Goal: Task Accomplishment & Management: Use online tool/utility

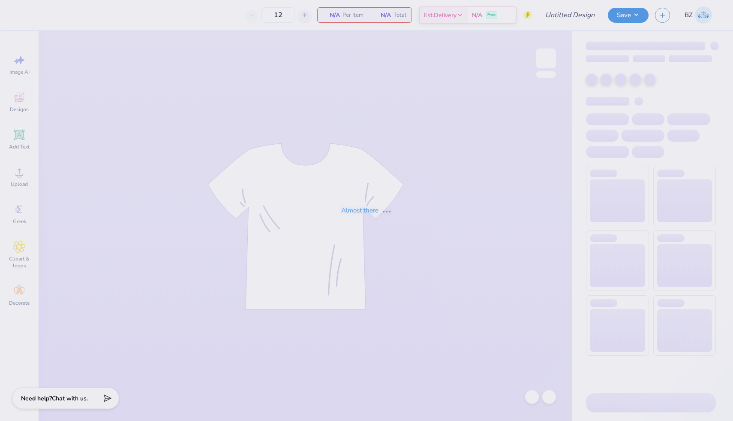
type input "ADPI: Dads Weekend Tank Option 2"
type input "117"
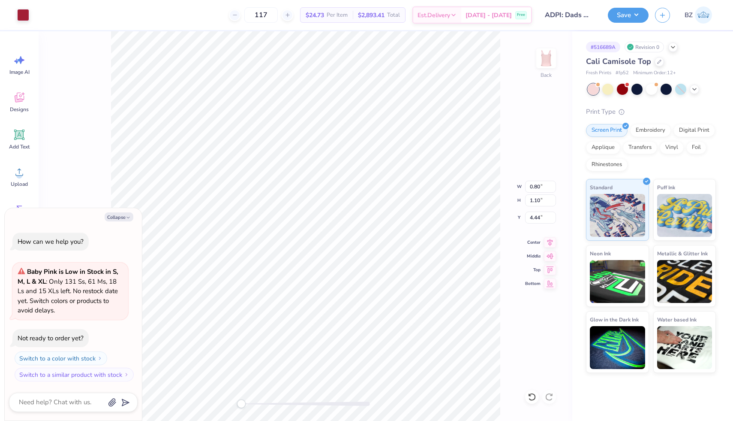
type textarea "x"
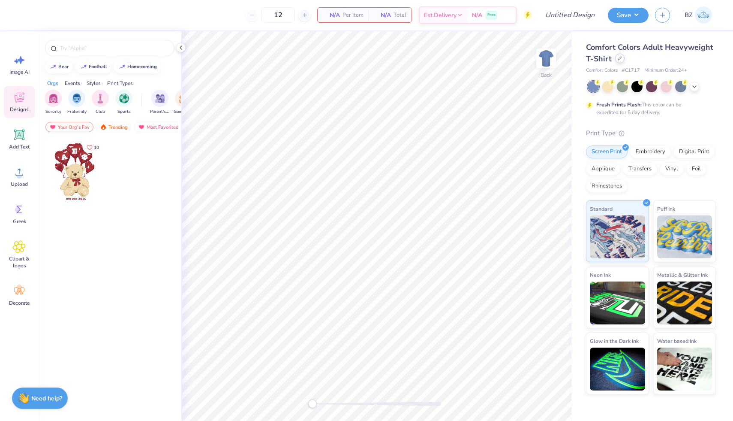
click at [619, 60] on div at bounding box center [619, 58] width 9 height 9
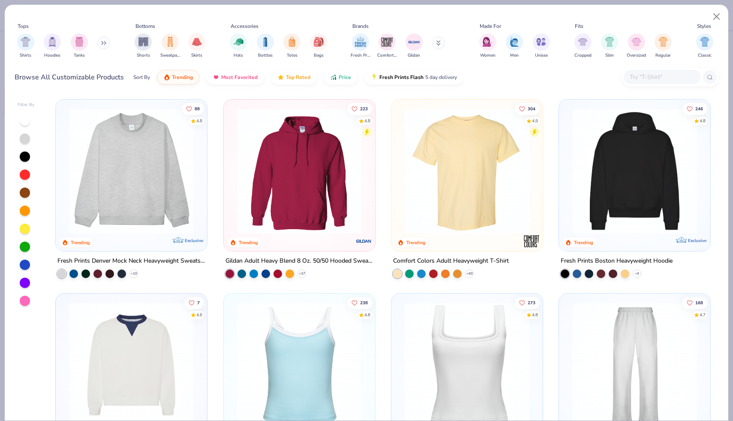
click at [657, 75] on input "text" at bounding box center [662, 77] width 66 height 10
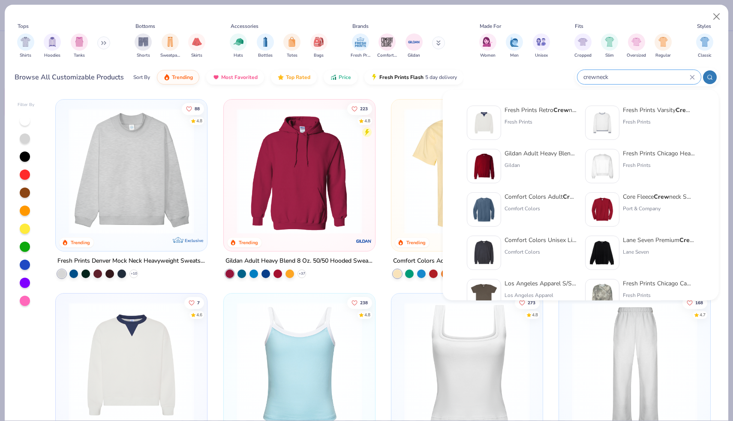
type input "crewneck"
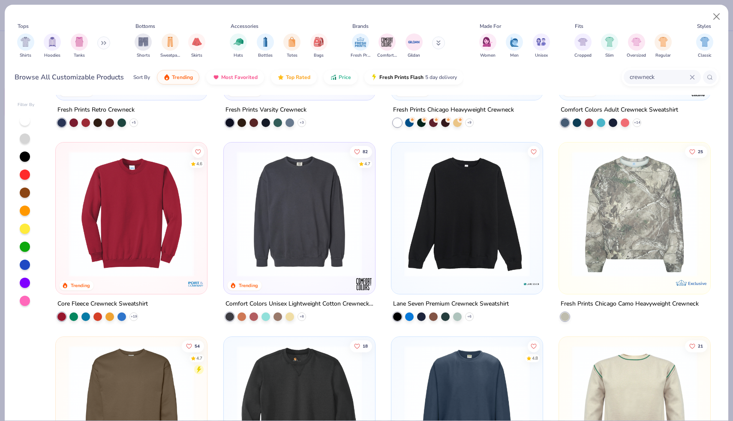
scroll to position [155, 0]
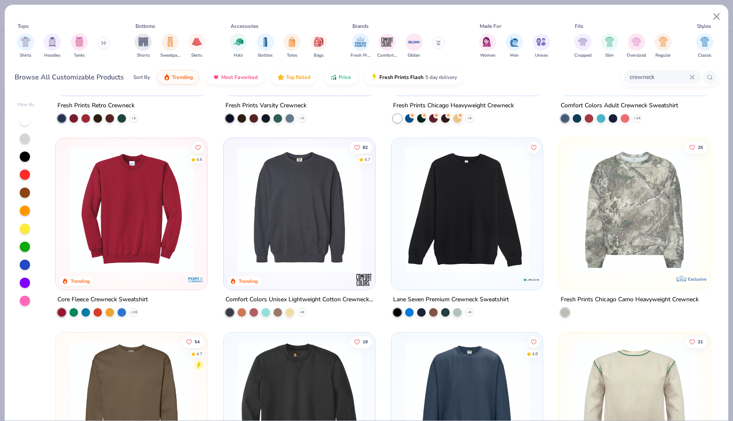
click at [310, 230] on img at bounding box center [299, 210] width 134 height 126
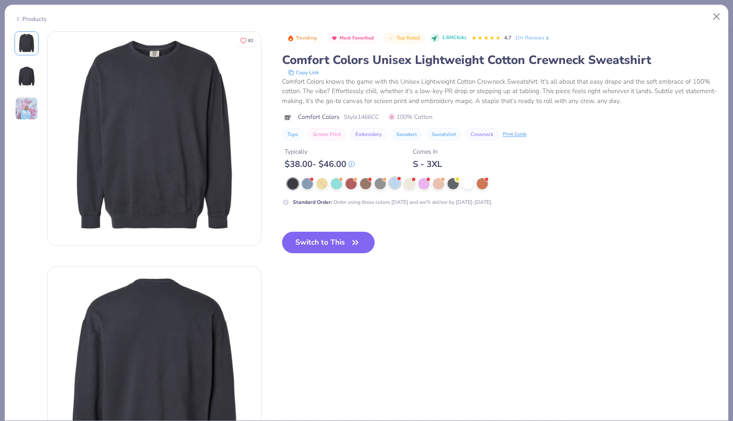
click at [395, 182] on div at bounding box center [394, 182] width 11 height 11
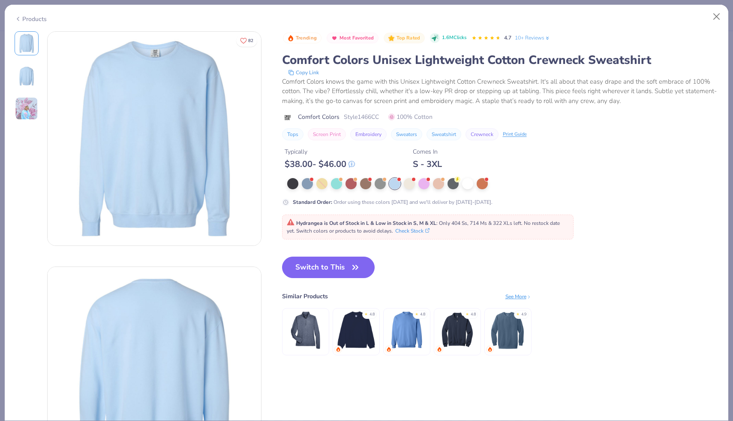
click at [30, 22] on div "Products" at bounding box center [367, 16] width 724 height 22
click at [24, 15] on div "Products" at bounding box center [31, 19] width 32 height 9
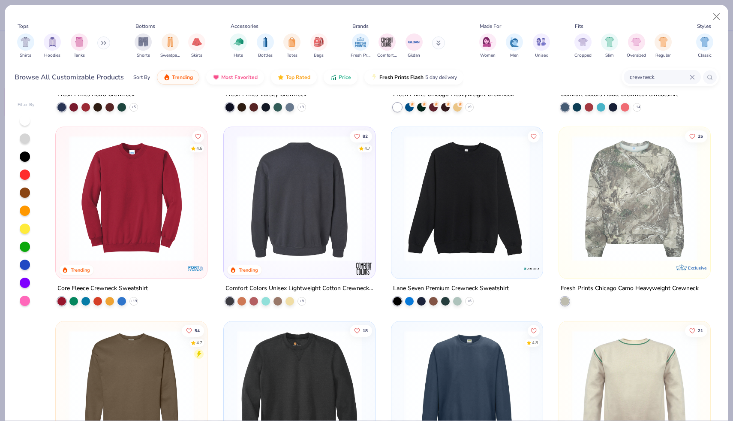
scroll to position [170, 0]
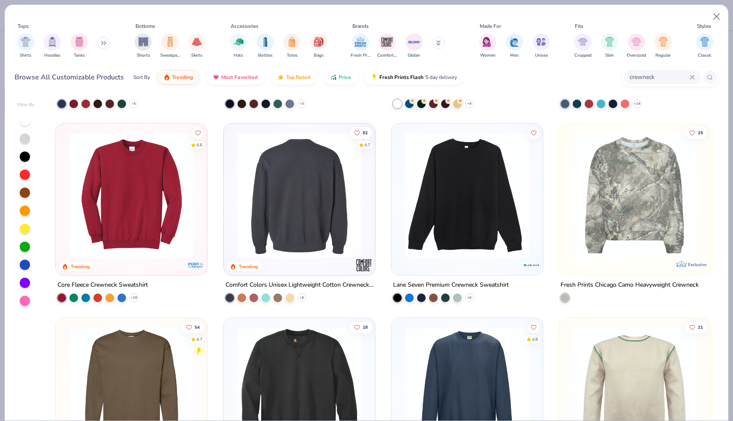
click at [428, 207] on img at bounding box center [467, 195] width 134 height 126
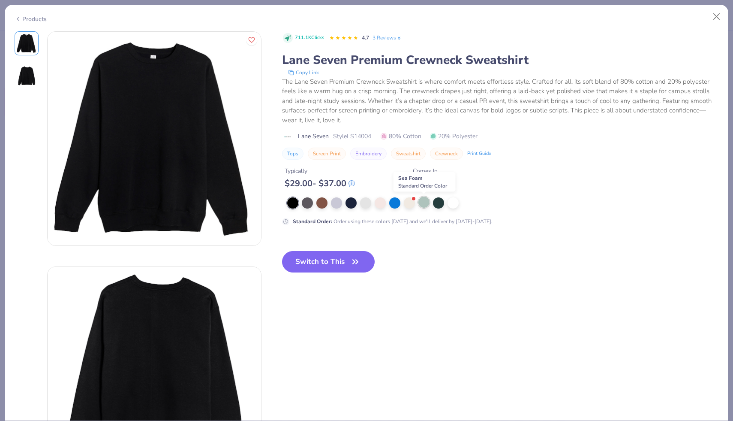
click at [427, 201] on div at bounding box center [423, 201] width 11 height 11
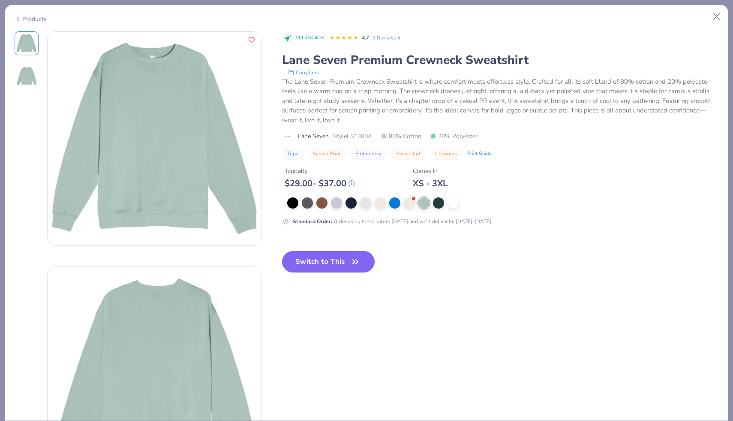
click at [23, 19] on div "Products" at bounding box center [31, 19] width 32 height 9
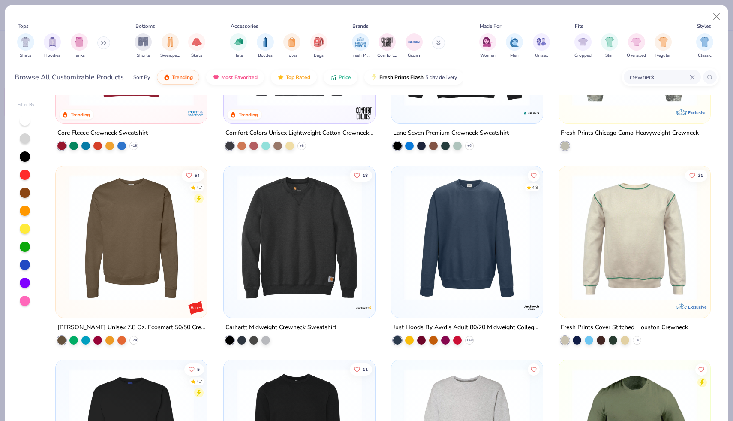
scroll to position [346, 0]
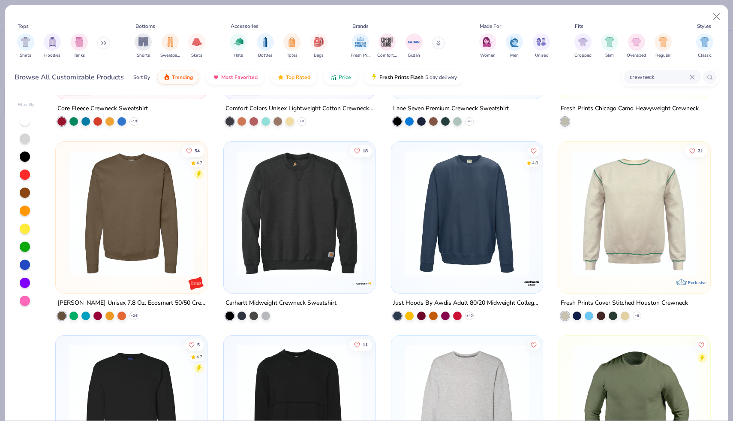
click at [166, 265] on img at bounding box center [131, 213] width 134 height 126
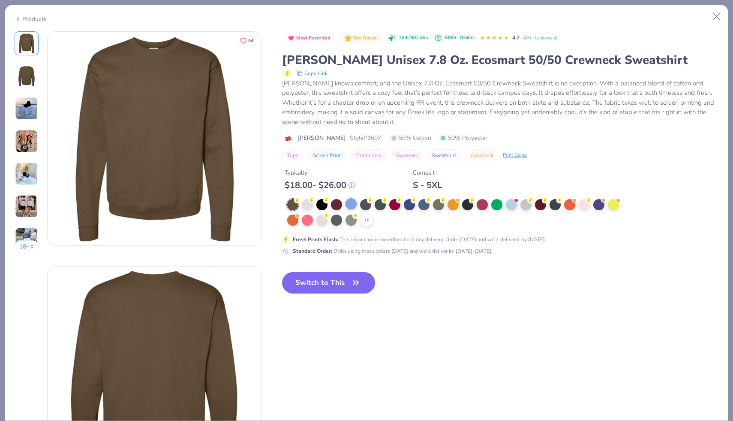
click at [350, 203] on div at bounding box center [350, 203] width 11 height 11
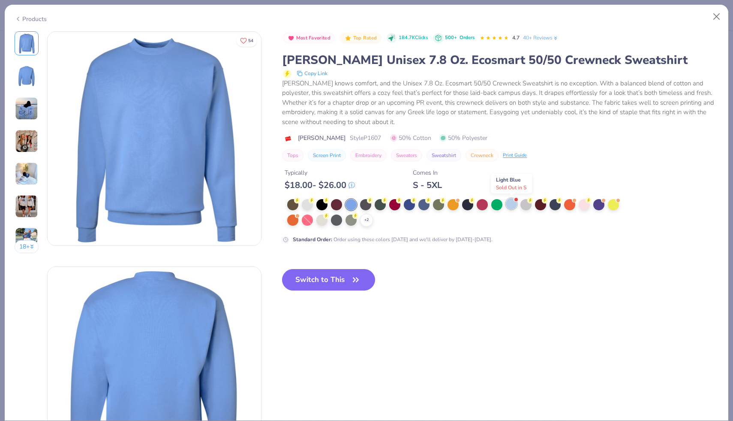
click at [510, 202] on div at bounding box center [511, 203] width 11 height 11
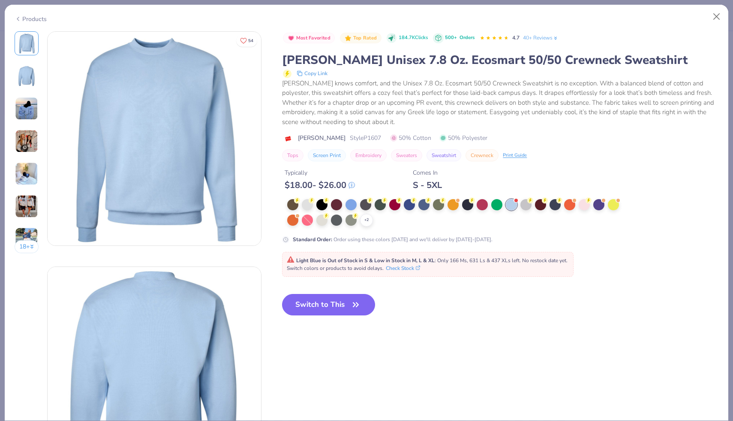
click at [24, 131] on img at bounding box center [26, 140] width 23 height 23
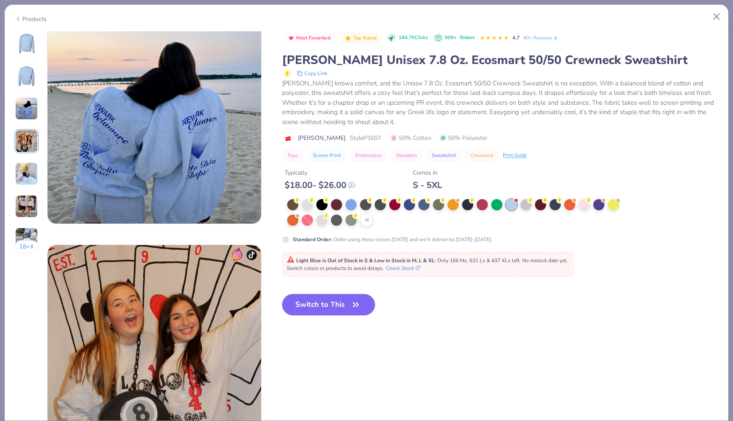
scroll to position [705, 0]
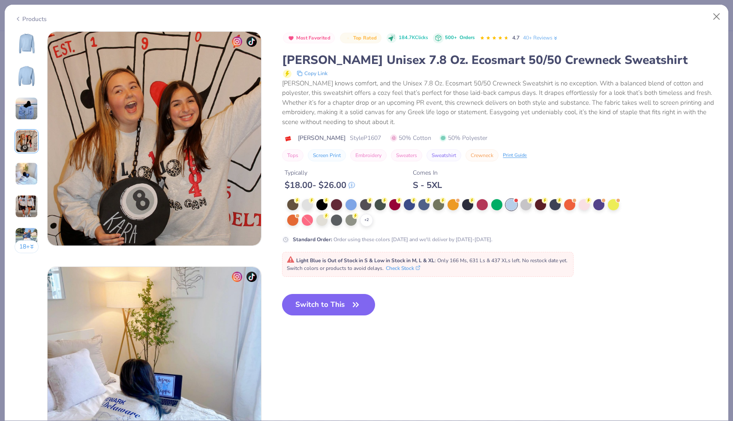
click at [512, 207] on div at bounding box center [511, 204] width 11 height 11
click at [298, 305] on button "Switch to This" at bounding box center [328, 304] width 93 height 21
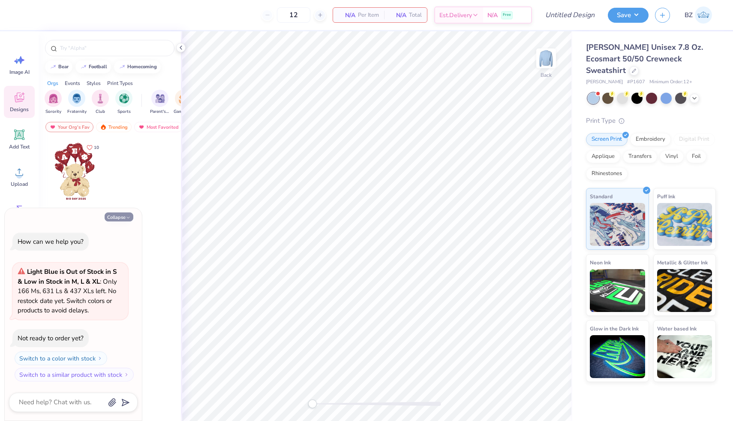
click at [122, 214] on button "Collapse" at bounding box center [119, 216] width 29 height 9
type textarea "x"
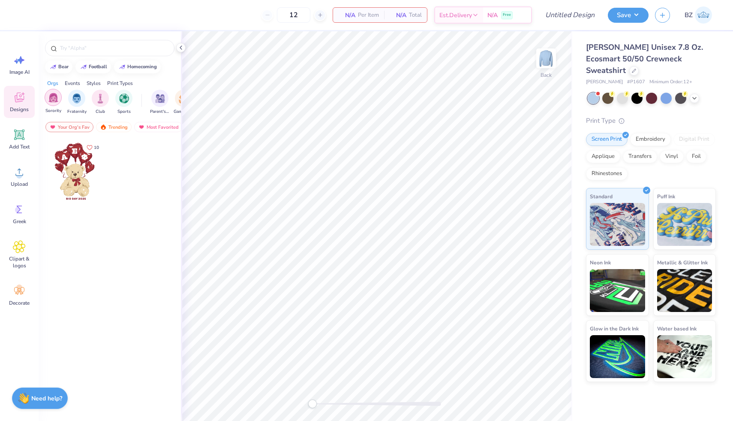
click at [57, 94] on img "filter for Sorority" at bounding box center [53, 98] width 10 height 10
click at [87, 50] on input "text" at bounding box center [114, 48] width 110 height 9
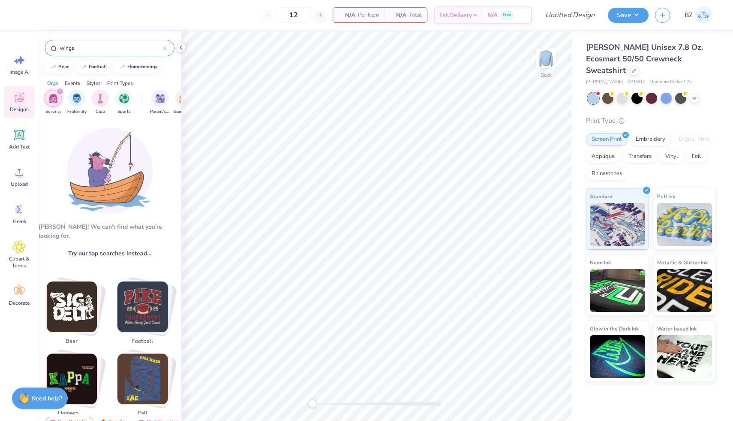
type input "wings"
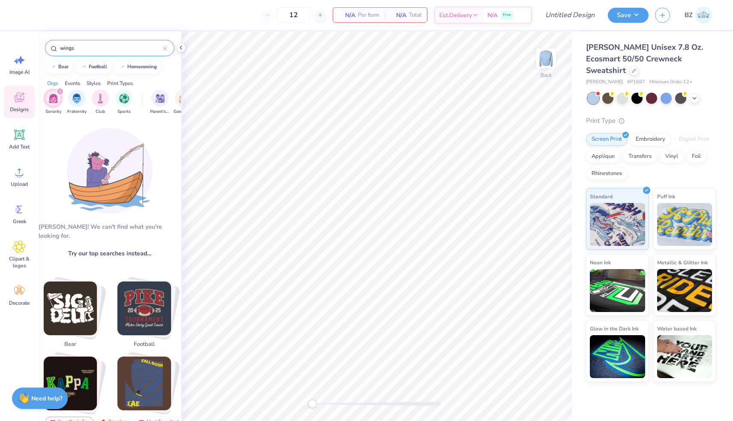
click at [50, 100] on img "filter for Sorority" at bounding box center [53, 98] width 10 height 10
click at [51, 100] on img "filter for Sorority" at bounding box center [53, 98] width 10 height 10
click at [78, 97] on img "filter for Fraternity" at bounding box center [76, 98] width 9 height 10
click at [61, 91] on icon "filter for Fraternity" at bounding box center [59, 91] width 3 height 3
click at [61, 91] on icon "filter for Sorority" at bounding box center [59, 91] width 3 height 3
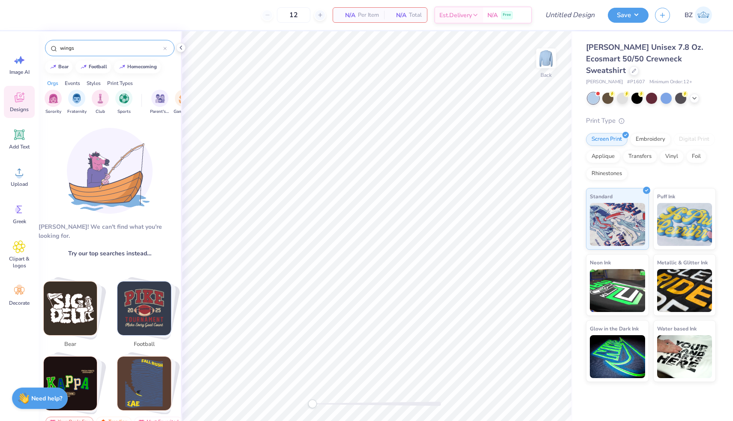
click at [98, 53] on div "wings" at bounding box center [109, 48] width 129 height 16
click at [93, 48] on input "wings" at bounding box center [111, 48] width 104 height 9
click at [17, 123] on div "Add Text" at bounding box center [19, 139] width 31 height 32
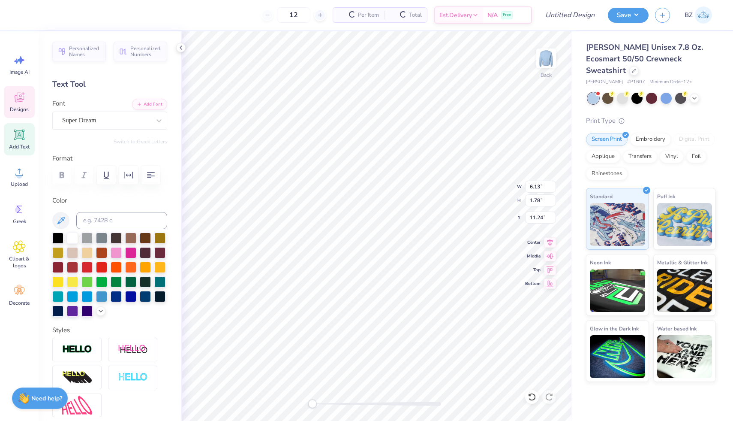
click at [16, 95] on icon at bounding box center [19, 97] width 13 height 13
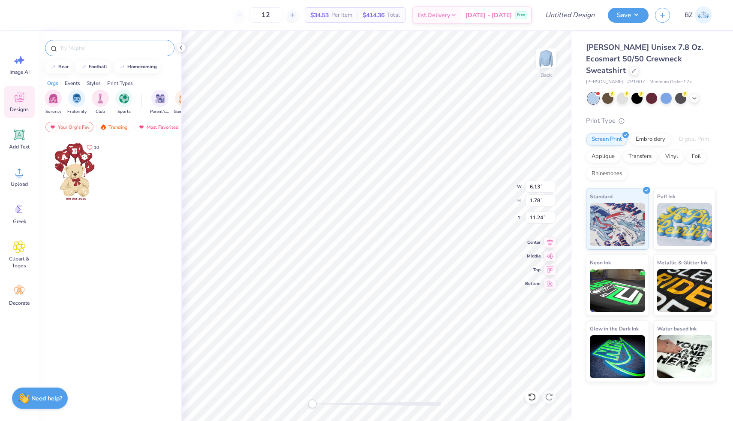
click at [89, 48] on input "text" at bounding box center [114, 48] width 110 height 9
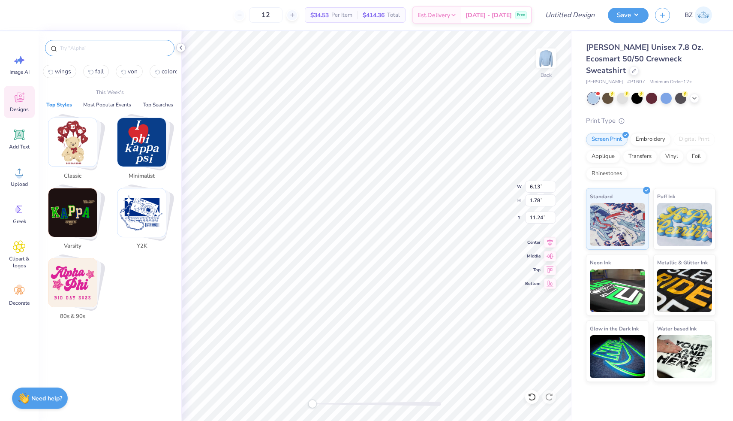
click at [182, 47] on icon at bounding box center [180, 47] width 7 height 7
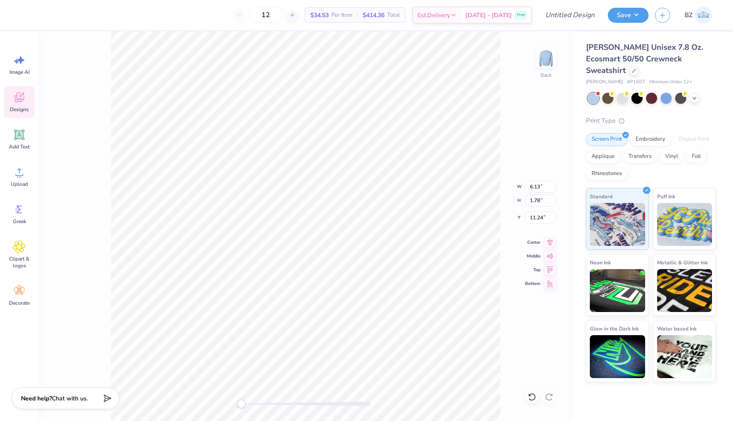
type textarea "TXT"
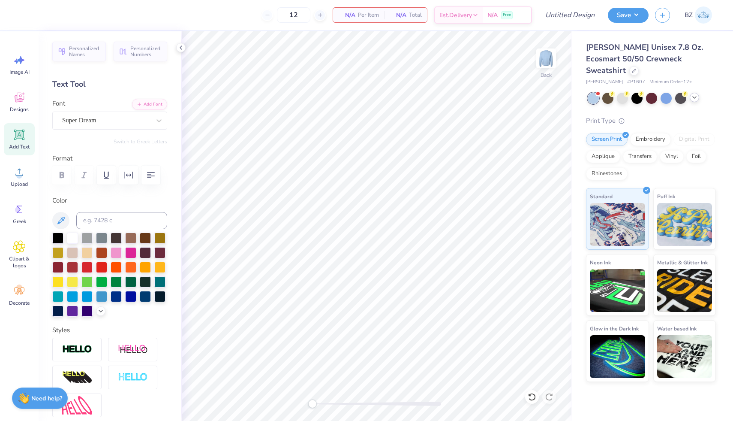
click at [698, 93] on div at bounding box center [694, 97] width 9 height 9
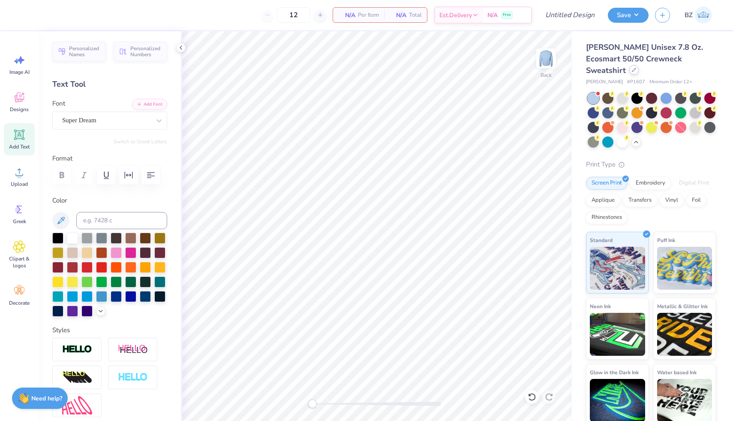
click at [639, 65] on div at bounding box center [633, 69] width 9 height 9
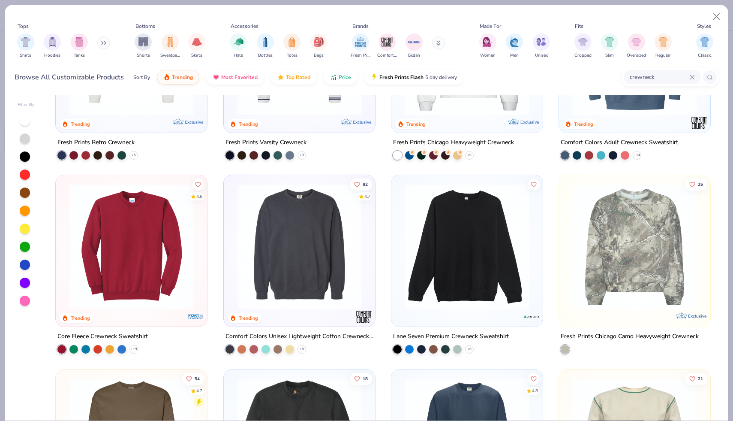
scroll to position [123, 0]
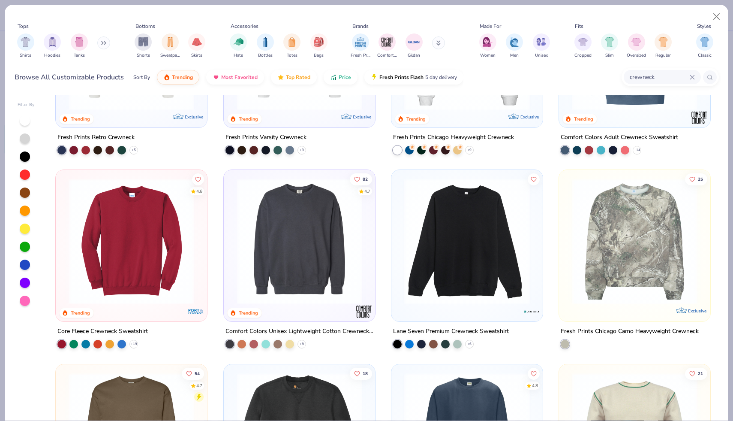
click at [326, 253] on img at bounding box center [299, 241] width 134 height 126
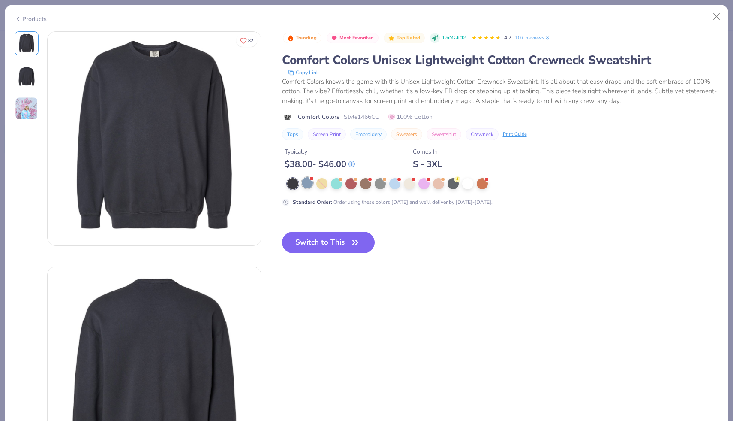
click at [306, 184] on div at bounding box center [307, 182] width 11 height 11
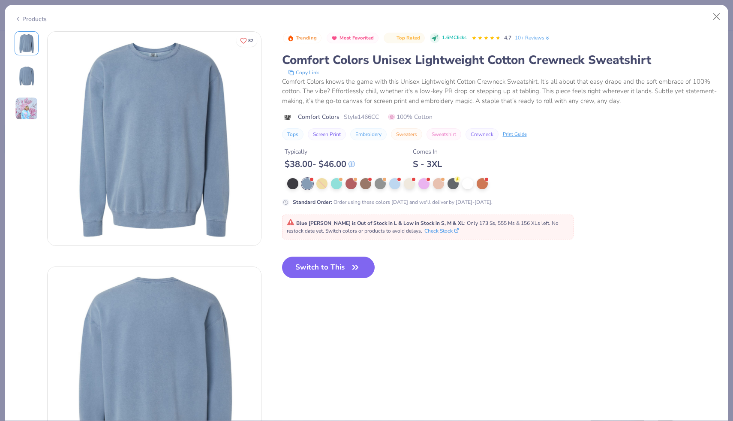
click at [36, 20] on div "Products" at bounding box center [31, 19] width 32 height 9
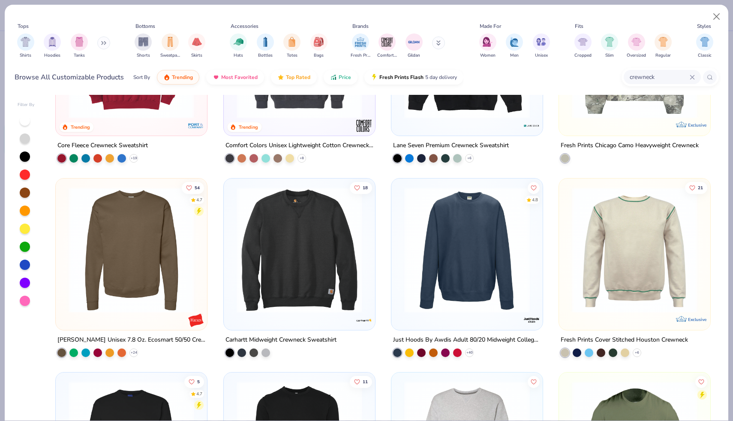
scroll to position [321, 0]
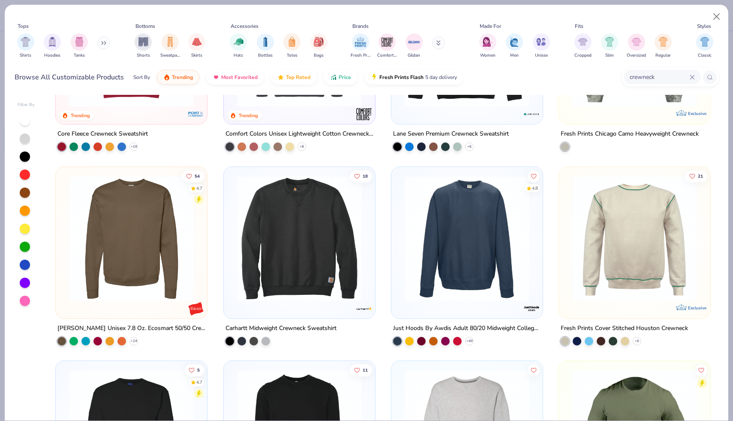
click at [461, 256] on img at bounding box center [467, 238] width 134 height 126
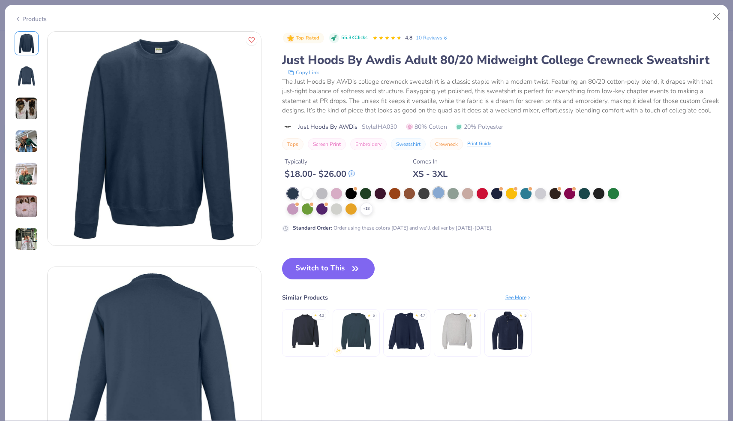
click at [439, 192] on div at bounding box center [438, 192] width 11 height 11
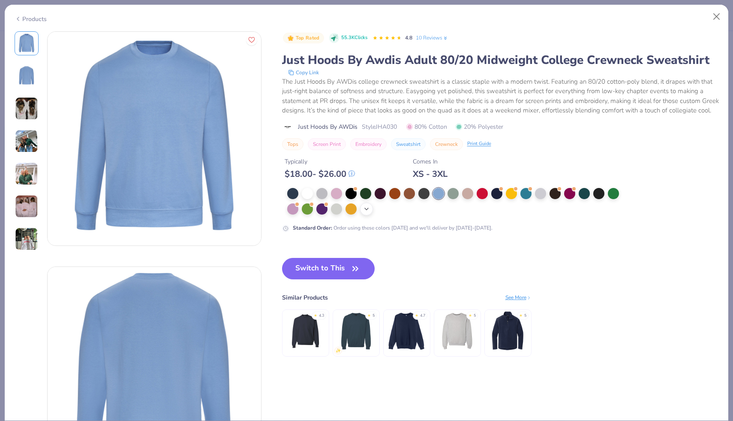
click at [369, 206] on div "+ 18" at bounding box center [366, 208] width 13 height 13
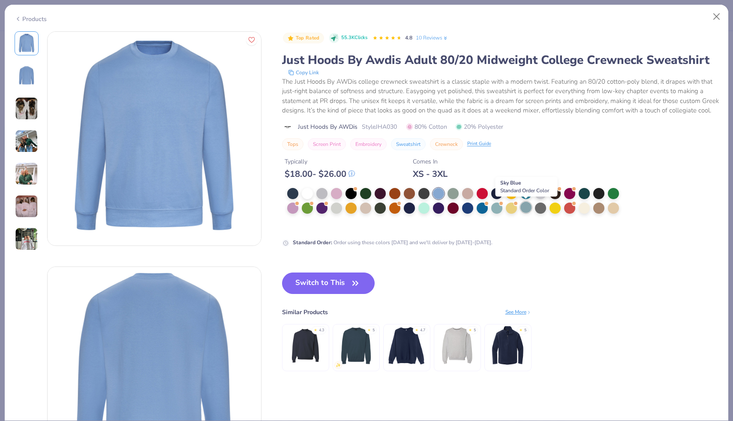
click at [525, 205] on div at bounding box center [525, 206] width 11 height 11
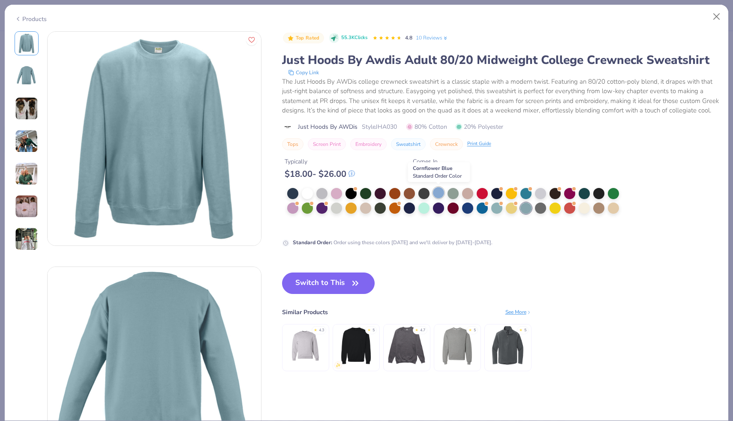
click at [440, 191] on div at bounding box center [438, 192] width 11 height 11
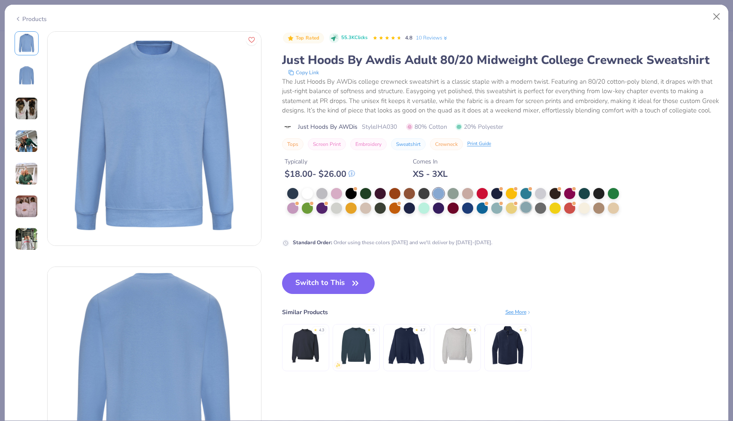
click at [524, 208] on div at bounding box center [525, 206] width 11 height 11
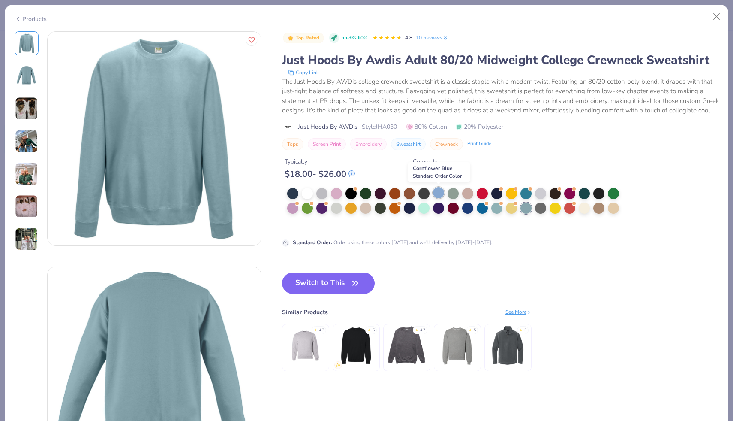
click at [441, 193] on div at bounding box center [438, 192] width 11 height 11
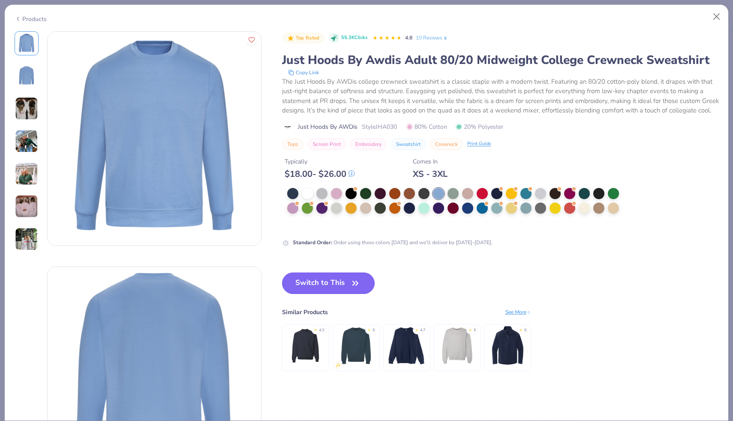
click at [315, 285] on button "Switch to This" at bounding box center [328, 282] width 93 height 21
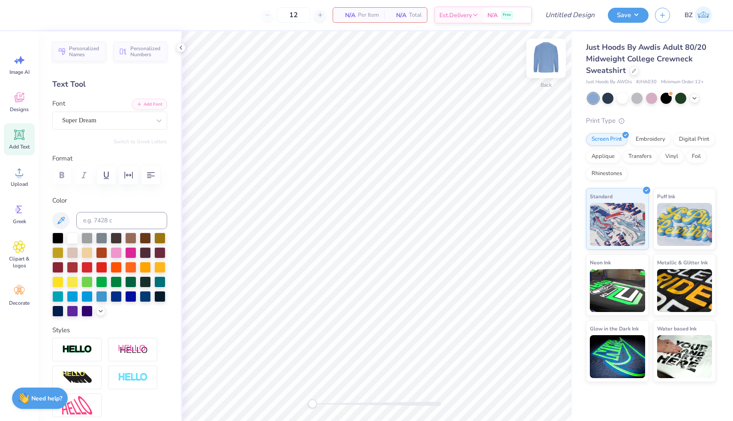
click at [550, 57] on img at bounding box center [546, 58] width 34 height 34
click at [31, 104] on div "Designs" at bounding box center [19, 102] width 31 height 32
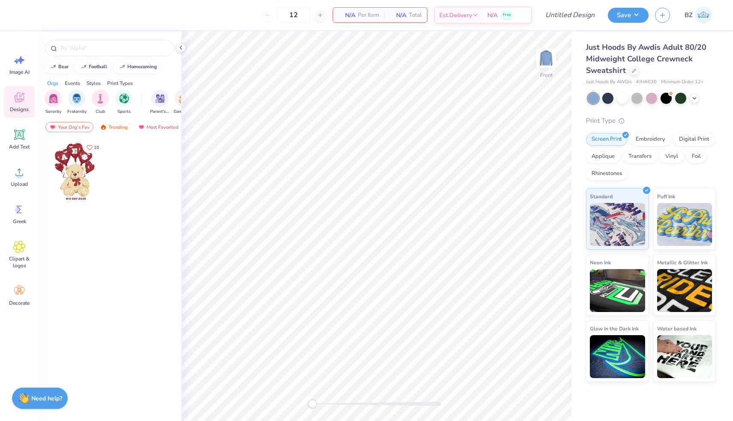
click at [77, 129] on div "Your Org's Fav" at bounding box center [69, 127] width 48 height 10
click at [118, 127] on div "Trending" at bounding box center [114, 127] width 36 height 10
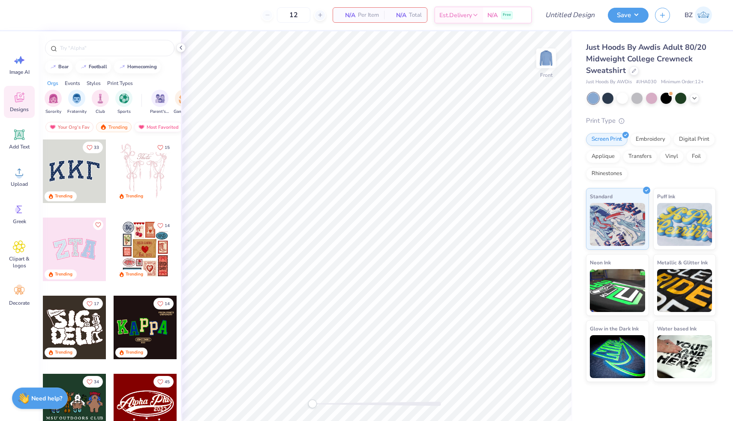
click at [151, 128] on div "Most Favorited" at bounding box center [158, 127] width 48 height 10
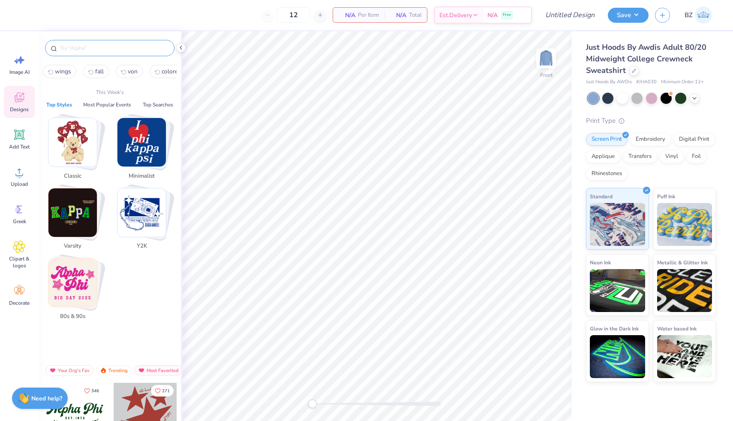
click at [97, 50] on input "text" at bounding box center [114, 48] width 110 height 9
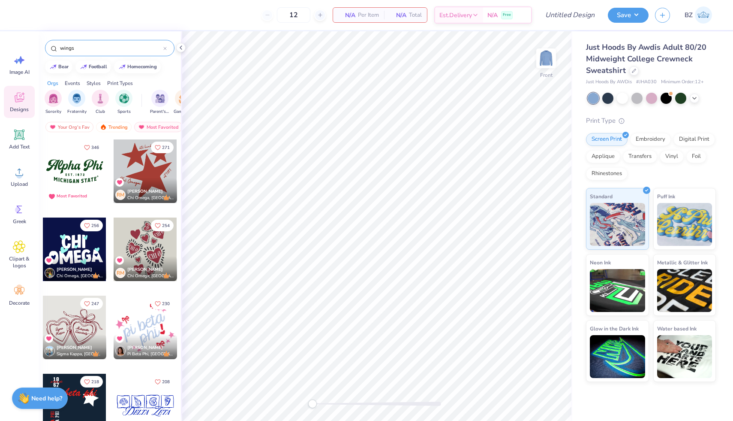
type input "wings"
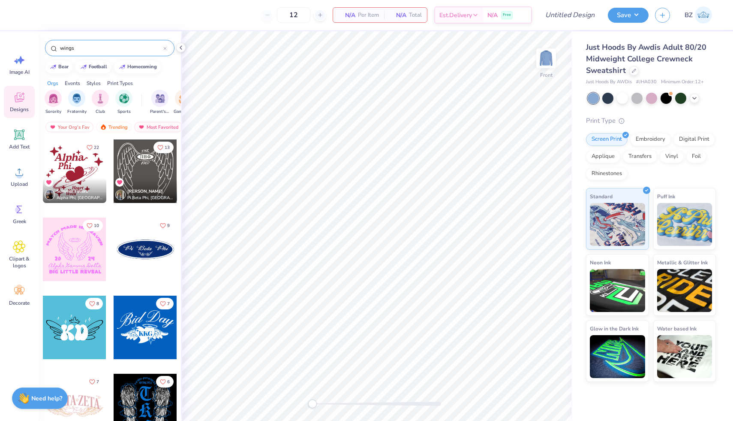
click at [147, 171] on div at bounding box center [145, 170] width 63 height 63
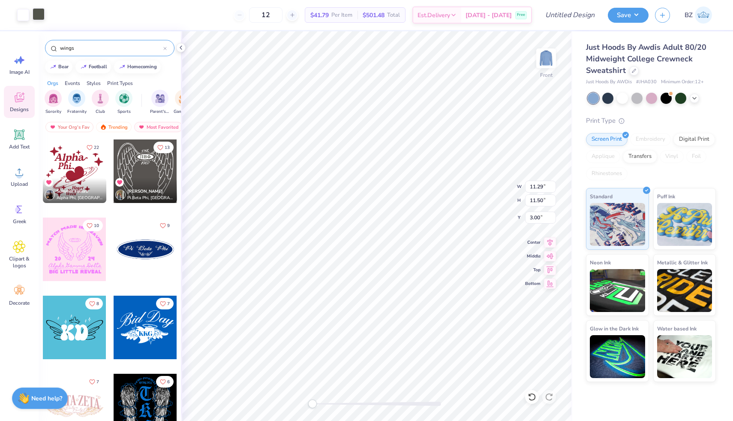
click at [38, 15] on div at bounding box center [39, 14] width 12 height 12
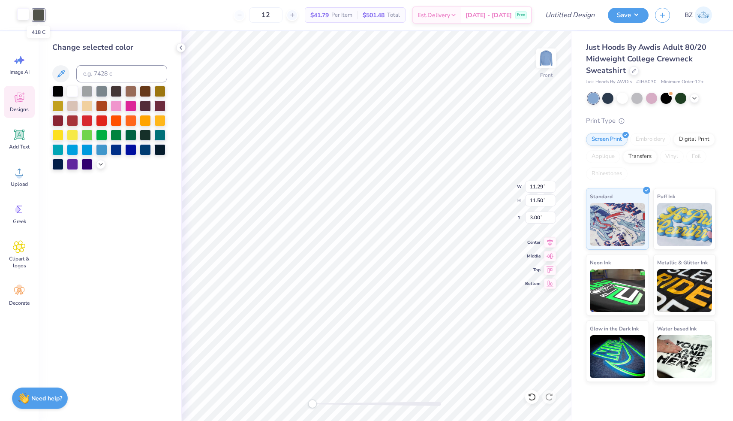
click at [21, 17] on div at bounding box center [23, 14] width 12 height 12
click at [57, 93] on div at bounding box center [57, 90] width 11 height 11
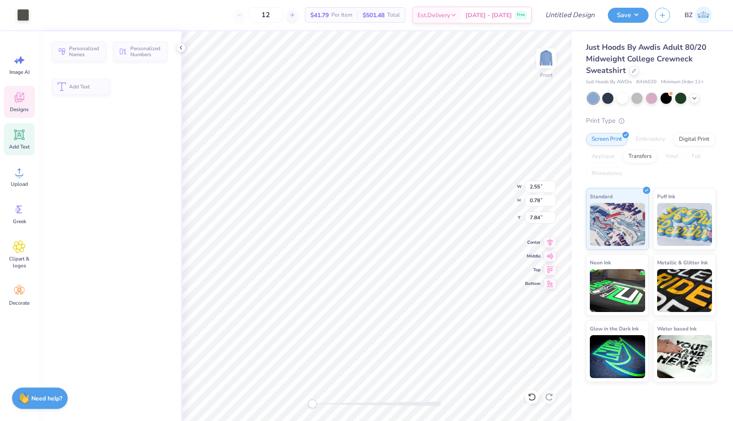
type input "2.55"
type input "0.78"
type input "7.84"
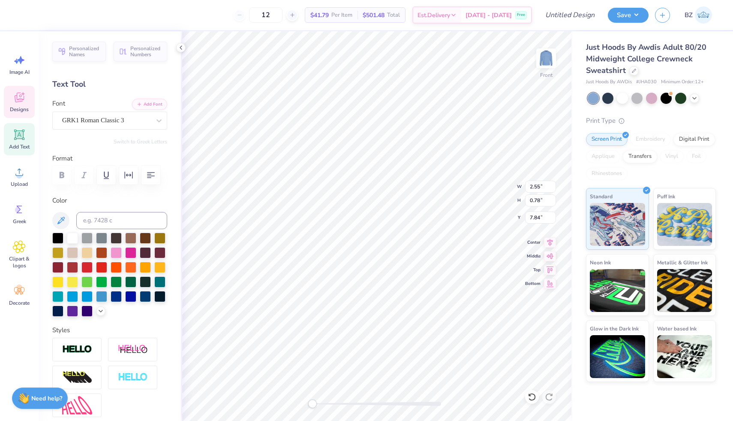
type textarea "P"
type textarea "okx"
click at [139, 123] on div "GRK1 Roman Classic 3" at bounding box center [106, 120] width 90 height 13
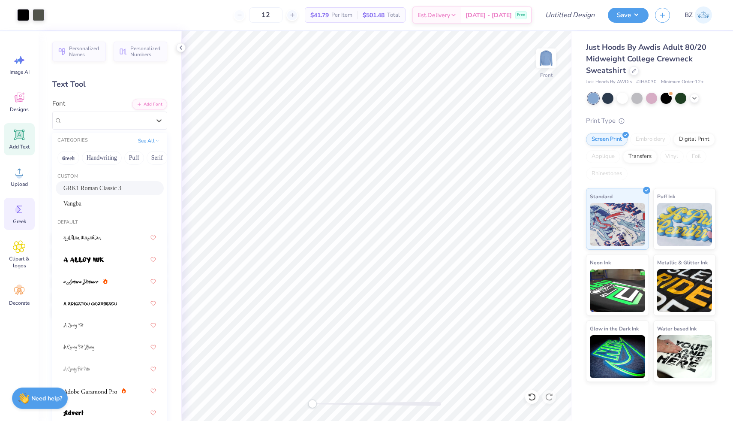
click at [25, 216] on div "Greek" at bounding box center [19, 214] width 31 height 32
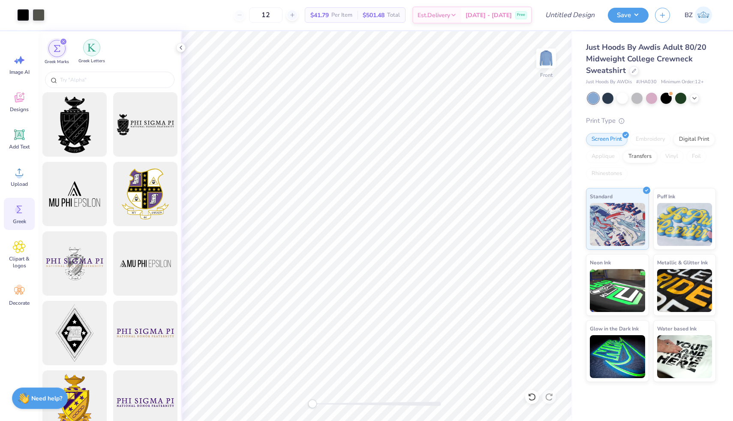
click at [90, 45] on img "filter for Greek Letters" at bounding box center [91, 47] width 9 height 9
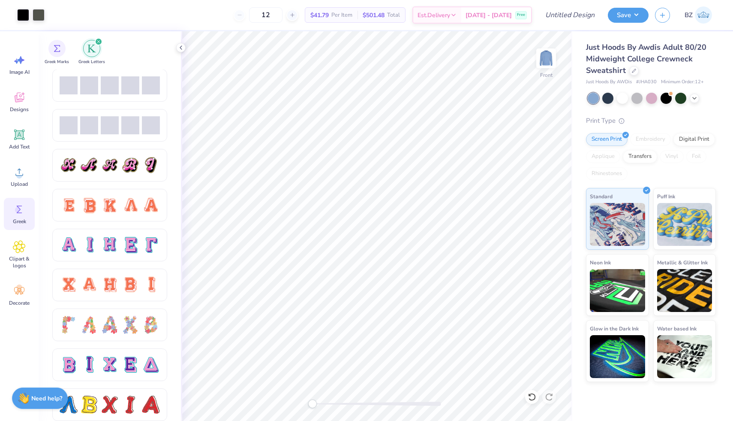
scroll to position [439, 0]
click at [133, 249] on div at bounding box center [130, 244] width 18 height 18
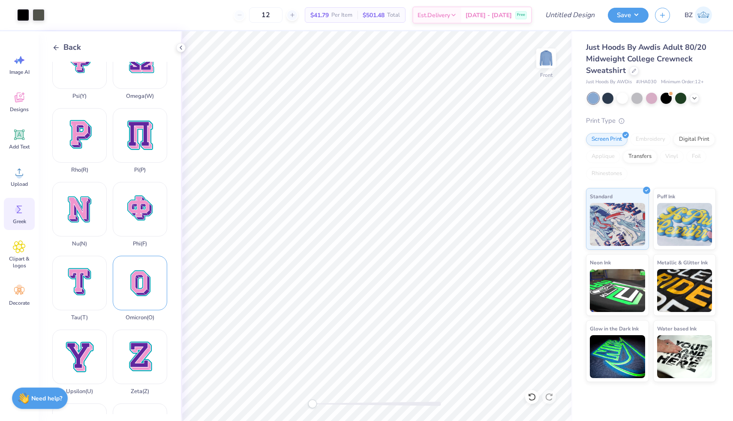
scroll to position [535, 0]
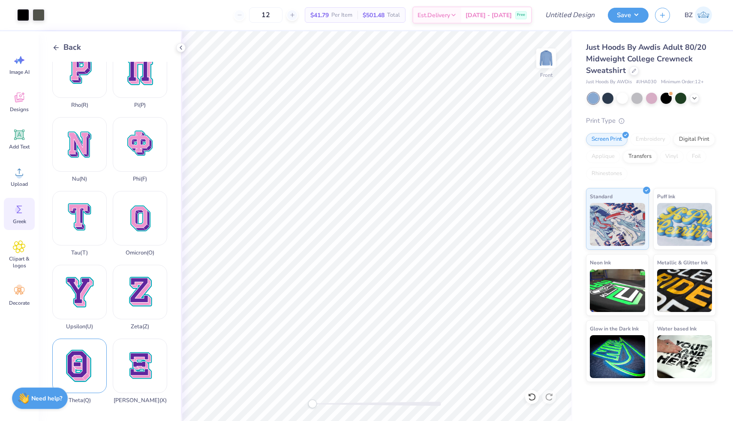
click at [78, 364] on div "Theta ( Q )" at bounding box center [79, 370] width 54 height 65
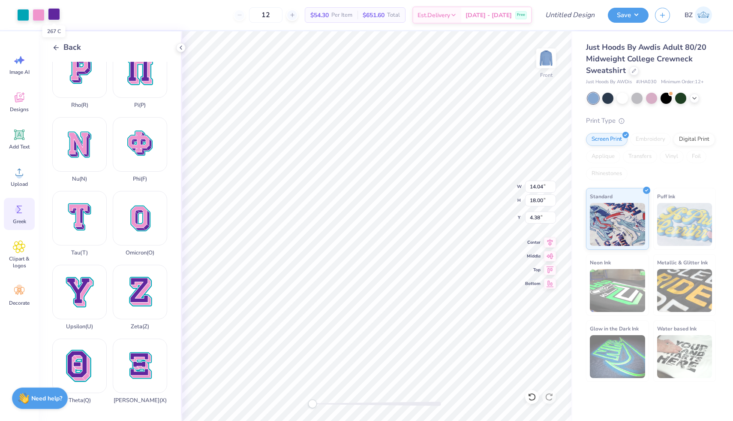
click at [56, 18] on div at bounding box center [54, 14] width 12 height 12
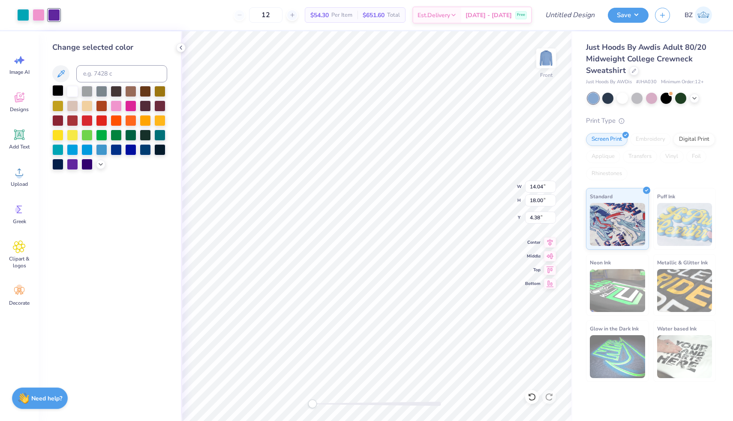
click at [60, 91] on div at bounding box center [57, 90] width 11 height 11
click at [41, 15] on div at bounding box center [39, 14] width 12 height 12
click at [75, 92] on div at bounding box center [72, 90] width 11 height 11
click at [24, 18] on div at bounding box center [23, 14] width 12 height 12
click at [59, 90] on div at bounding box center [57, 90] width 11 height 11
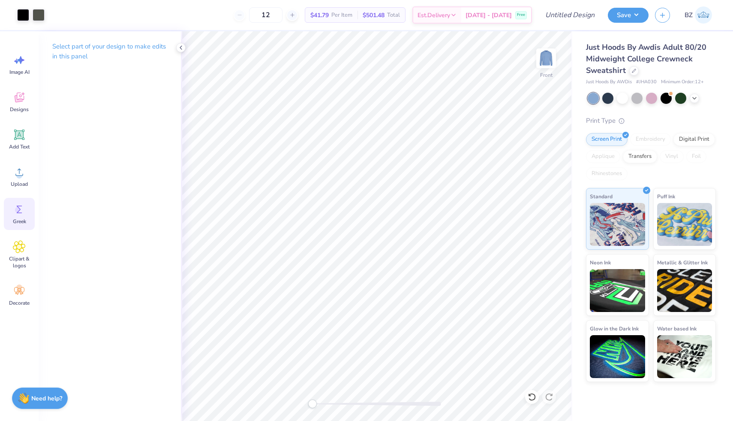
click at [21, 210] on circle at bounding box center [18, 210] width 6 height 6
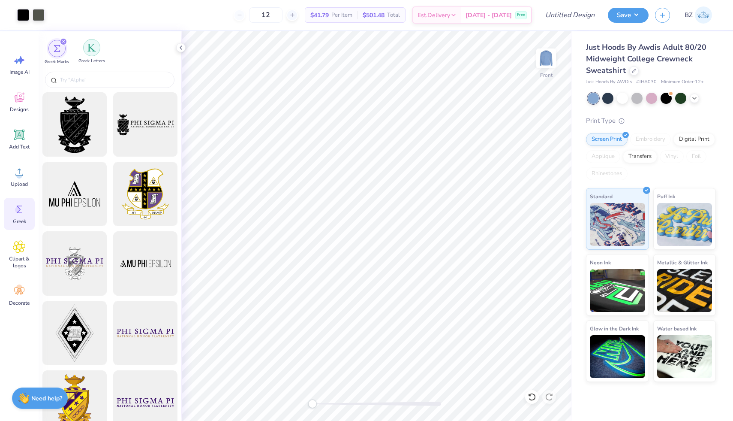
click at [96, 52] on div "filter for Greek Letters" at bounding box center [91, 47] width 17 height 17
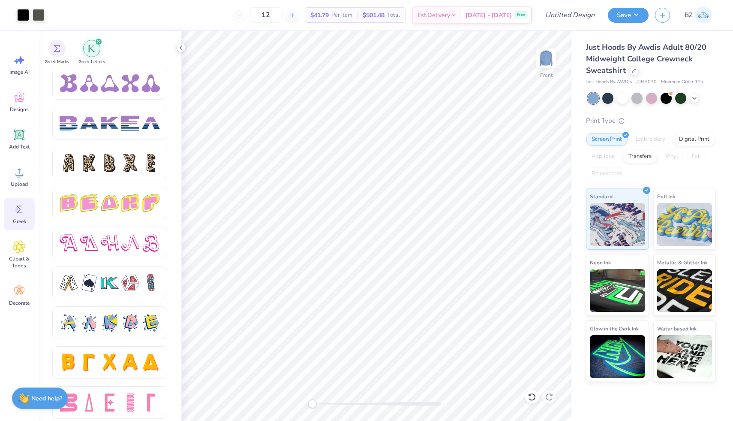
scroll to position [1362, 0]
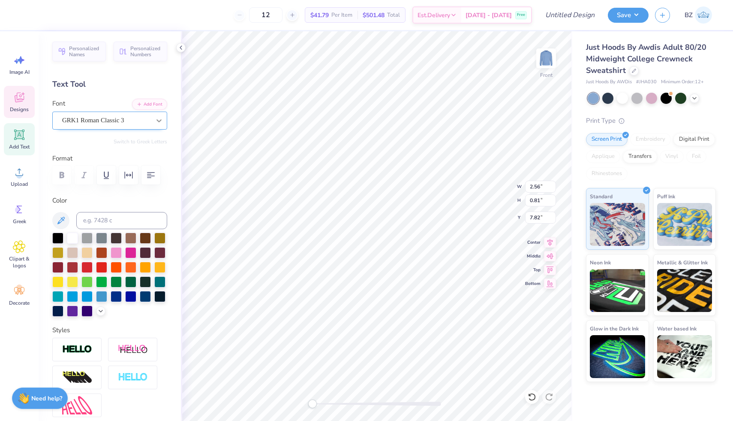
click at [153, 122] on div at bounding box center [158, 120] width 15 height 15
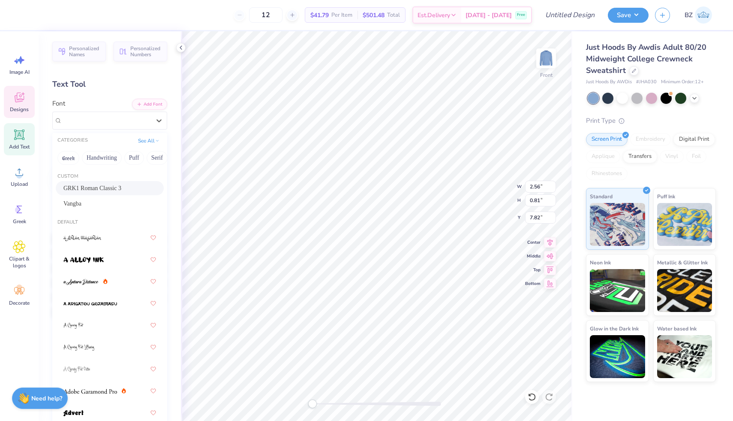
click at [116, 89] on div "Text Tool" at bounding box center [109, 84] width 115 height 12
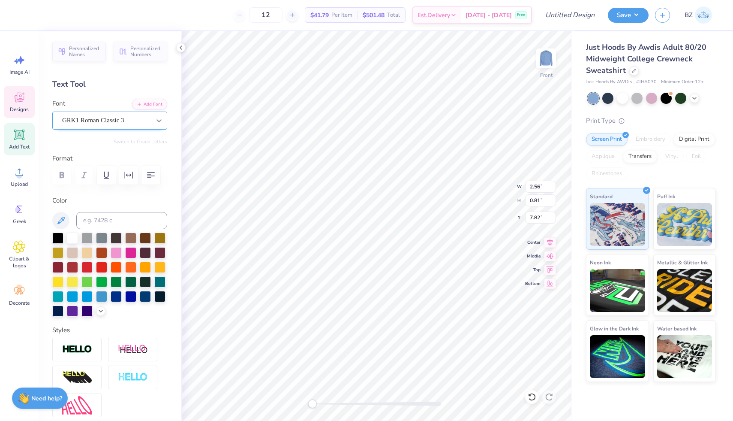
click at [156, 120] on icon at bounding box center [159, 120] width 9 height 9
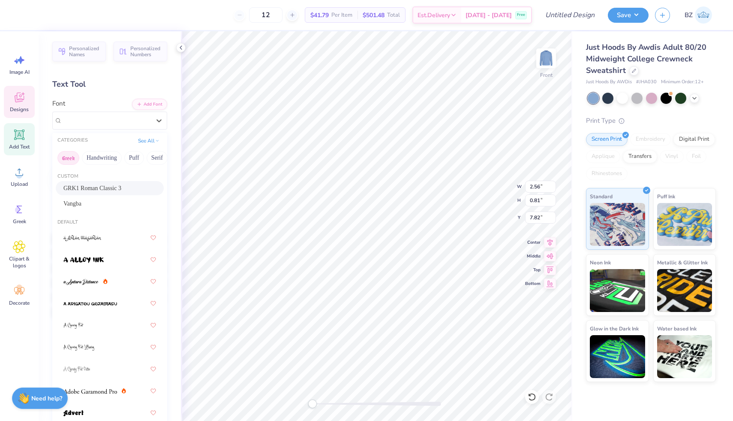
click at [71, 156] on button "Greek" at bounding box center [68, 158] width 22 height 14
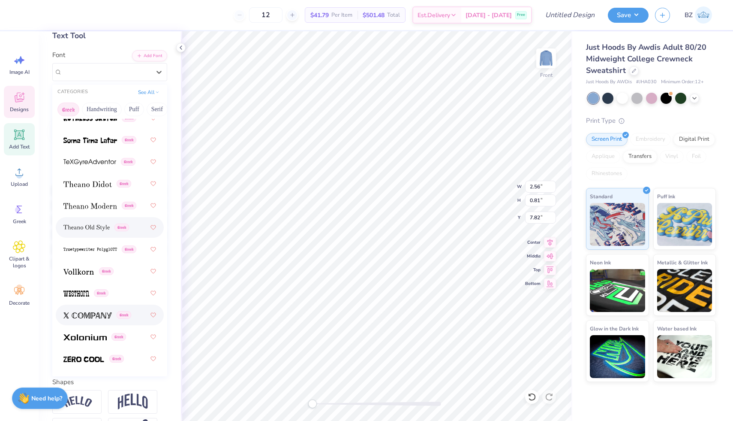
scroll to position [55, 0]
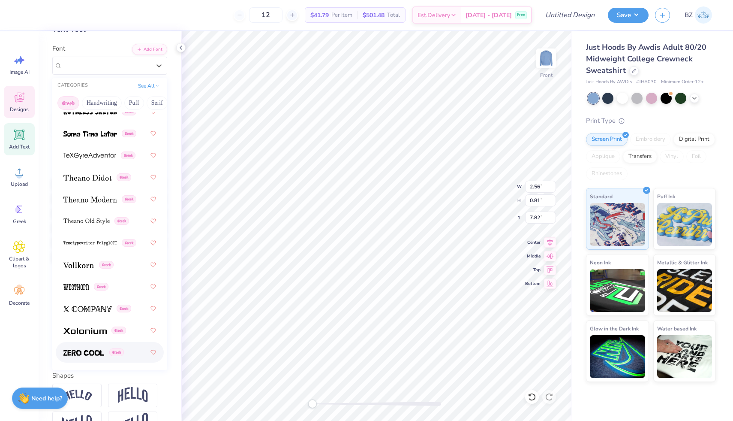
click at [92, 354] on img at bounding box center [83, 352] width 41 height 6
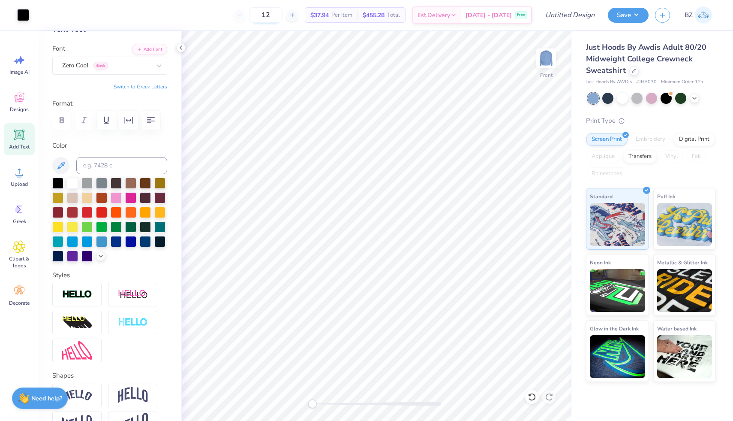
click at [279, 13] on input "12" at bounding box center [265, 14] width 33 height 15
type input "19"
click at [608, 97] on div at bounding box center [607, 97] width 11 height 11
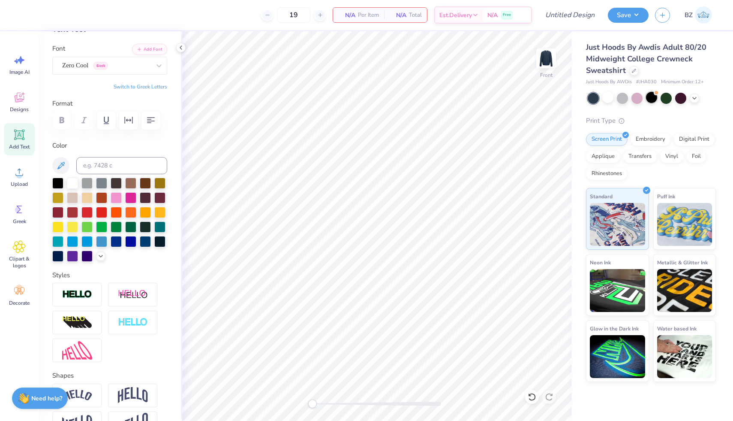
click at [655, 95] on div at bounding box center [651, 97] width 11 height 11
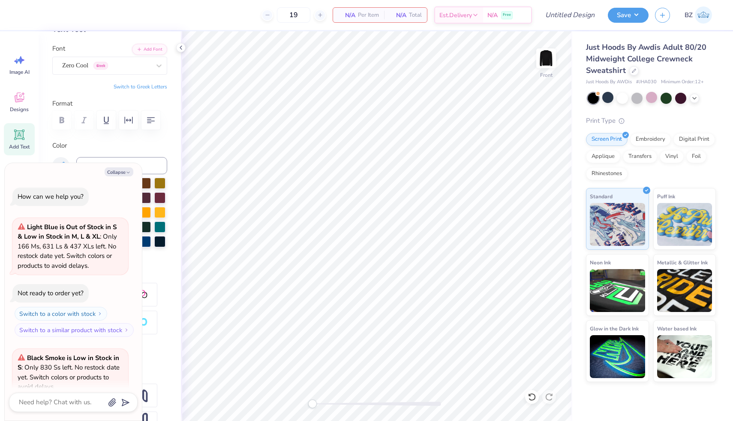
scroll to position [60, 0]
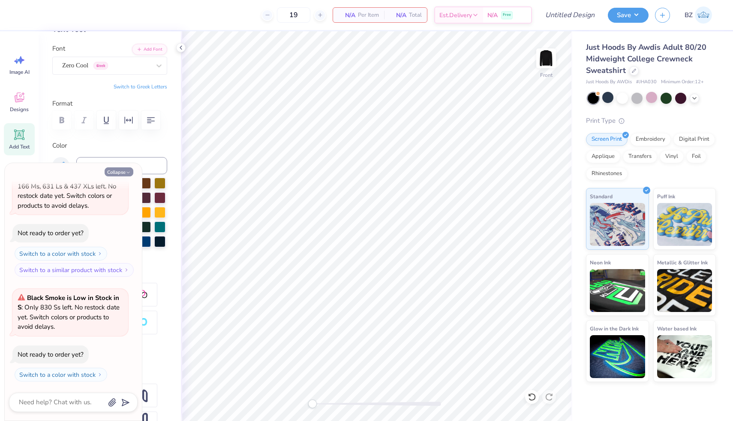
click at [124, 172] on button "Collapse" at bounding box center [119, 171] width 29 height 9
type textarea "x"
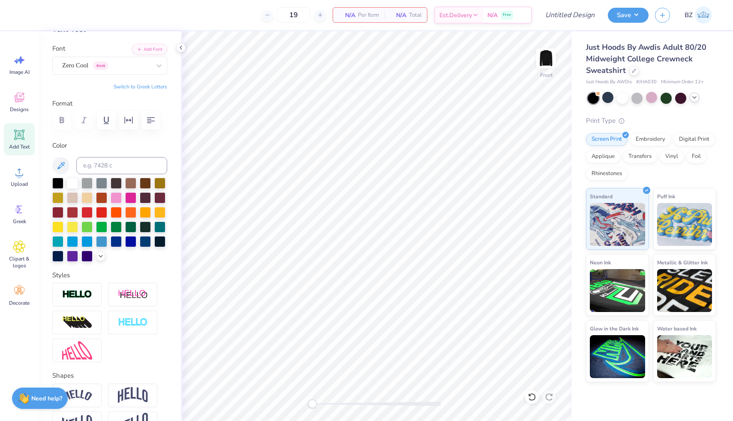
click at [695, 97] on icon at bounding box center [694, 97] width 7 height 7
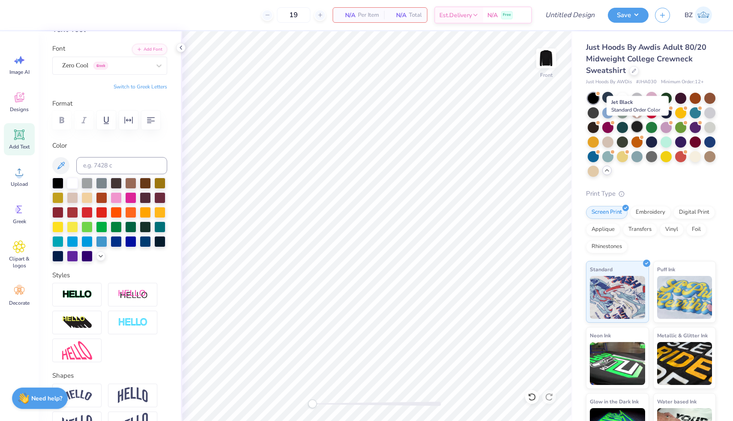
click at [637, 126] on div at bounding box center [636, 126] width 11 height 11
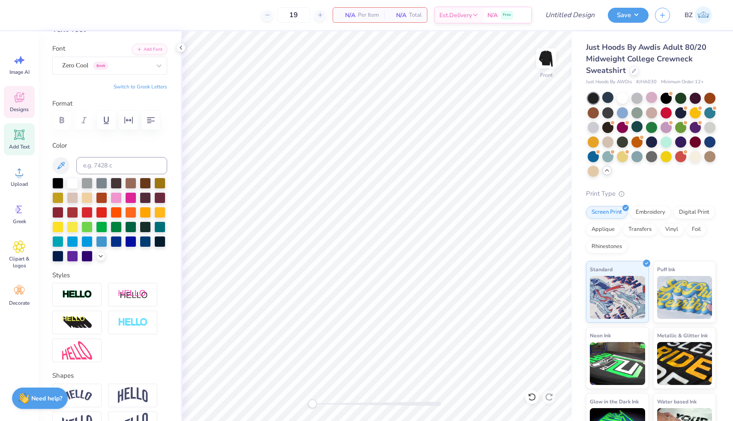
click at [26, 96] on div "Designs" at bounding box center [19, 102] width 31 height 32
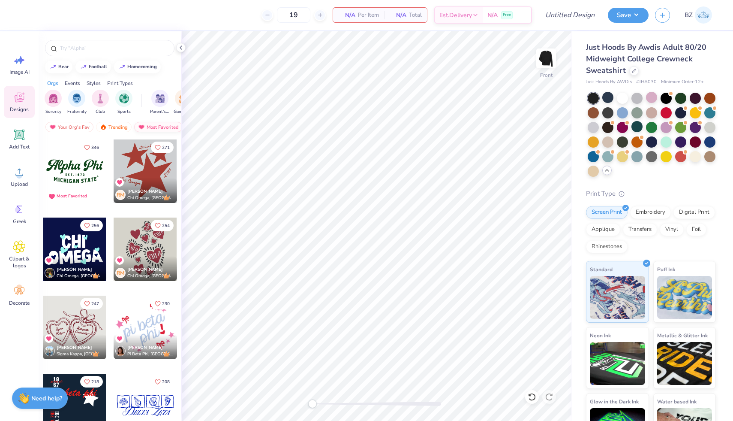
click at [157, 125] on div "Most Favorited" at bounding box center [158, 127] width 48 height 10
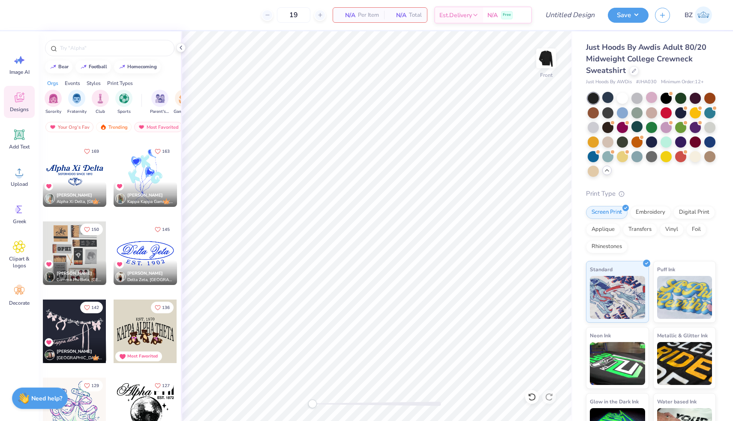
scroll to position [0, 0]
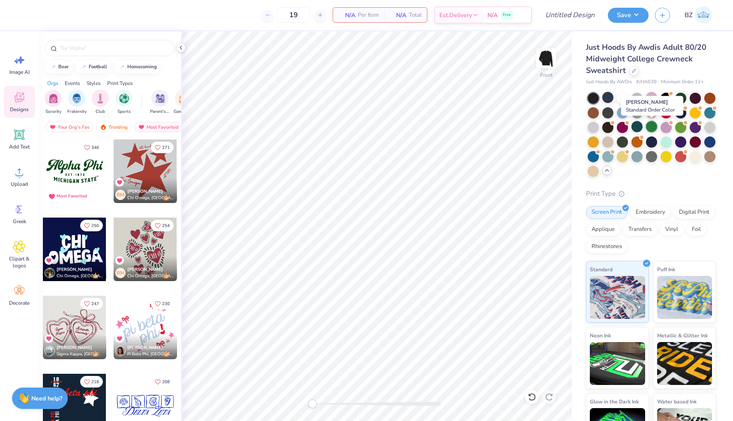
click at [653, 129] on div at bounding box center [651, 126] width 11 height 11
click at [638, 126] on div at bounding box center [636, 126] width 11 height 11
click at [541, 56] on img at bounding box center [546, 58] width 34 height 34
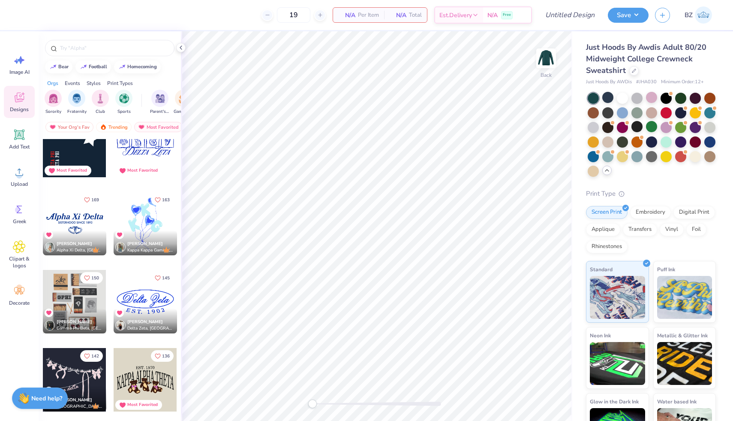
scroll to position [267, 0]
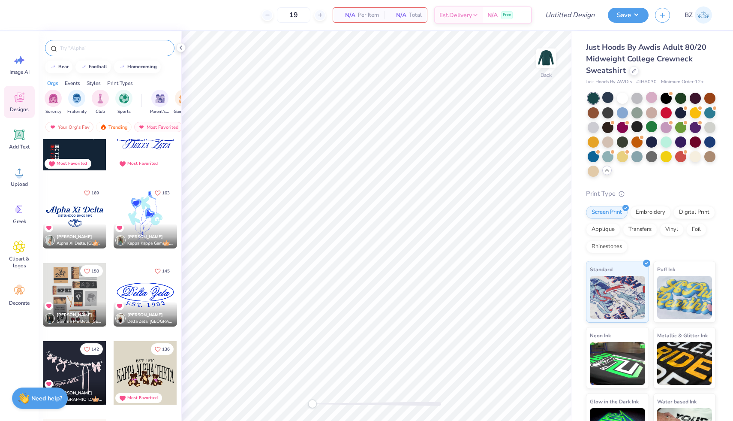
click at [97, 51] on input "text" at bounding box center [114, 48] width 110 height 9
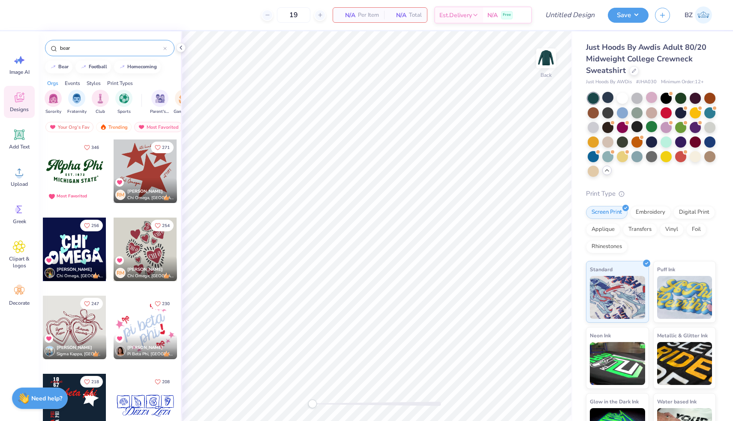
type input "bear"
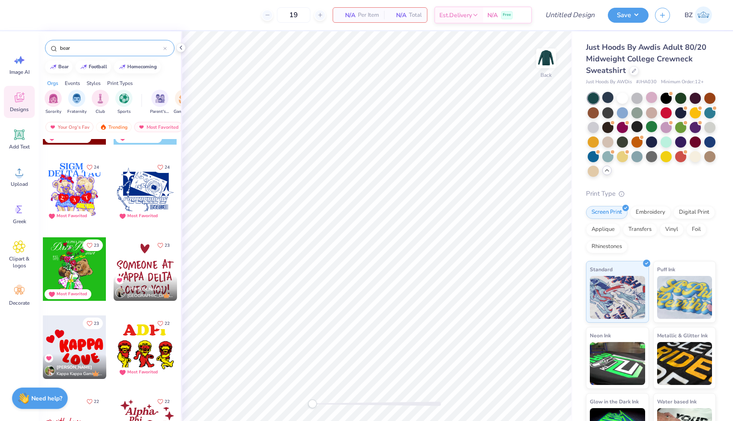
scroll to position [3099, 0]
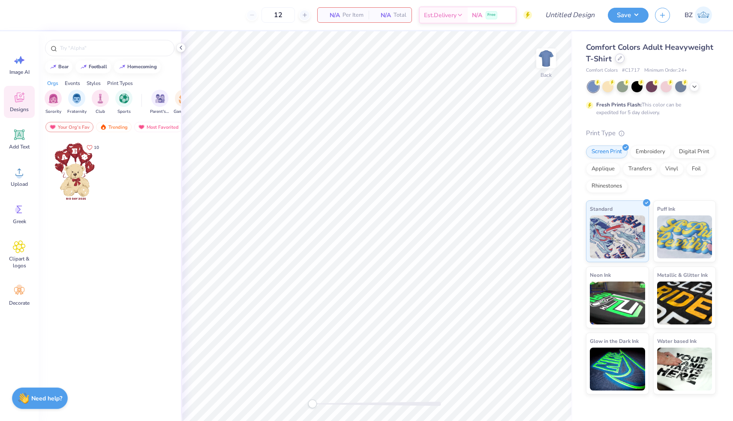
click at [622, 59] on div at bounding box center [619, 58] width 9 height 9
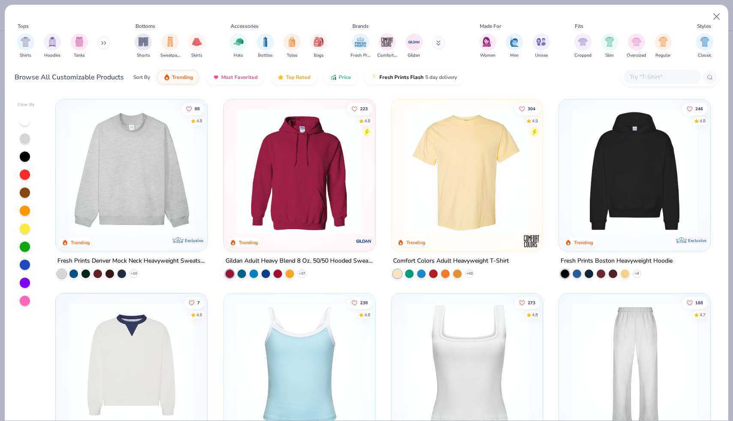
click at [664, 80] on input "text" at bounding box center [662, 77] width 66 height 10
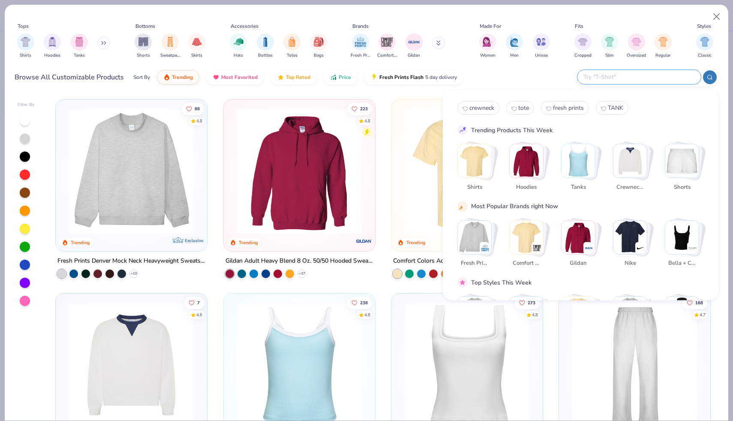
click at [486, 106] on span "crewneck" at bounding box center [481, 108] width 25 height 8
type input "crewneck"
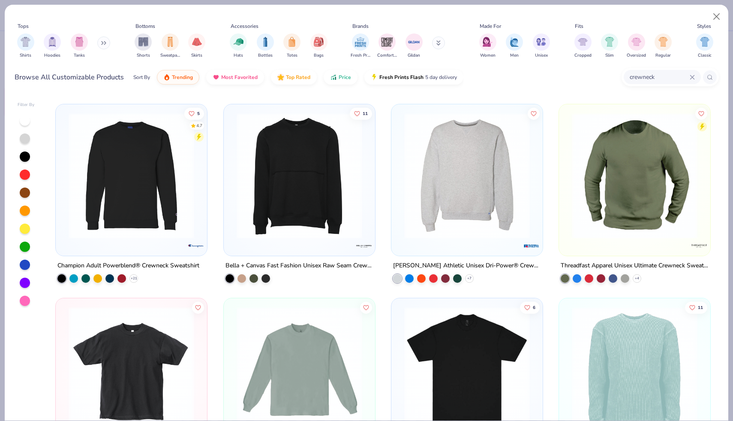
scroll to position [562, 0]
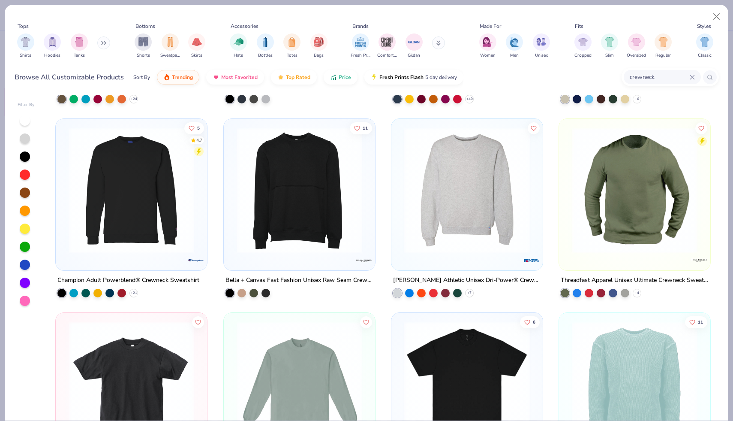
click at [318, 186] on img at bounding box center [299, 190] width 134 height 126
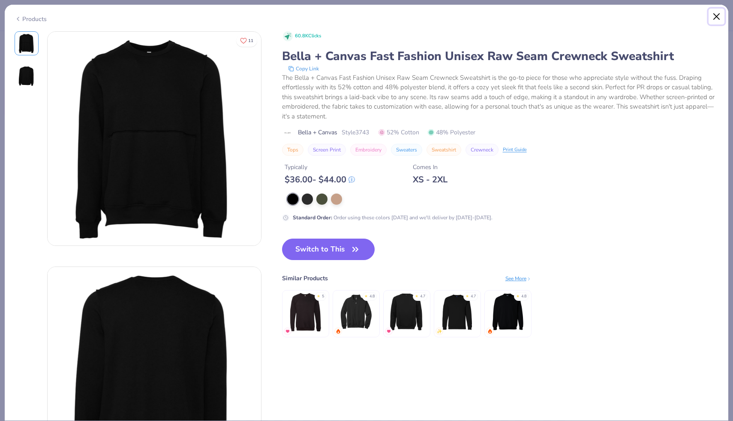
click at [718, 17] on button "Close" at bounding box center [717, 17] width 16 height 16
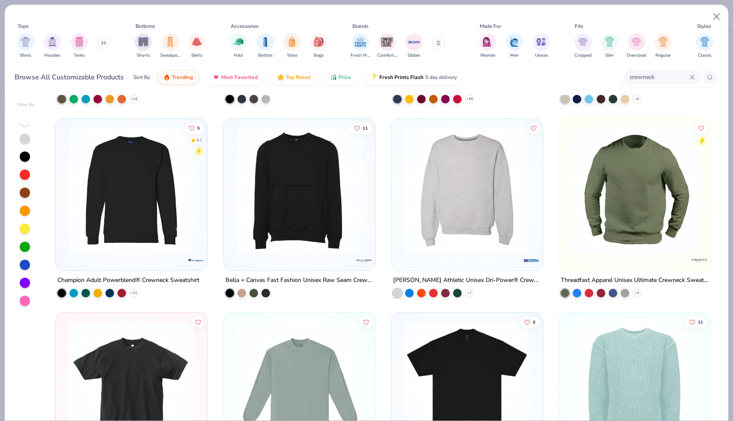
click at [453, 180] on img at bounding box center [467, 190] width 134 height 126
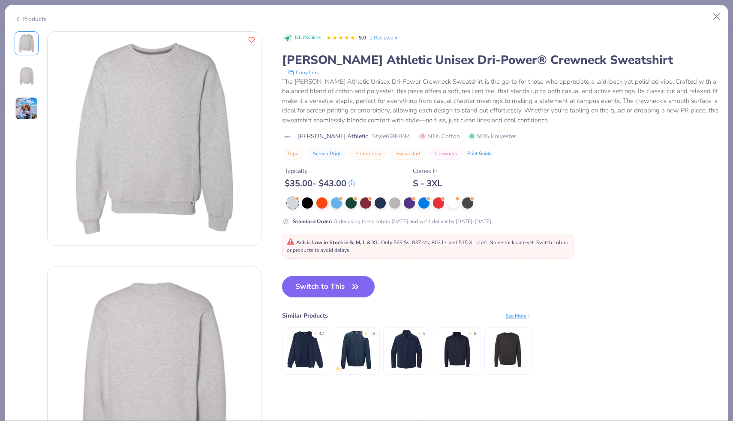
click at [39, 19] on div "Products" at bounding box center [31, 19] width 32 height 9
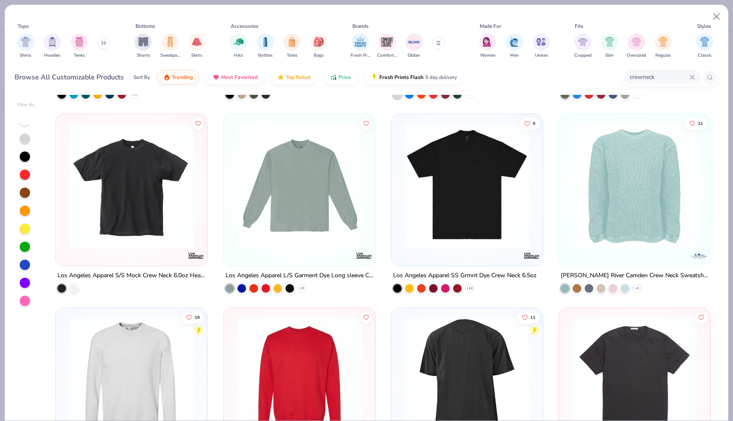
scroll to position [762, 0]
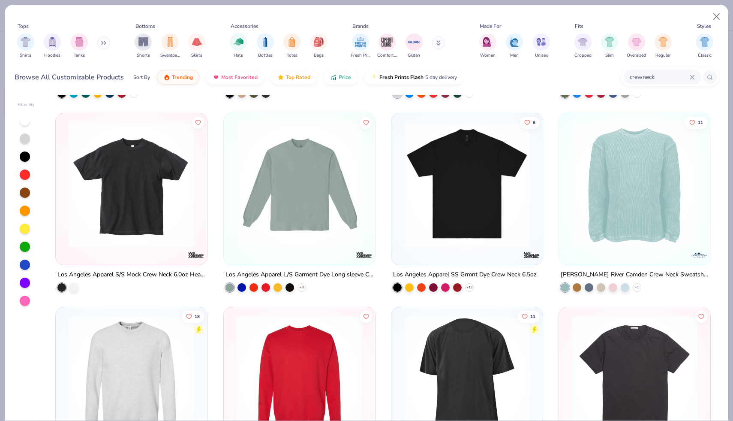
click at [285, 203] on img at bounding box center [299, 185] width 134 height 126
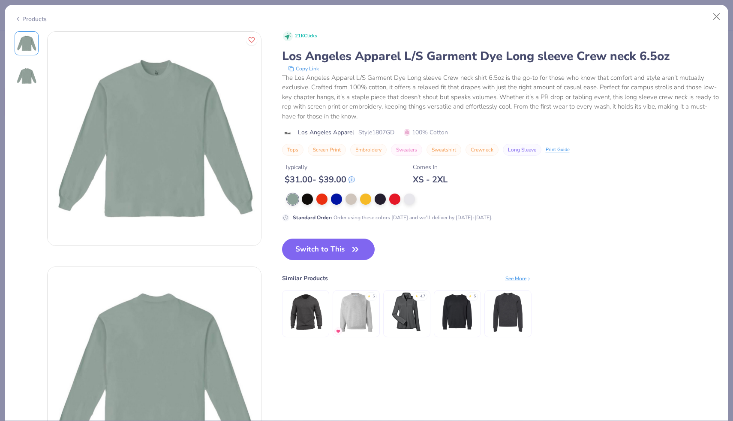
click at [30, 15] on div "Products" at bounding box center [31, 19] width 32 height 9
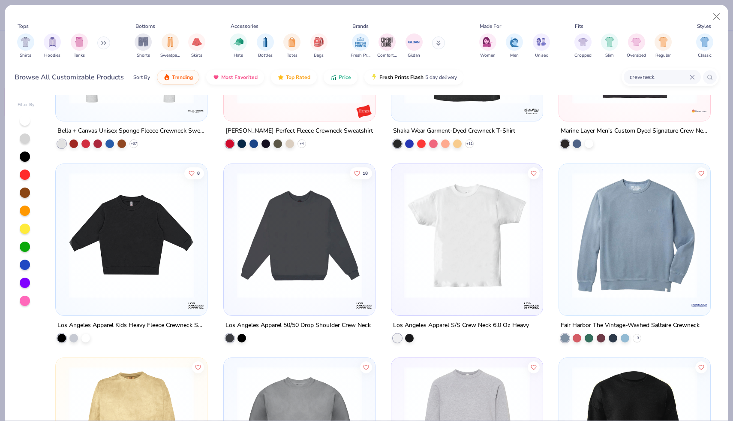
scroll to position [1108, 0]
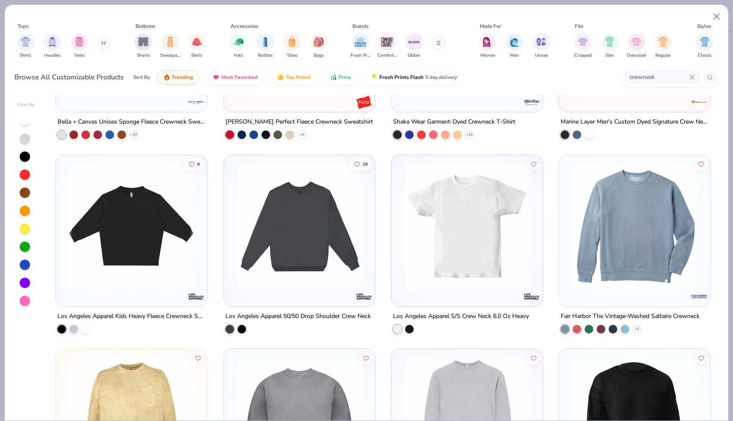
click at [651, 252] on img at bounding box center [635, 226] width 134 height 126
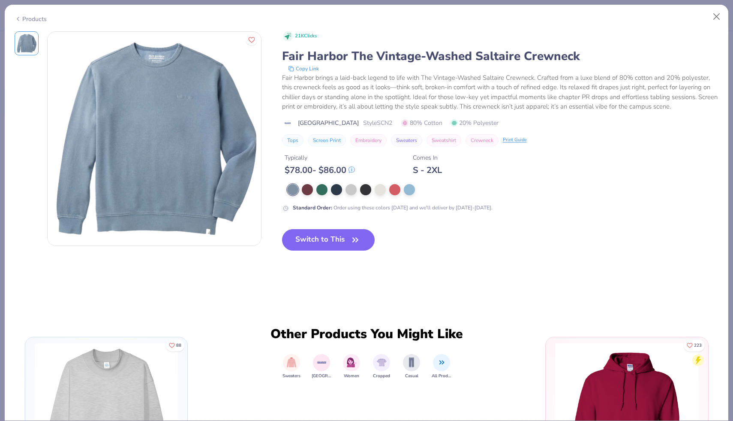
click at [38, 19] on div "Products" at bounding box center [31, 19] width 32 height 9
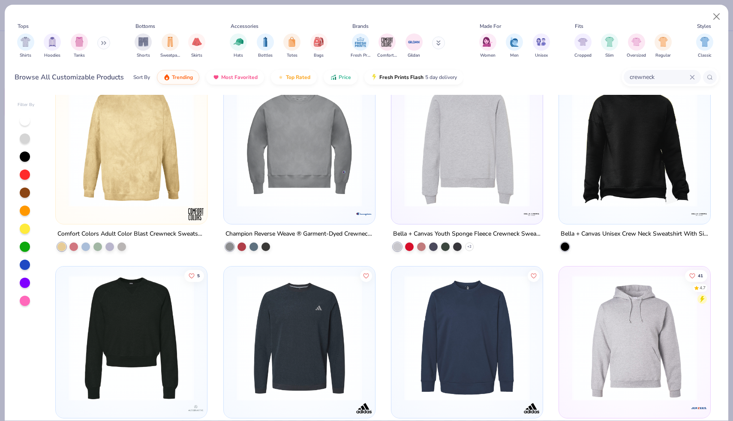
scroll to position [1386, 0]
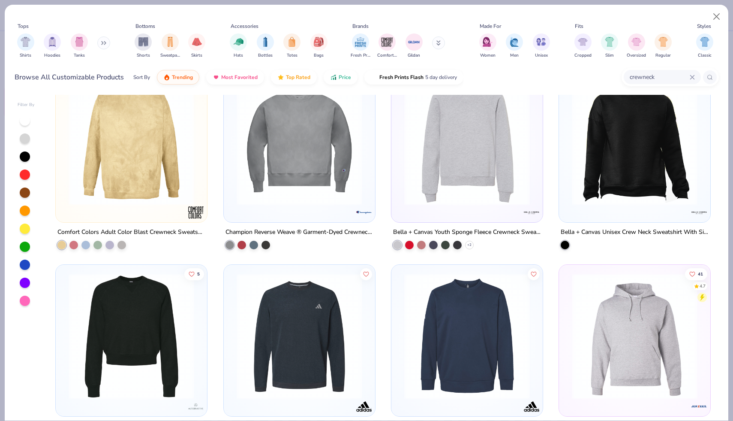
click at [505, 195] on img at bounding box center [467, 142] width 134 height 126
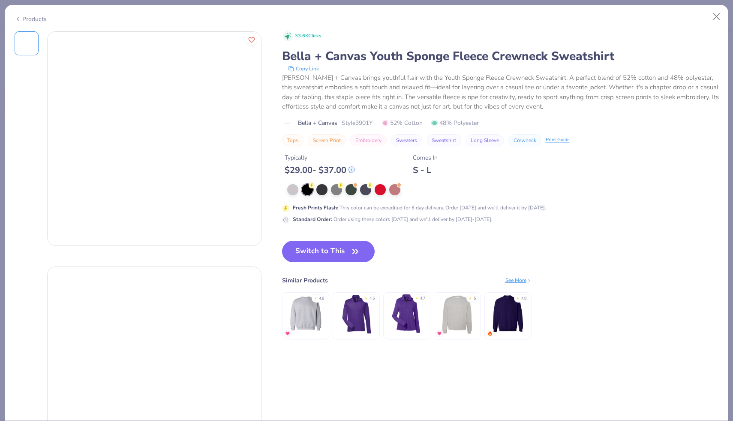
click at [30, 19] on div "Products" at bounding box center [31, 19] width 32 height 9
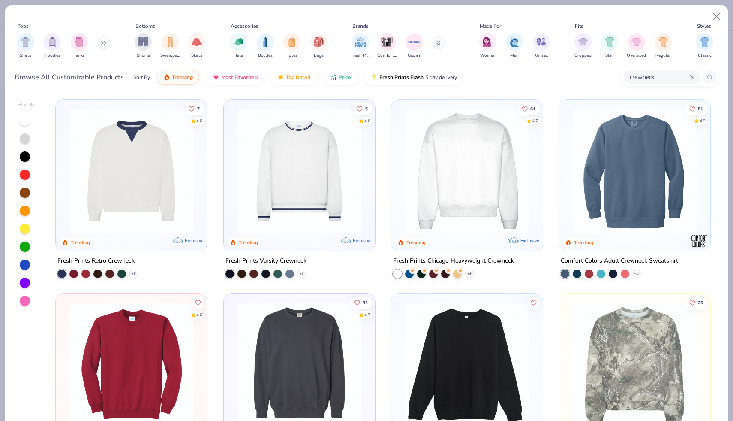
click at [180, 172] on img at bounding box center [131, 171] width 134 height 126
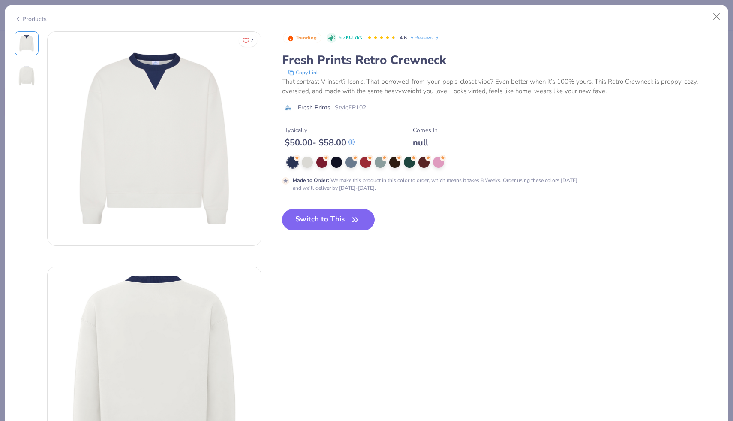
click at [36, 16] on div "Products" at bounding box center [31, 19] width 32 height 9
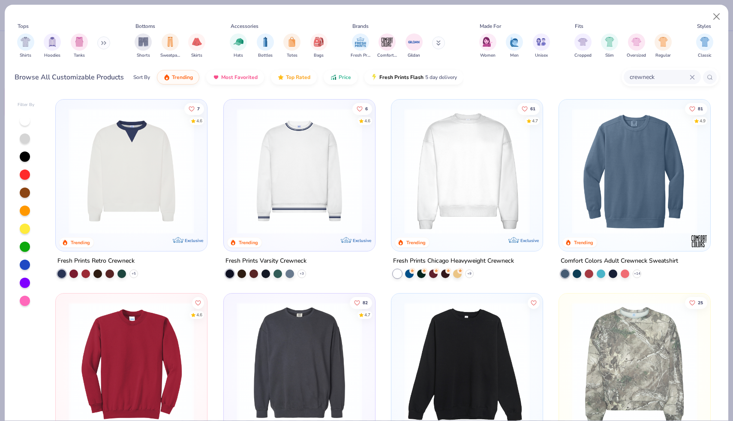
click at [608, 207] on img at bounding box center [635, 171] width 134 height 126
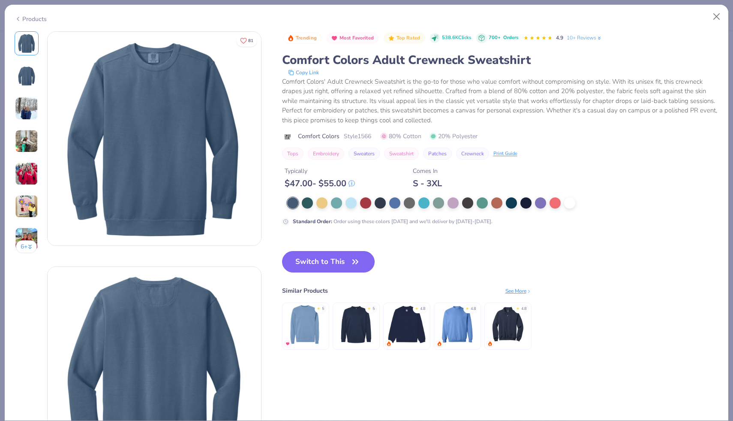
click at [30, 16] on div "Products" at bounding box center [31, 19] width 32 height 9
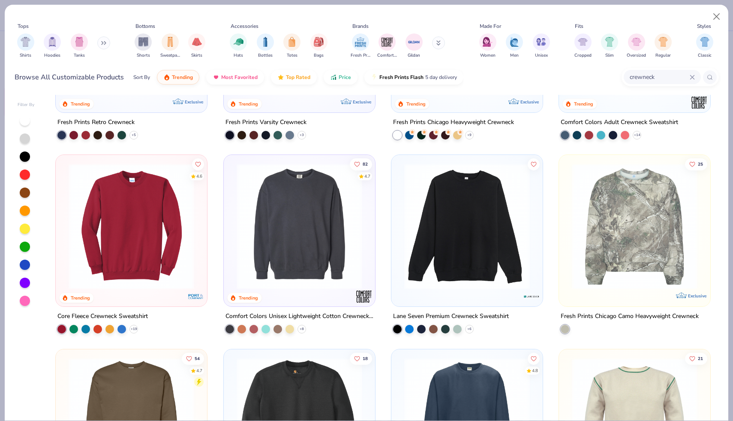
scroll to position [141, 0]
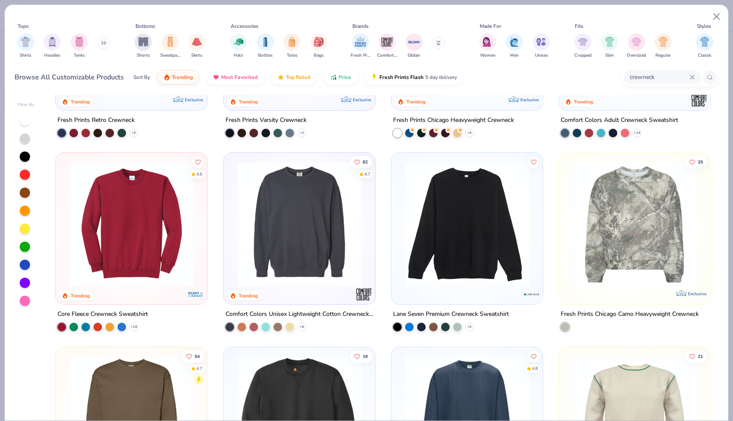
click at [269, 205] on img at bounding box center [299, 224] width 134 height 126
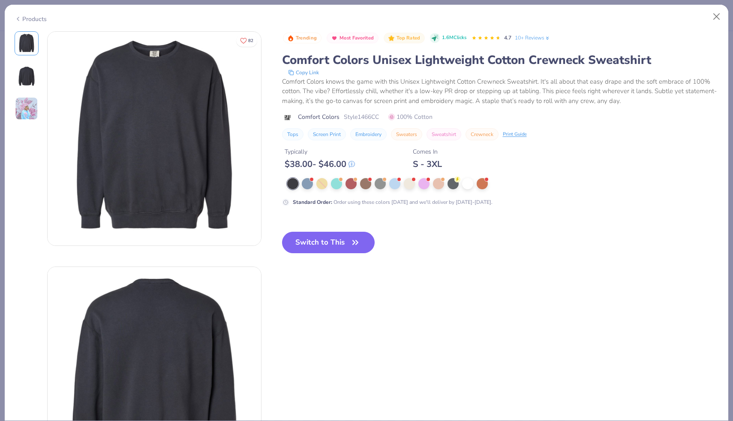
click at [33, 17] on div "Products" at bounding box center [31, 19] width 32 height 9
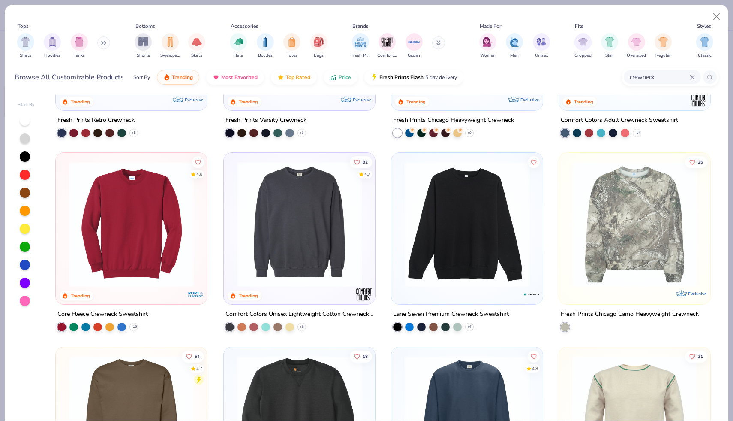
click at [136, 259] on img at bounding box center [131, 224] width 134 height 126
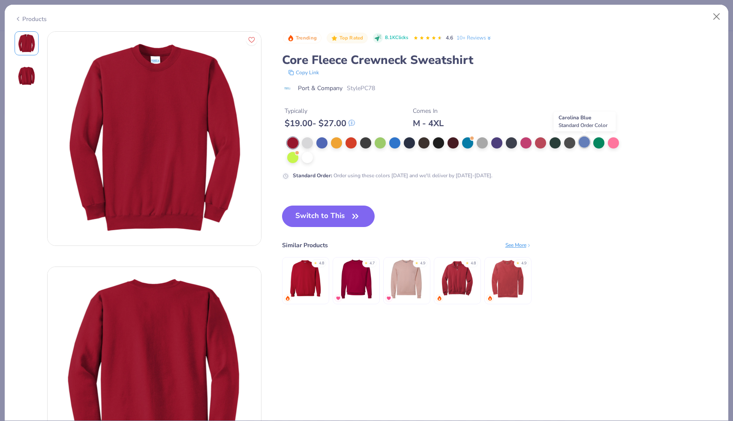
click at [585, 144] on div at bounding box center [584, 141] width 11 height 11
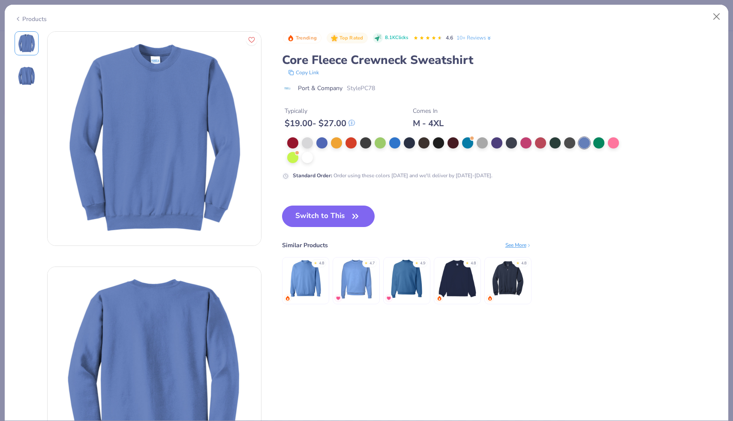
click at [36, 20] on div "Products" at bounding box center [31, 19] width 32 height 9
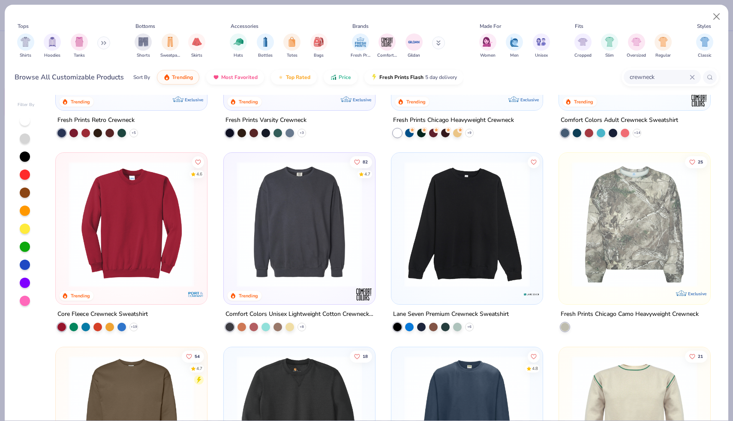
click at [345, 200] on img at bounding box center [299, 224] width 134 height 126
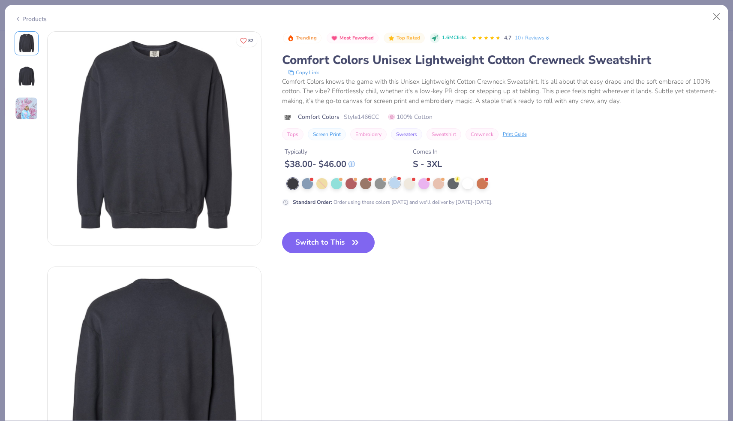
click at [391, 182] on div at bounding box center [394, 182] width 11 height 11
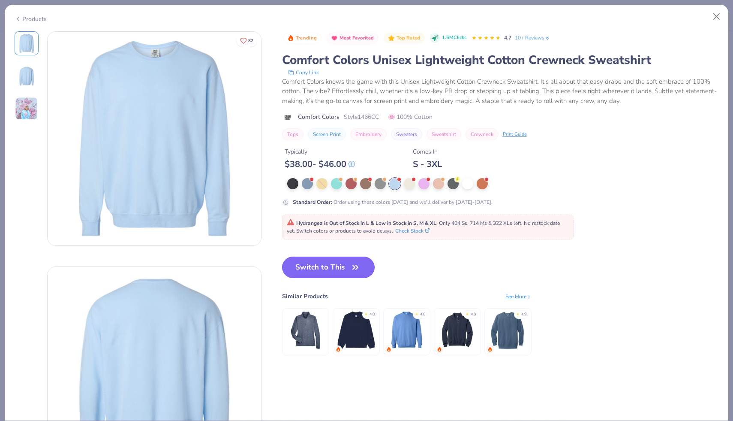
click at [321, 267] on button "Switch to This" at bounding box center [328, 266] width 93 height 21
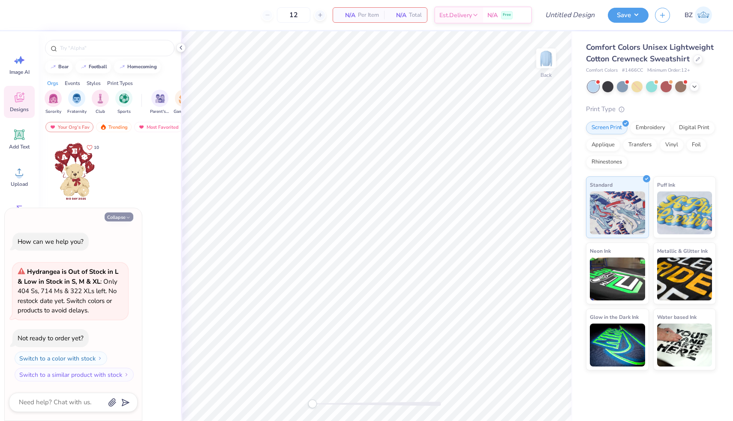
click at [117, 219] on button "Collapse" at bounding box center [119, 216] width 29 height 9
type textarea "x"
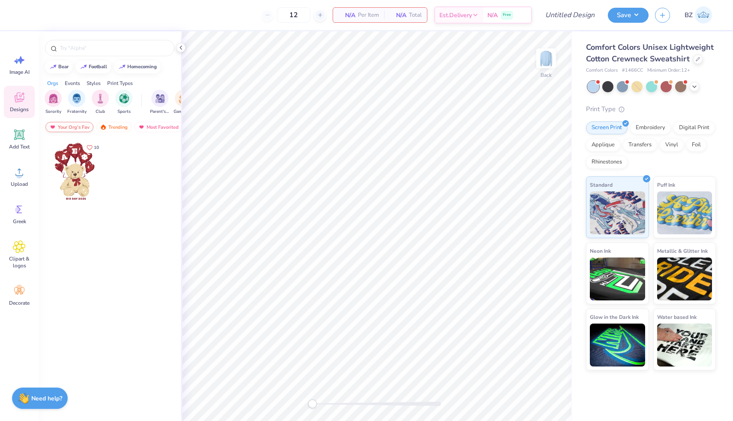
click at [83, 126] on div "Your Org's Fav" at bounding box center [69, 127] width 48 height 10
click at [108, 126] on div "Trending" at bounding box center [114, 127] width 36 height 10
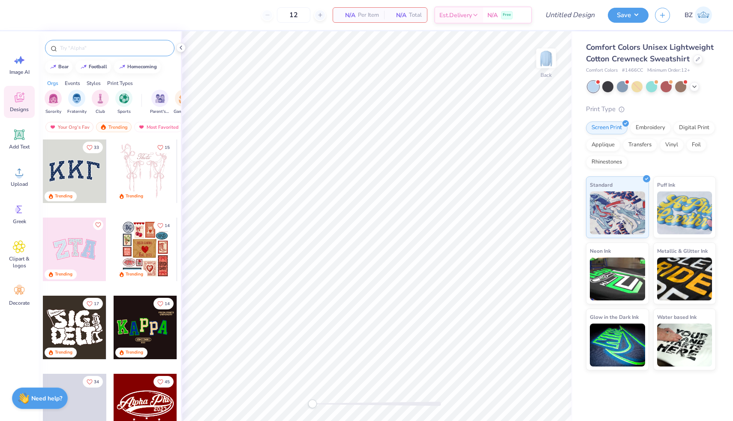
click at [88, 45] on input "text" at bounding box center [114, 48] width 110 height 9
type input "wings"
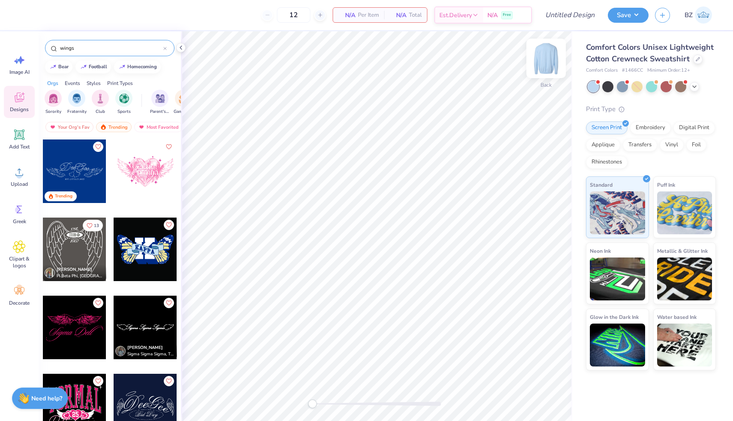
click at [546, 59] on img at bounding box center [546, 58] width 34 height 34
click at [82, 252] on div at bounding box center [74, 248] width 63 height 63
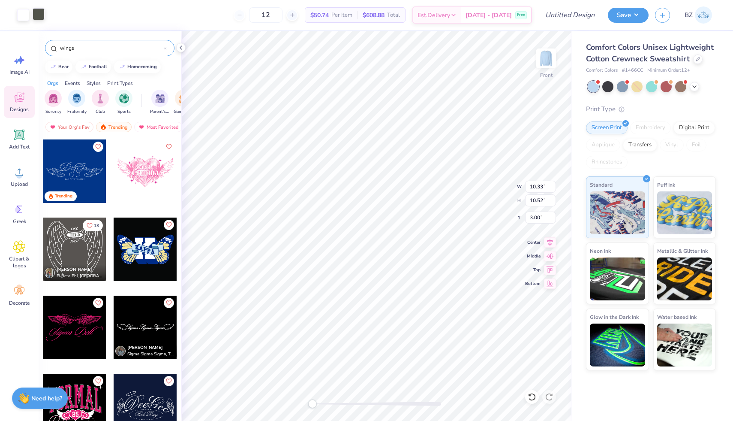
click at [37, 14] on div at bounding box center [39, 14] width 12 height 12
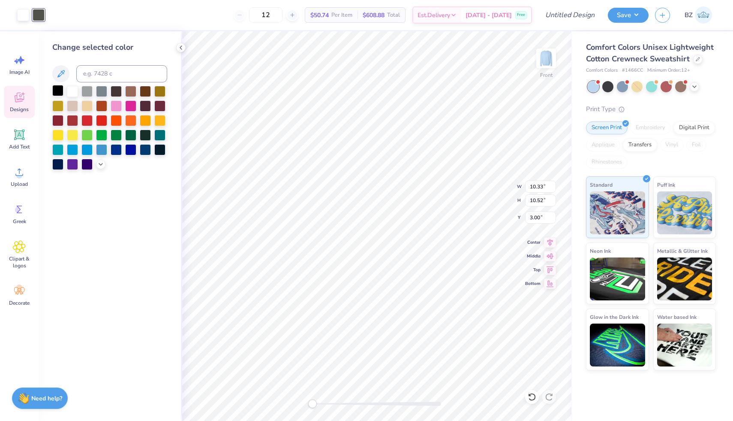
click at [57, 89] on div at bounding box center [57, 90] width 11 height 11
click at [22, 14] on div at bounding box center [23, 14] width 12 height 12
click at [60, 91] on div at bounding box center [57, 90] width 11 height 11
click at [533, 391] on div at bounding box center [532, 397] width 14 height 14
type input "11.69"
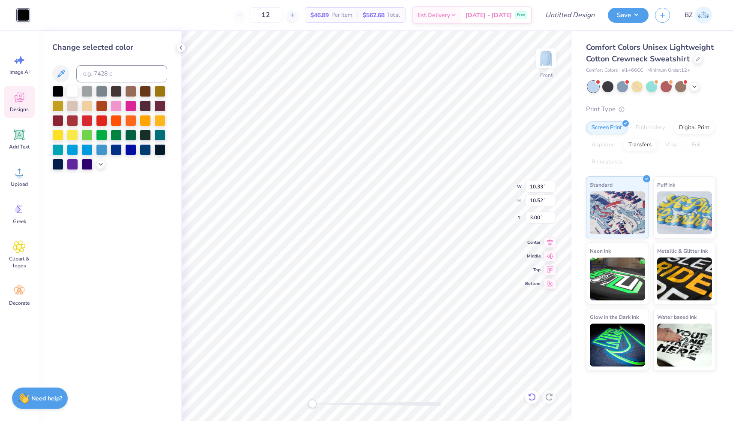
type input "11.91"
type input "6.18"
click at [533, 391] on div at bounding box center [532, 397] width 14 height 14
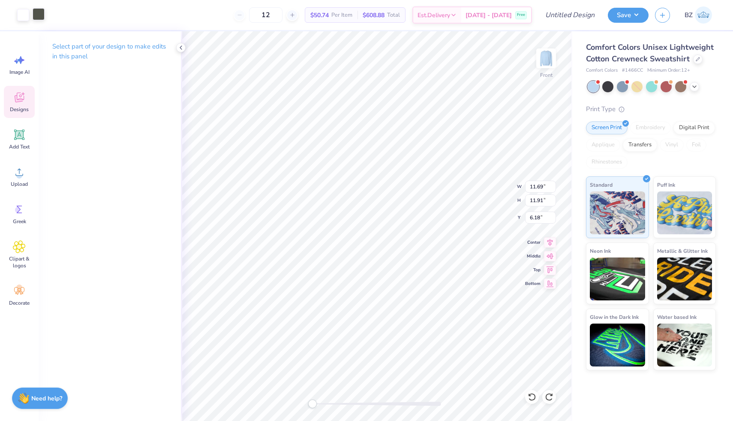
click at [40, 13] on div at bounding box center [39, 14] width 12 height 12
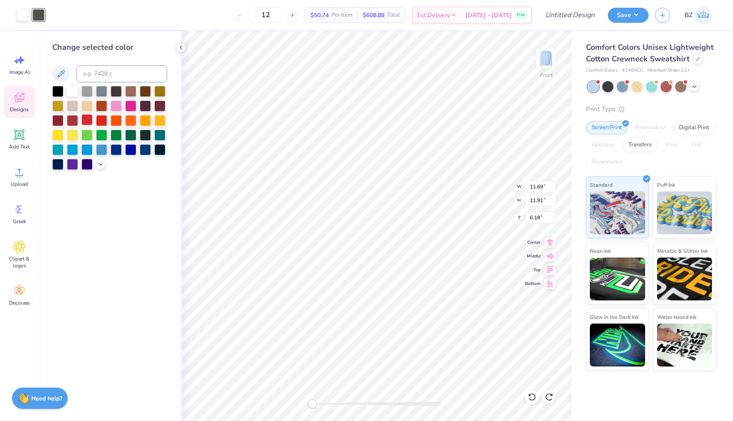
click at [86, 120] on div at bounding box center [86, 119] width 11 height 11
click at [23, 12] on div at bounding box center [23, 14] width 12 height 12
click at [55, 87] on div at bounding box center [57, 90] width 11 height 11
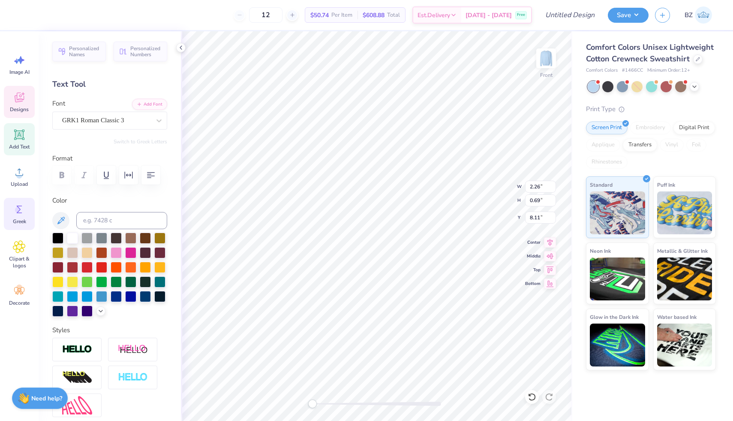
click at [17, 223] on span "Greek" at bounding box center [19, 221] width 13 height 7
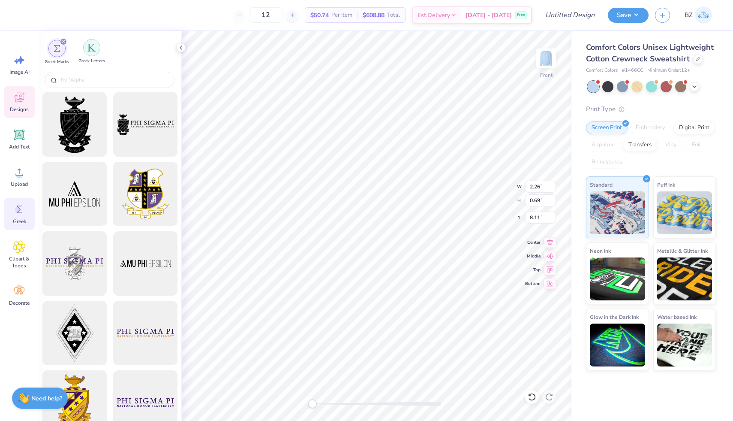
click at [96, 48] on img "filter for Greek Letters" at bounding box center [91, 47] width 9 height 9
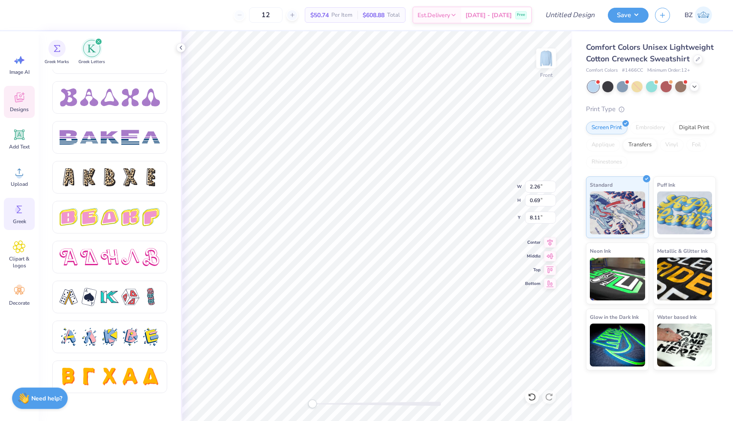
scroll to position [1362, 0]
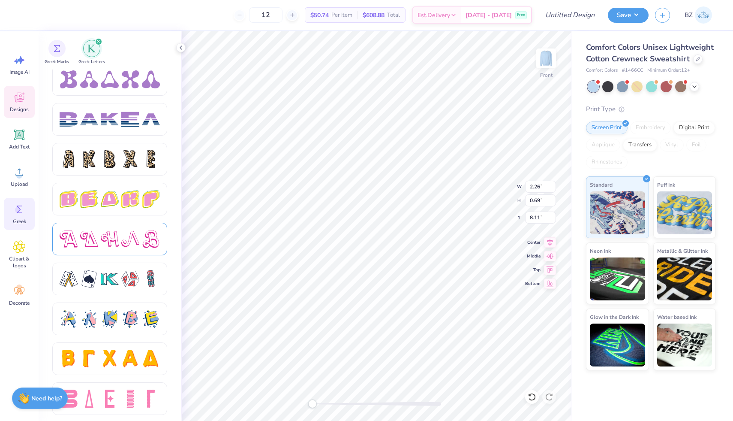
click at [136, 244] on div at bounding box center [130, 239] width 18 height 18
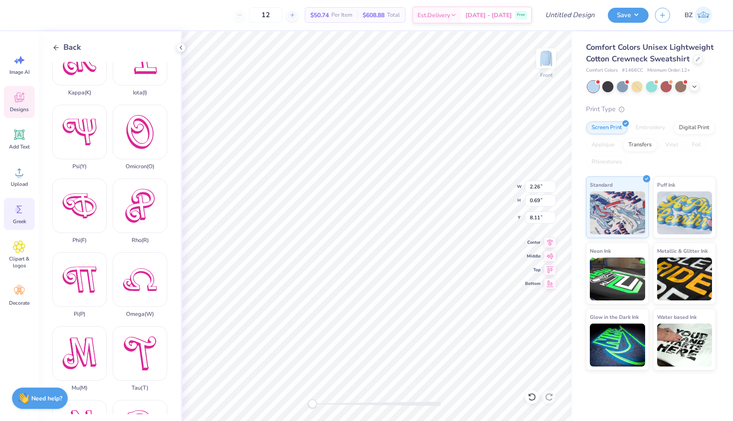
scroll to position [535, 0]
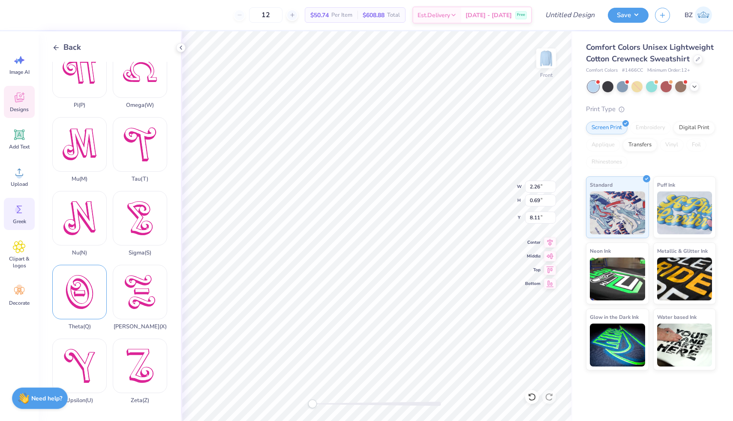
click at [75, 303] on div "Theta ( Q )" at bounding box center [79, 296] width 54 height 65
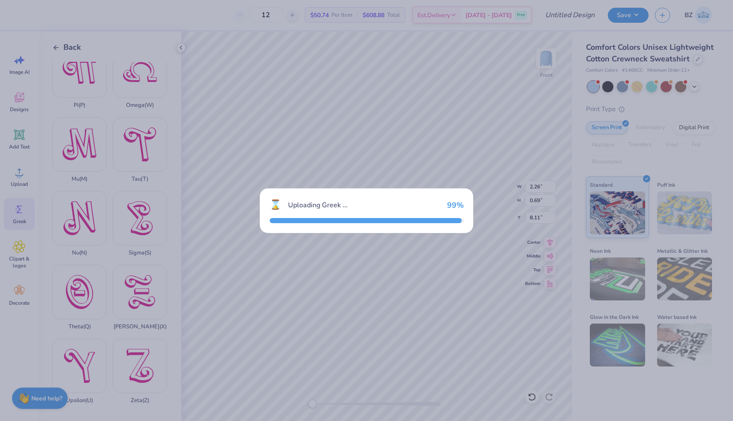
type input "7.27"
type input "9.05"
type input "8.47"
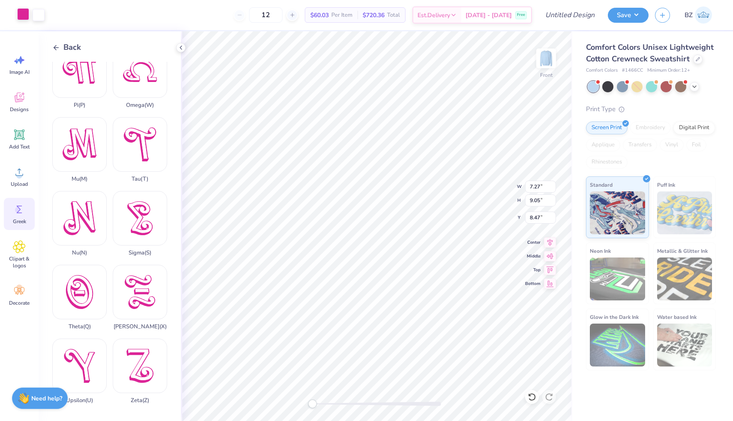
click at [24, 13] on div at bounding box center [23, 14] width 12 height 12
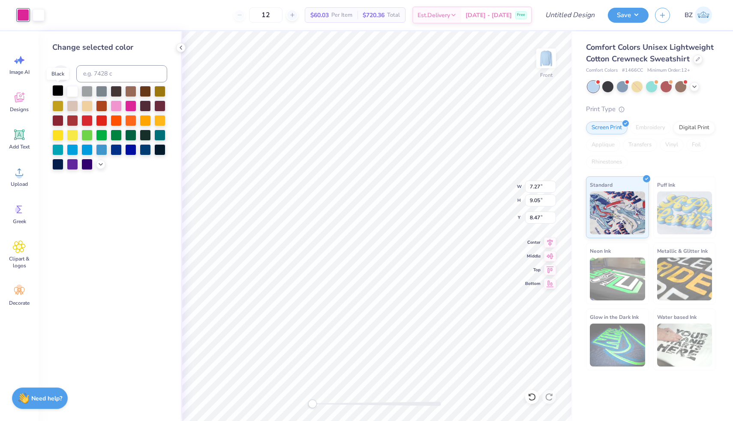
click at [60, 91] on div at bounding box center [57, 90] width 11 height 11
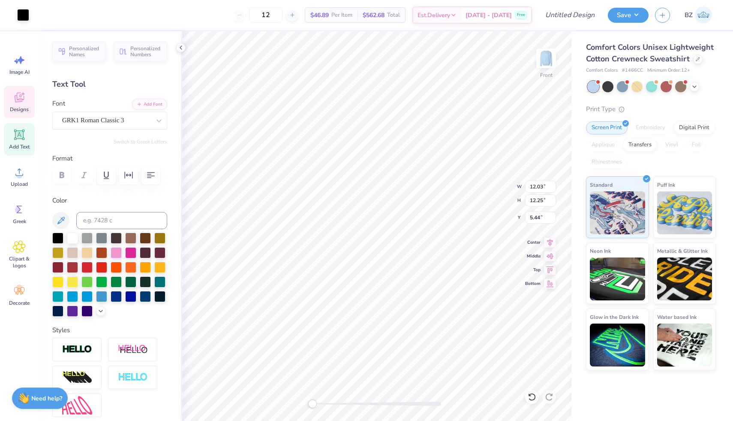
type input "1.91"
type input "0.59"
type input "9.50"
type input "5.45"
click at [16, 136] on icon at bounding box center [19, 135] width 8 height 8
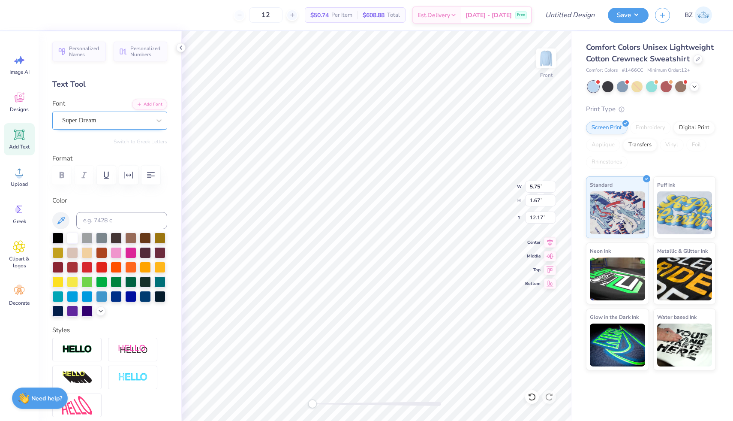
click at [105, 117] on div "Super Dream" at bounding box center [106, 120] width 90 height 13
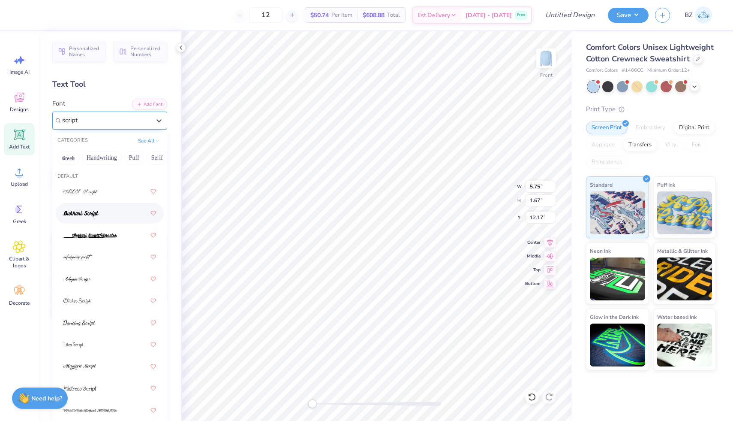
click at [105, 209] on div at bounding box center [109, 212] width 93 height 15
type input "script"
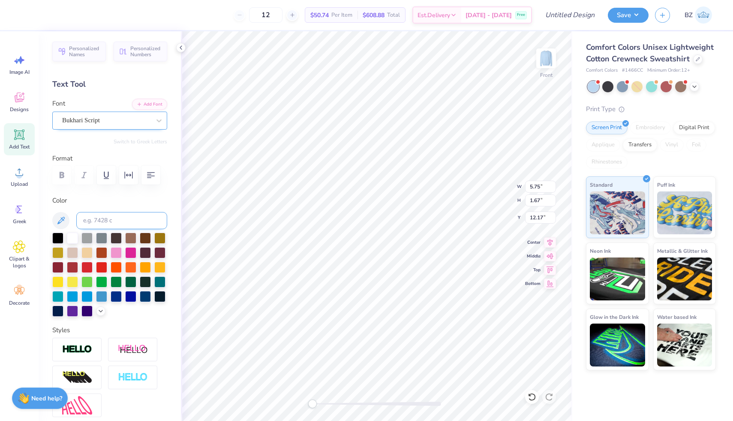
scroll to position [0, 2]
type textarea "theta kappa chi"
click at [135, 126] on div "Bukhari Script" at bounding box center [106, 120] width 90 height 13
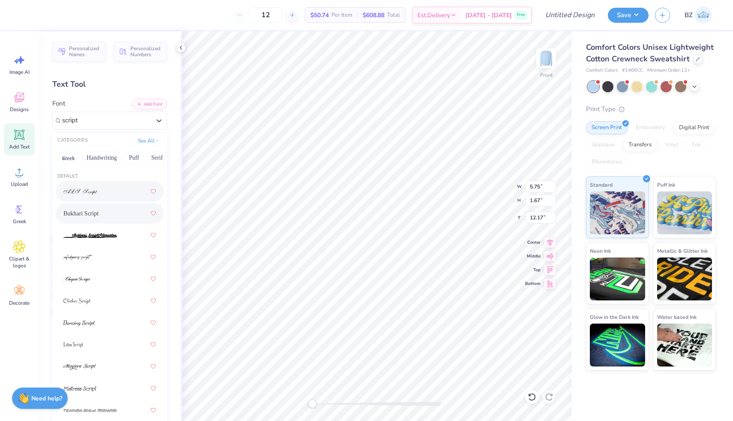
type input "script"
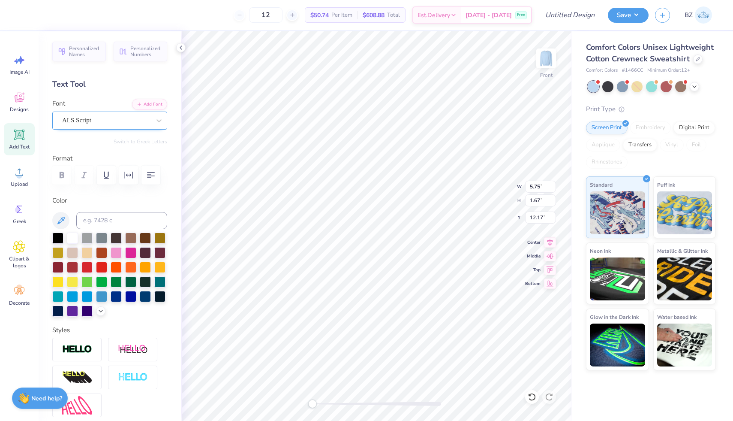
click at [95, 117] on div "ALS Script" at bounding box center [106, 120] width 90 height 13
click at [57, 237] on div at bounding box center [57, 236] width 11 height 11
click at [106, 120] on div "ALS Script" at bounding box center [106, 120] width 90 height 13
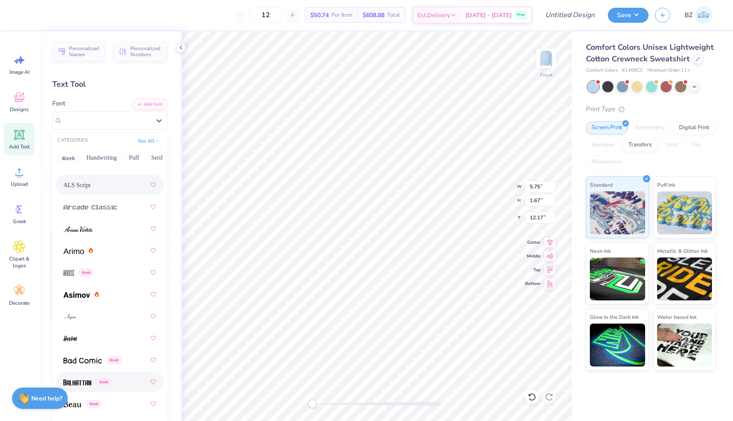
scroll to position [454, 0]
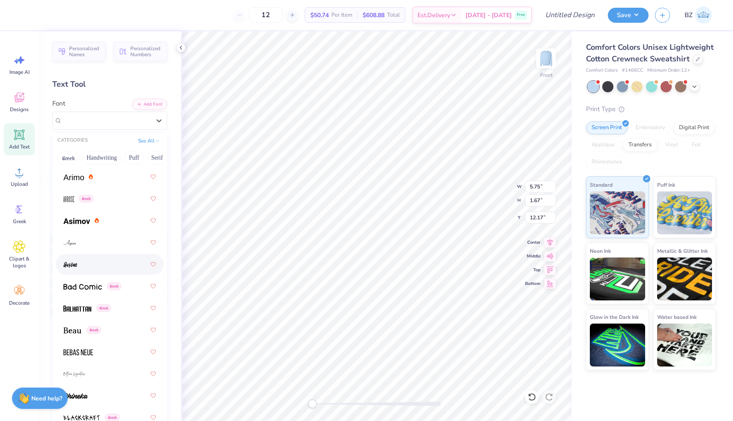
click at [89, 265] on div at bounding box center [109, 263] width 93 height 15
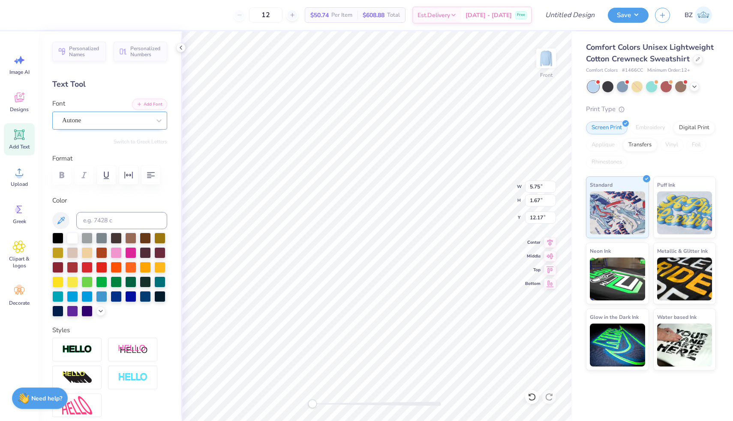
click at [94, 124] on div "Autone" at bounding box center [106, 120] width 90 height 13
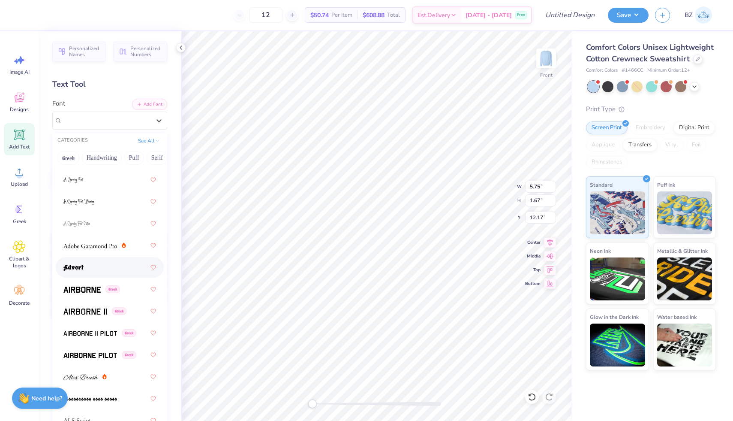
scroll to position [327, 0]
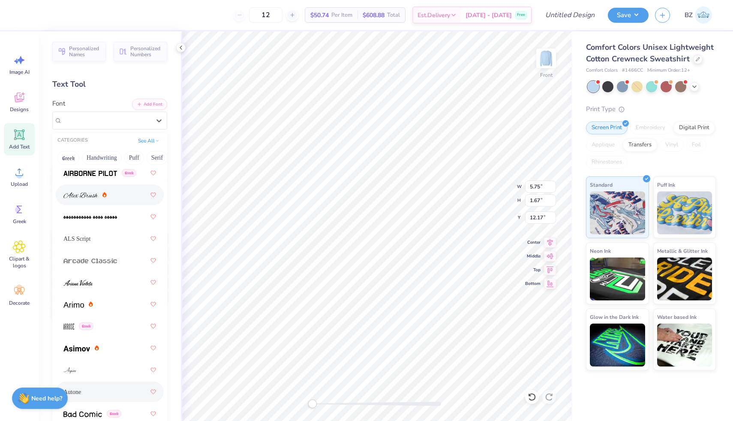
click at [83, 201] on div at bounding box center [109, 194] width 93 height 15
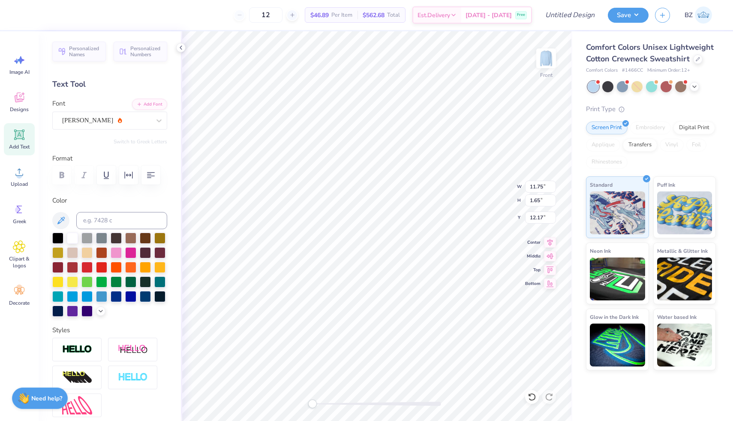
type input "12.03"
type input "12.25"
type input "5.45"
type input "5.01"
type input "0.70"
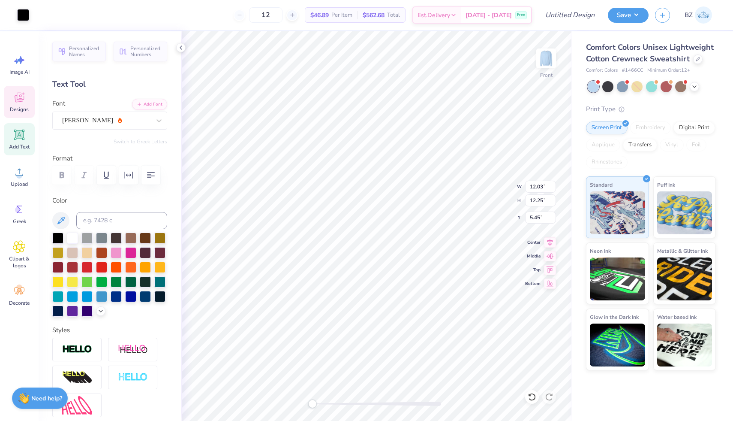
type input "11.58"
click at [23, 136] on icon at bounding box center [19, 134] width 10 height 10
type input "5.75"
type input "1.67"
type input "12.17"
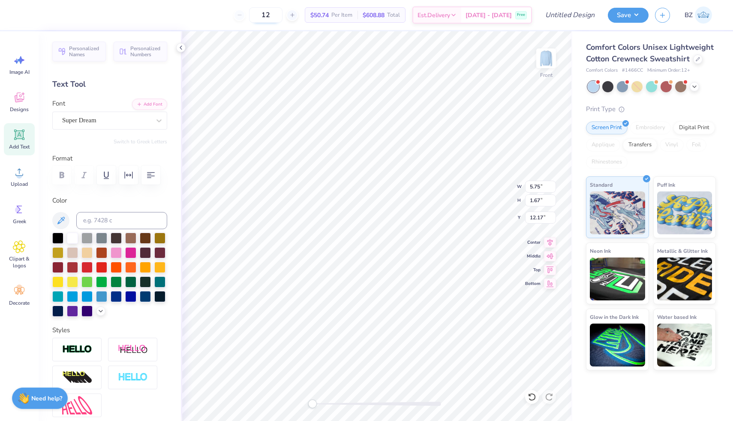
scroll to position [0, 1]
type textarea "EST. 1985"
click at [56, 240] on div at bounding box center [57, 236] width 11 height 11
click at [104, 121] on div "Super Dream" at bounding box center [106, 120] width 90 height 13
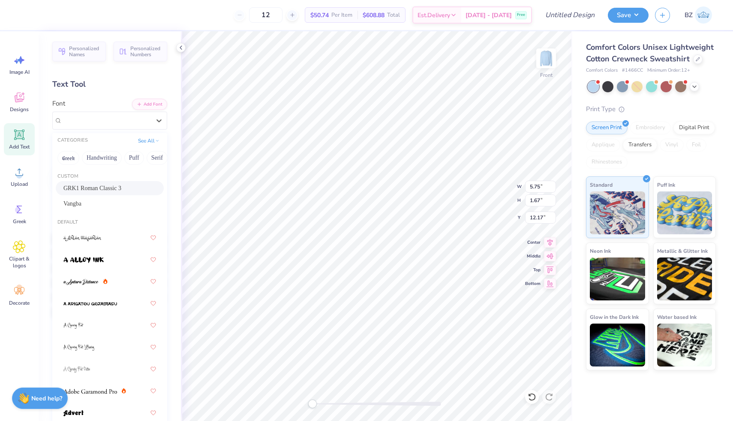
click at [102, 186] on span "GRK1 Roman Classic 3" at bounding box center [92, 187] width 58 height 9
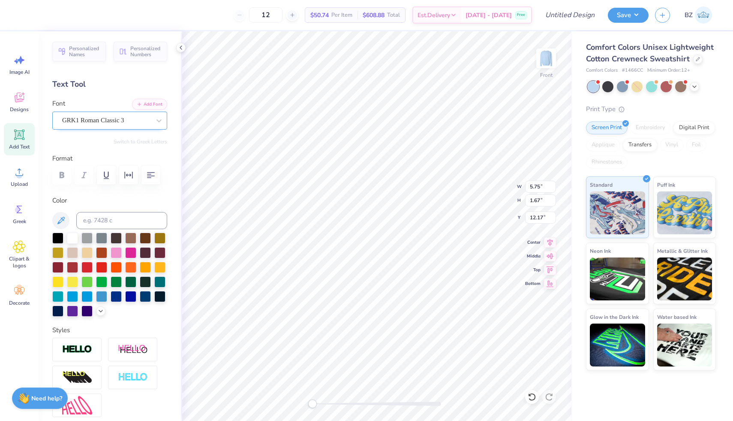
click at [112, 115] on div "GRK1 Roman Classic 3" at bounding box center [106, 120] width 90 height 13
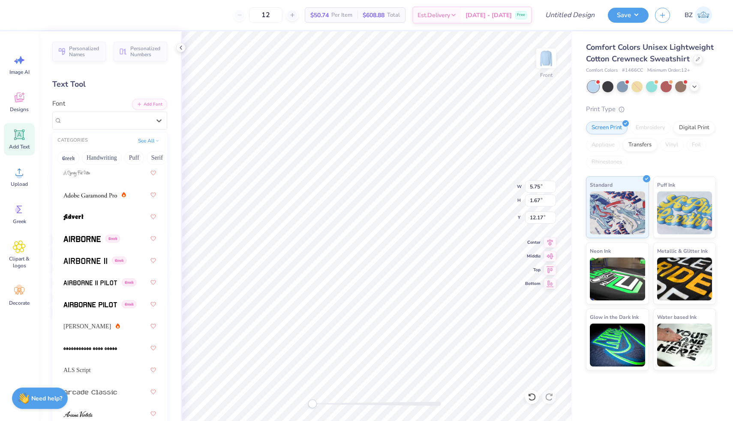
scroll to position [196, 0]
click at [86, 236] on img at bounding box center [81, 238] width 37 height 6
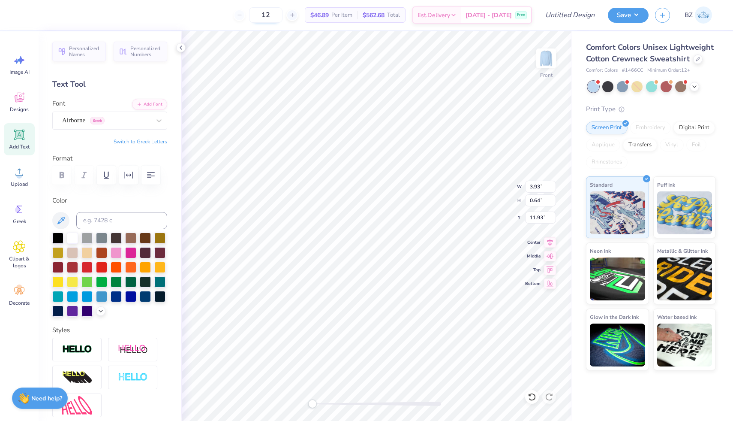
click at [279, 15] on input "12" at bounding box center [265, 14] width 33 height 15
type input "19"
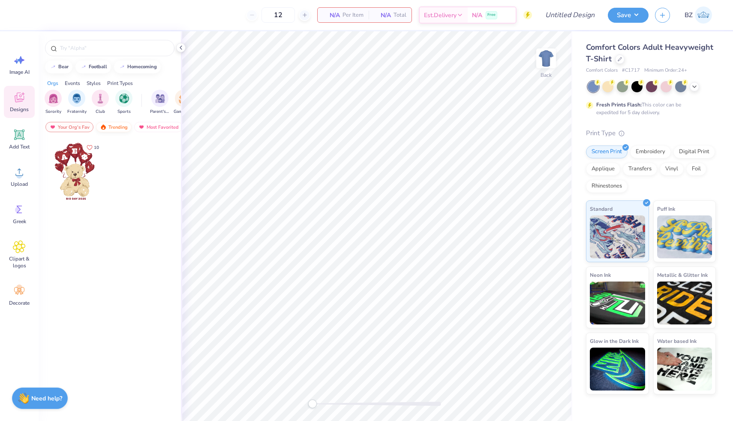
click at [115, 129] on div "Trending" at bounding box center [114, 127] width 36 height 10
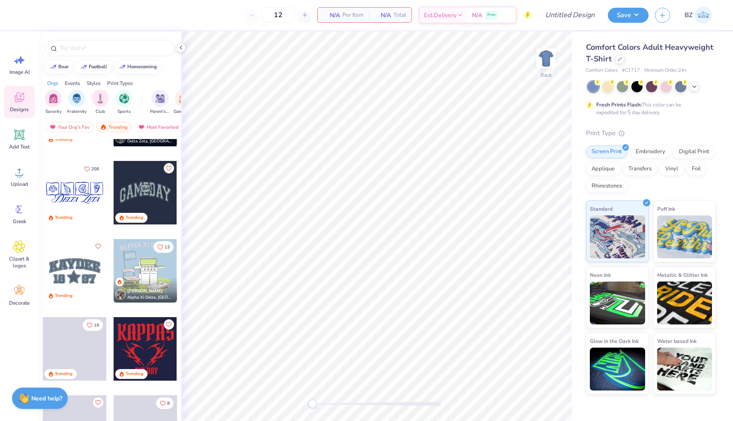
scroll to position [1166, 0]
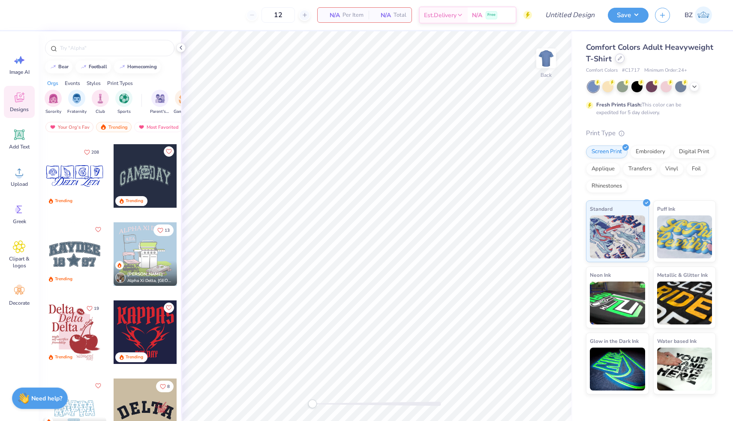
click at [622, 61] on div at bounding box center [619, 58] width 9 height 9
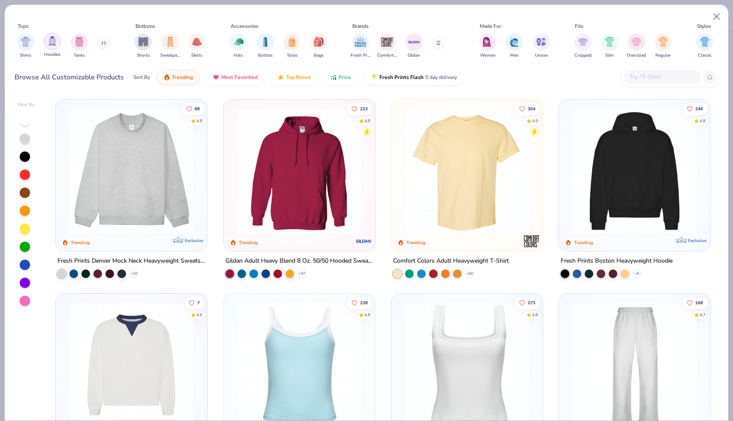
click at [51, 44] on img "filter for Hoodies" at bounding box center [52, 41] width 9 height 10
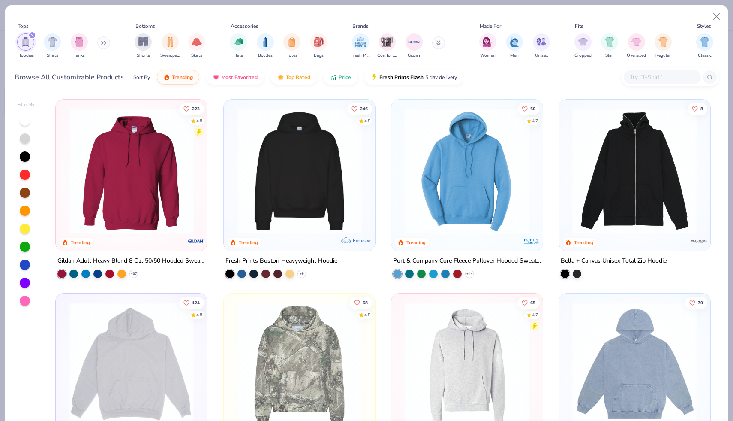
click at [309, 139] on img at bounding box center [299, 171] width 134 height 126
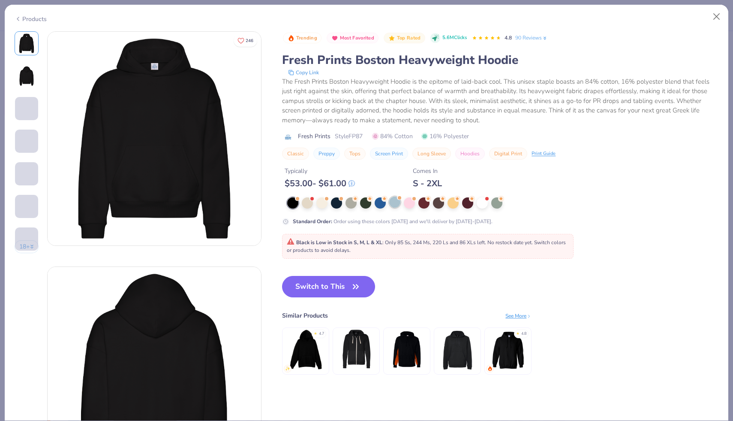
click at [394, 207] on div at bounding box center [394, 201] width 11 height 11
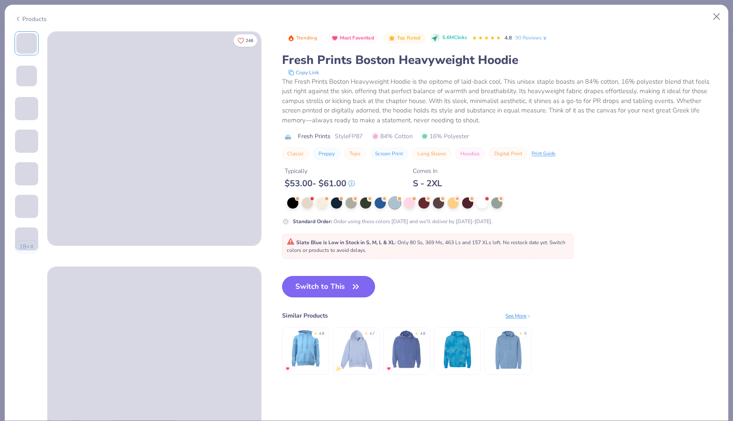
click at [33, 19] on div "Products" at bounding box center [31, 19] width 32 height 9
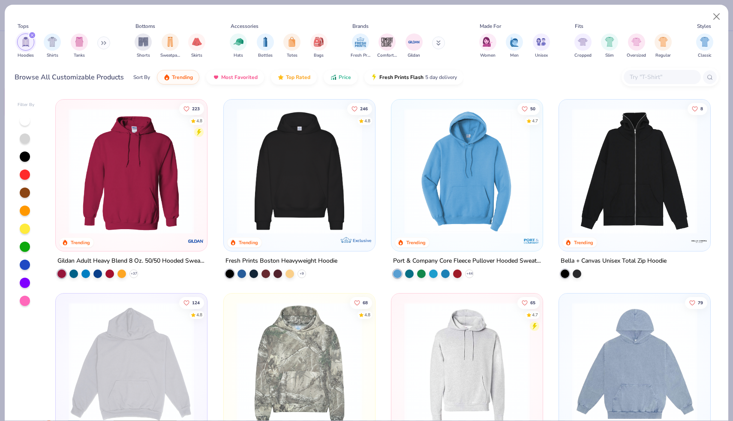
click at [123, 179] on img at bounding box center [131, 171] width 134 height 126
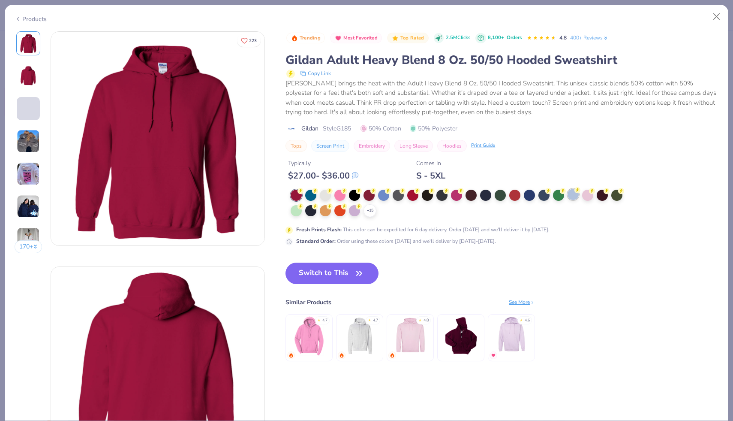
click at [574, 194] on div at bounding box center [573, 194] width 11 height 11
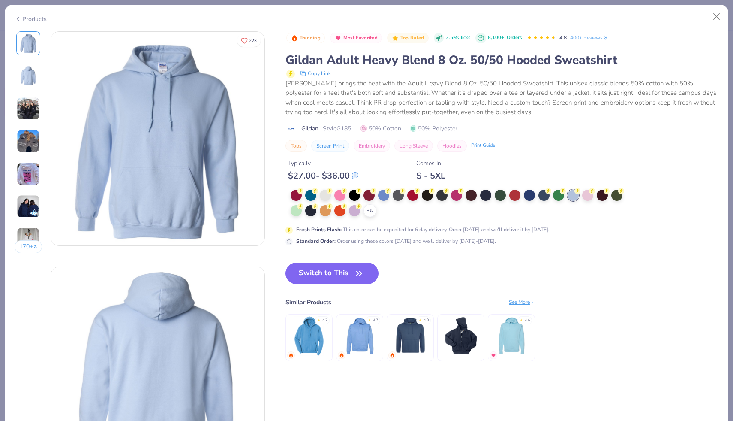
click at [348, 128] on span "Style G185" at bounding box center [337, 128] width 28 height 9
copy span "G185"
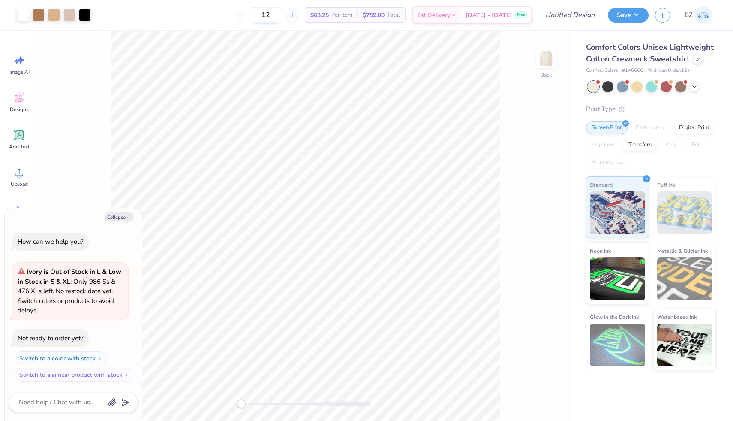
click at [282, 16] on input "12" at bounding box center [265, 14] width 33 height 15
type input "19"
type textarea "x"
type input "19"
click at [694, 57] on div at bounding box center [697, 58] width 9 height 9
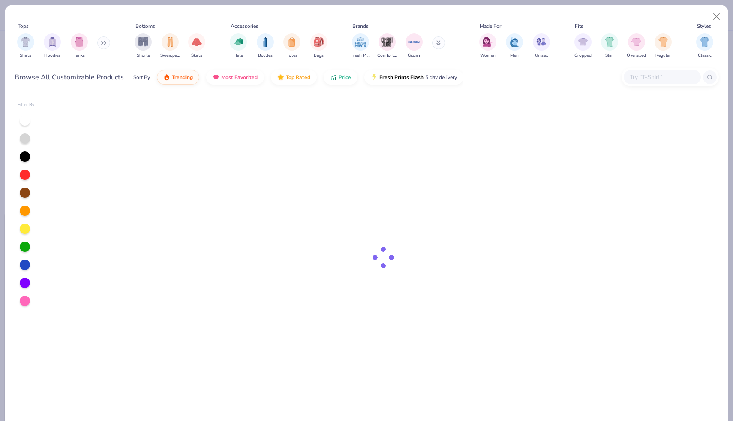
type textarea "x"
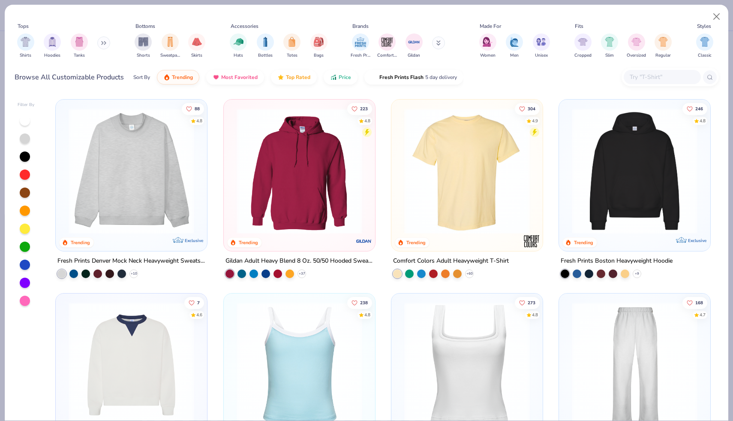
click at [664, 78] on input "text" at bounding box center [662, 77] width 66 height 10
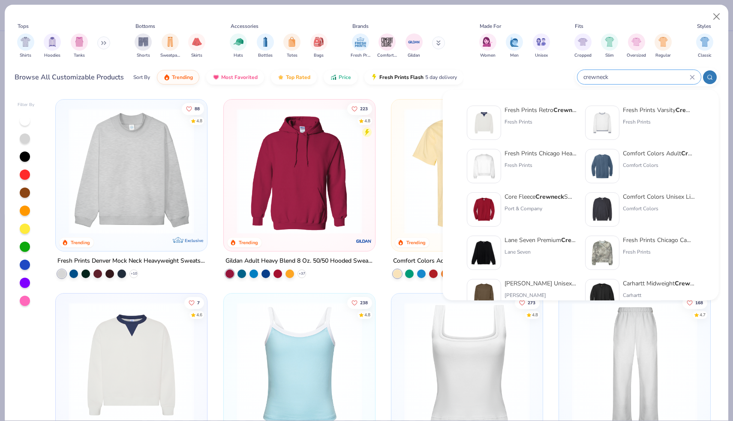
type input "crewneck"
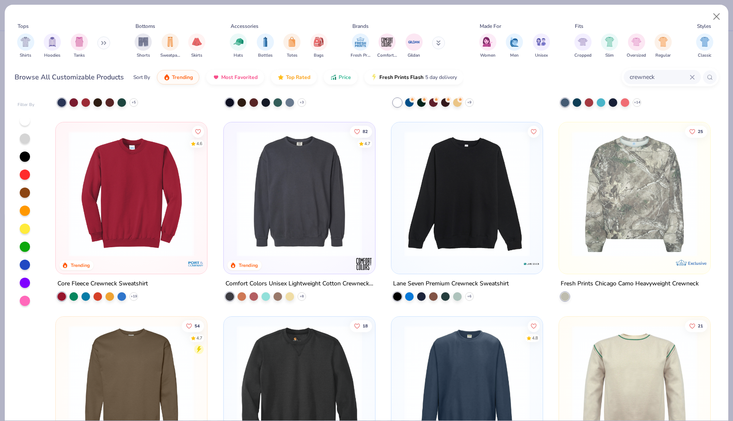
scroll to position [284, 0]
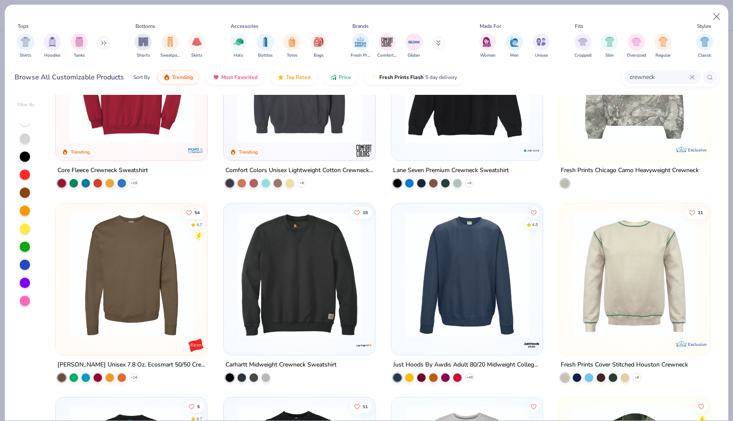
click at [158, 282] on img at bounding box center [131, 274] width 134 height 126
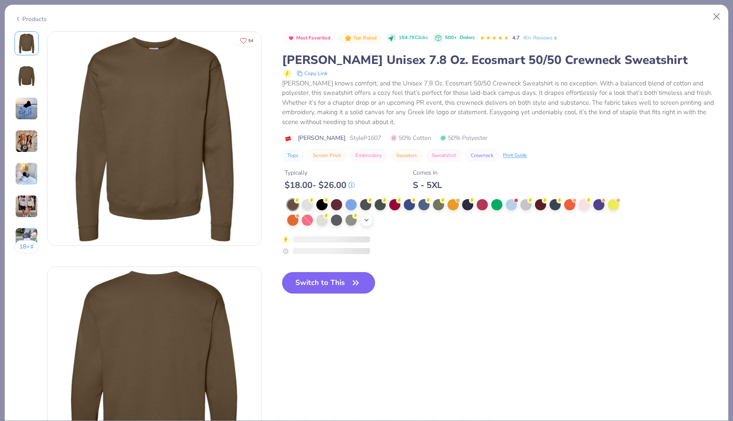
click at [364, 222] on icon at bounding box center [366, 219] width 7 height 7
click at [35, 16] on div "Products" at bounding box center [31, 19] width 32 height 9
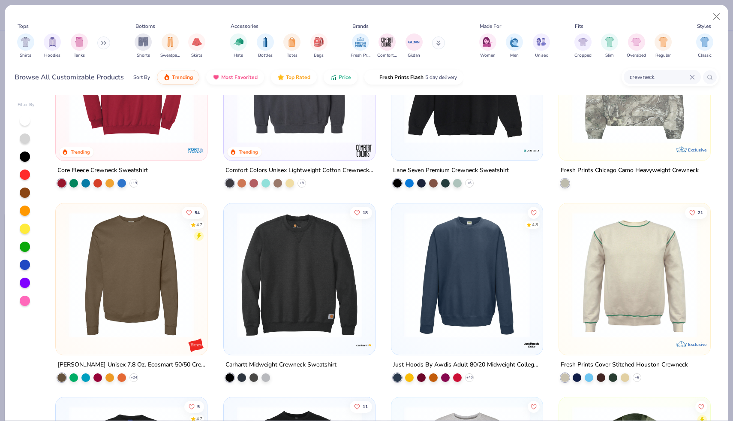
click at [429, 296] on img at bounding box center [467, 274] width 134 height 126
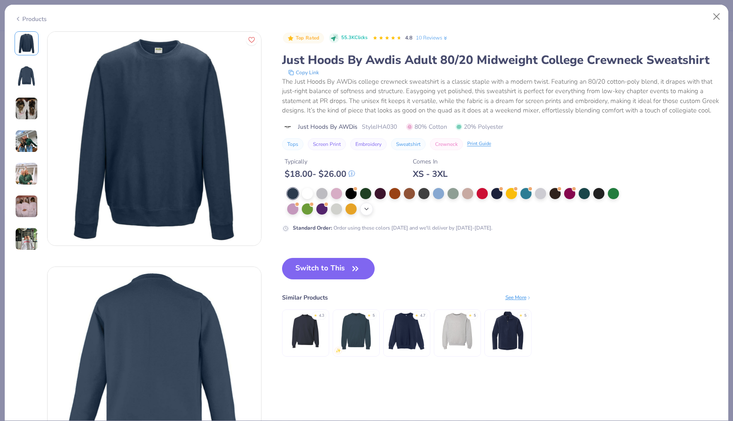
click at [365, 209] on polyline at bounding box center [366, 209] width 3 height 2
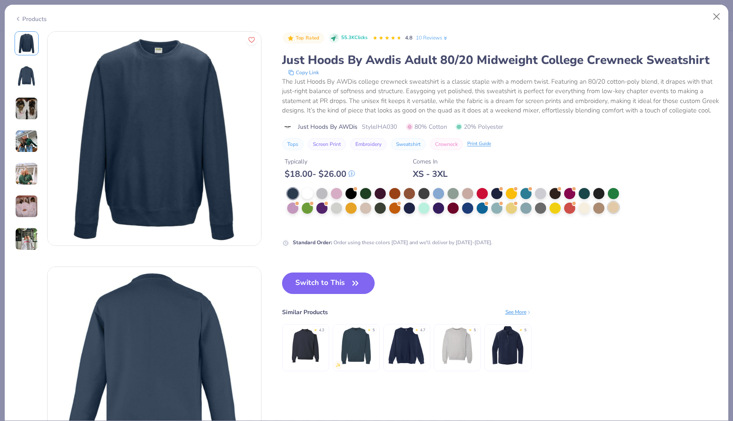
click at [612, 208] on div at bounding box center [613, 206] width 11 height 11
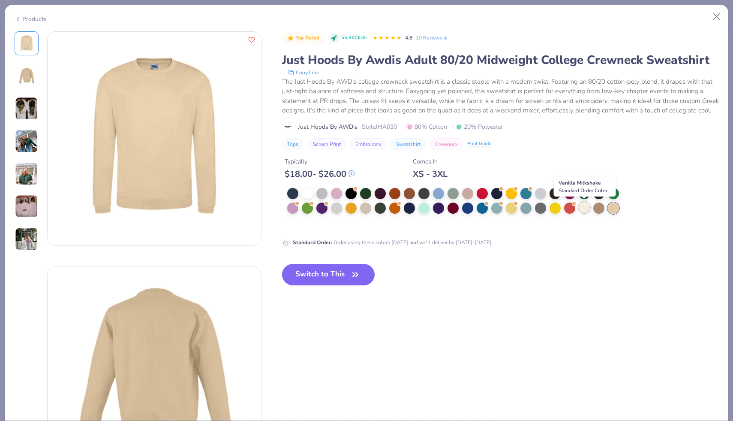
click at [583, 207] on div at bounding box center [584, 206] width 11 height 11
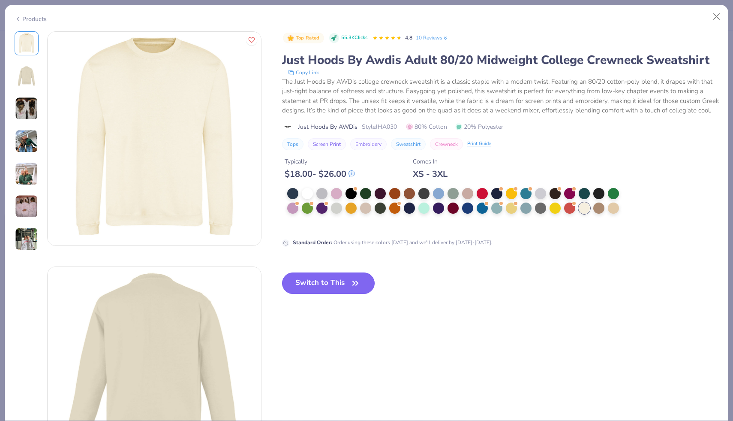
click at [314, 279] on button "Switch to This" at bounding box center [328, 282] width 93 height 21
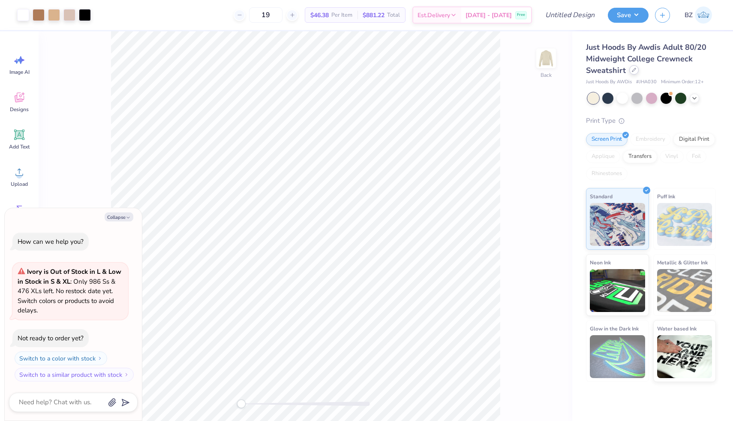
click at [632, 73] on div at bounding box center [633, 69] width 9 height 9
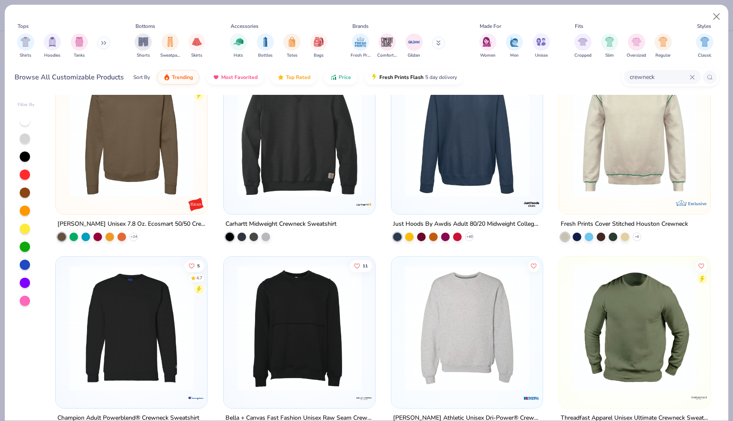
scroll to position [416, 0]
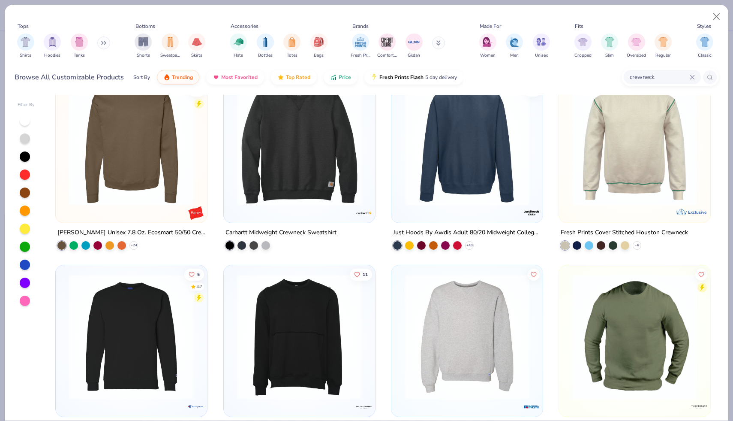
click at [472, 189] on img at bounding box center [467, 142] width 134 height 126
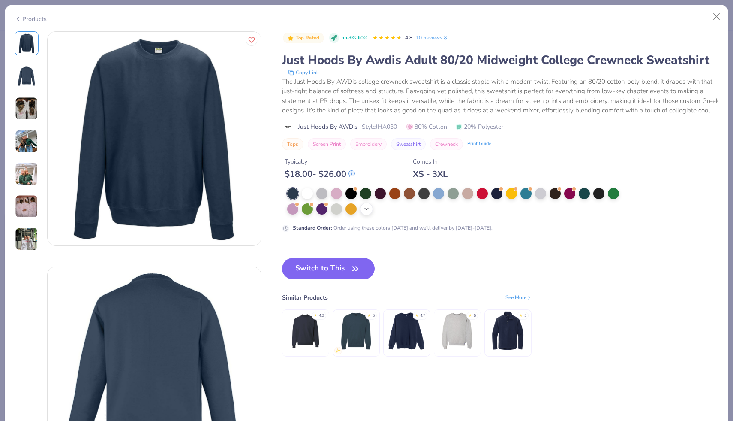
click at [364, 210] on icon at bounding box center [366, 208] width 7 height 7
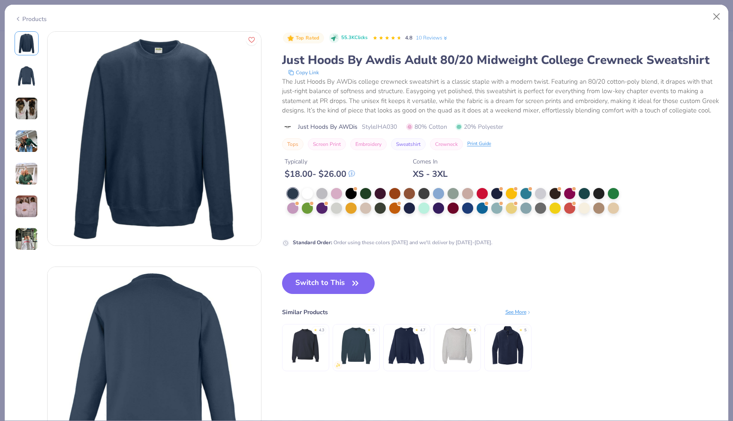
click at [31, 19] on div "Products" at bounding box center [31, 19] width 32 height 9
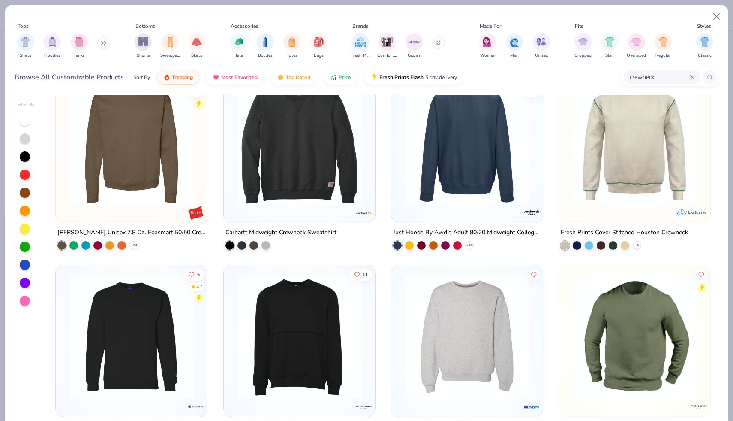
scroll to position [490, 0]
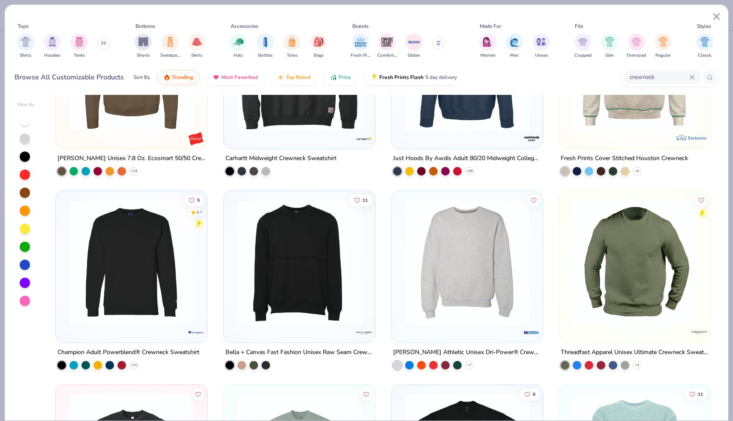
click at [168, 120] on img at bounding box center [131, 68] width 134 height 126
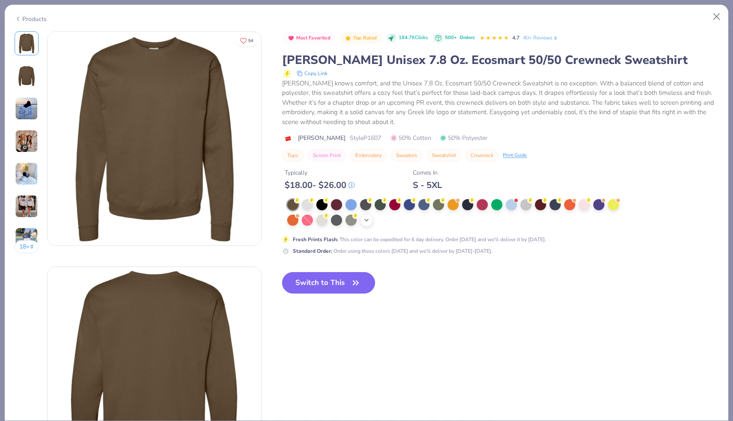
click at [366, 222] on icon at bounding box center [366, 219] width 7 height 7
click at [30, 16] on div "Products" at bounding box center [31, 19] width 32 height 9
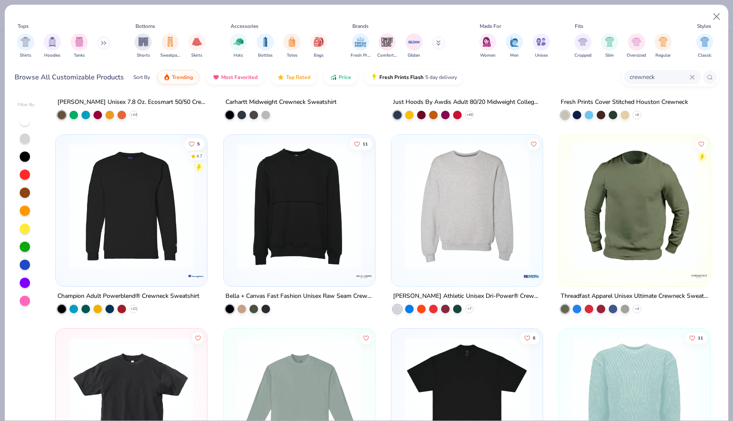
scroll to position [554, 0]
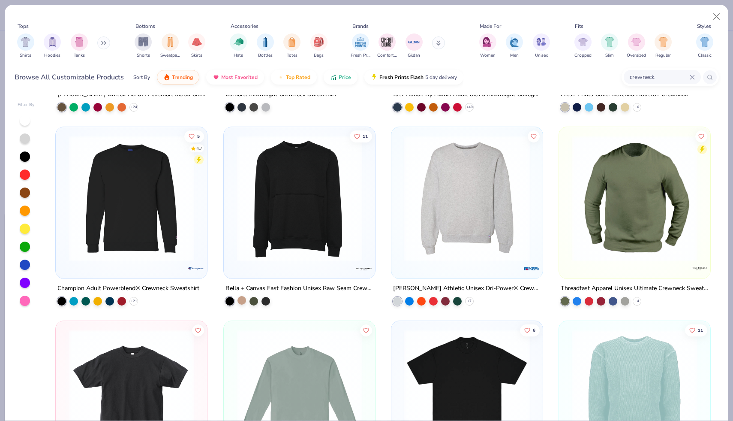
click at [240, 300] on div at bounding box center [241, 300] width 9 height 9
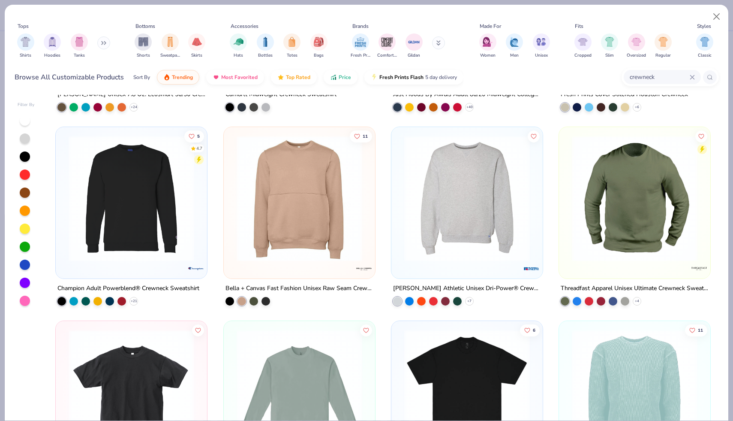
click at [473, 244] on img at bounding box center [467, 198] width 134 height 126
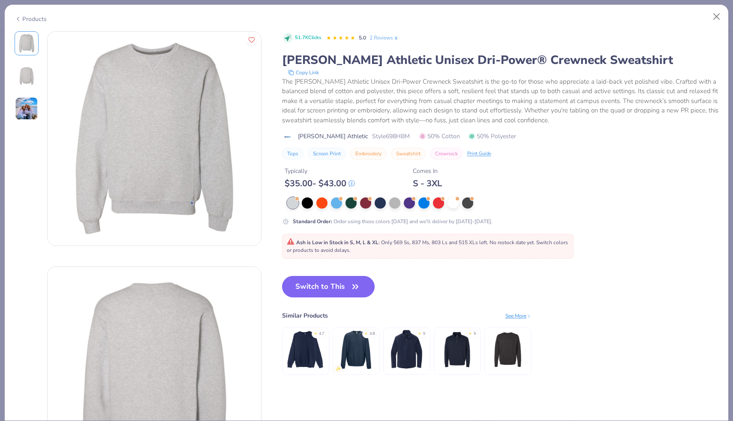
click at [32, 23] on div "Products" at bounding box center [367, 16] width 724 height 22
click at [29, 19] on div "Products" at bounding box center [31, 19] width 32 height 9
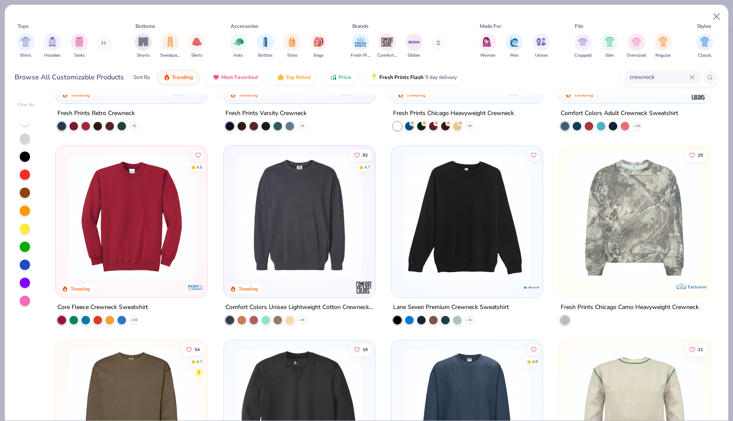
scroll to position [148, 0]
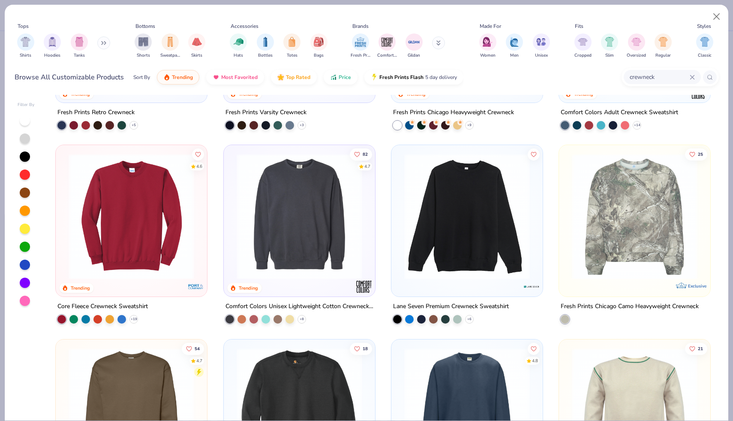
click at [161, 228] on img at bounding box center [131, 216] width 134 height 126
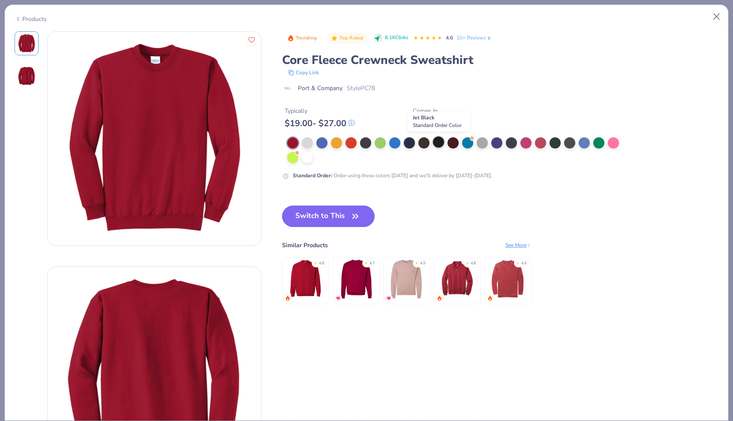
click at [438, 144] on div at bounding box center [438, 141] width 11 height 11
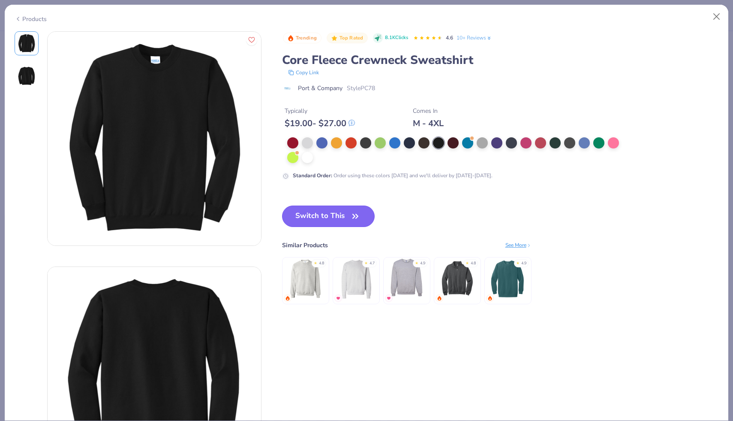
click at [350, 214] on icon "button" at bounding box center [355, 216] width 12 height 12
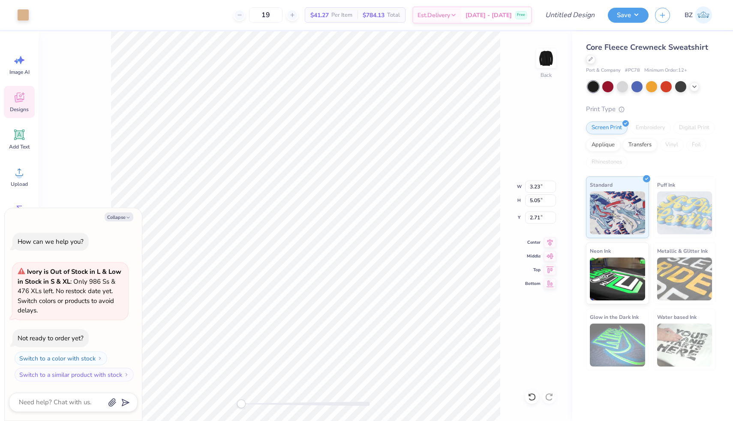
type textarea "x"
type input "3.87"
type input "5.69"
type input "2.42"
type textarea "x"
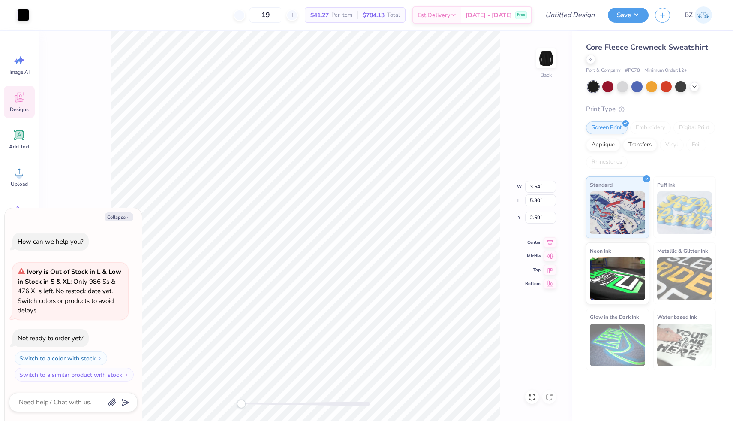
type input "4.01"
type input "5.71"
type input "2.36"
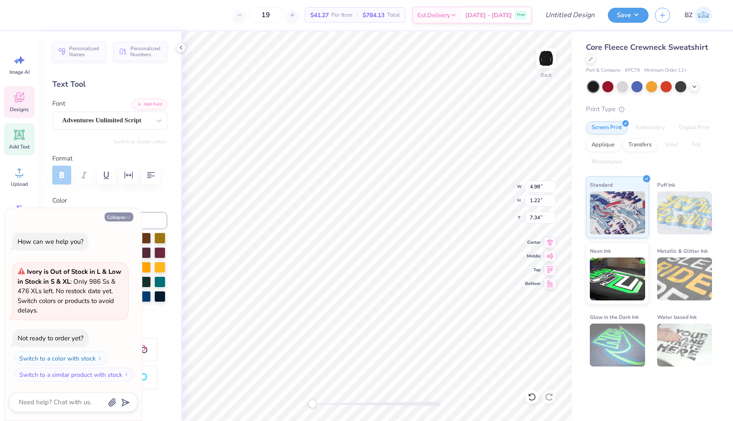
click at [123, 216] on button "Collapse" at bounding box center [119, 216] width 29 height 9
type textarea "x"
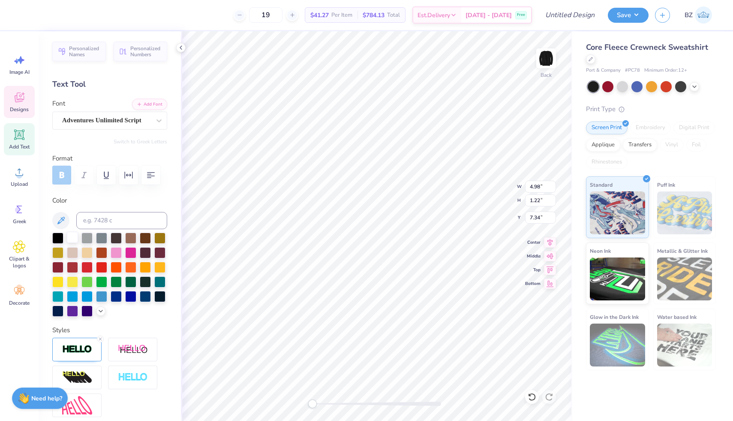
click at [73, 237] on div at bounding box center [72, 236] width 11 height 11
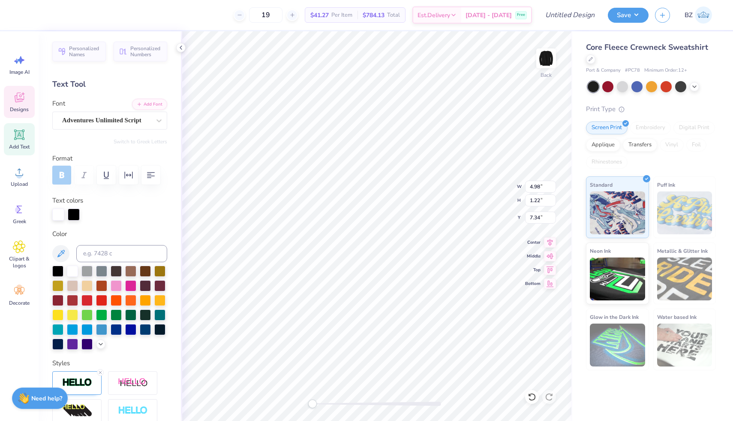
type textarea "est '25"
type textarea "est 1985"
click at [31, 384] on div "Image AI Designs Add Text Upload Greek Clipart & logos Decorate" at bounding box center [19, 225] width 39 height 389
click at [33, 393] on strong "Need help?" at bounding box center [46, 397] width 31 height 8
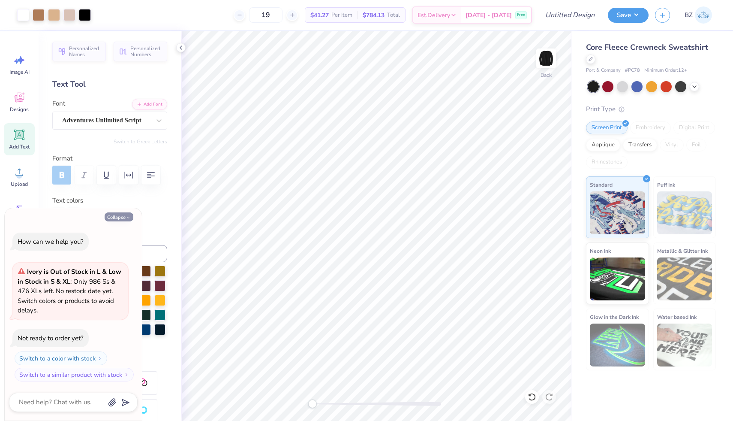
click at [120, 215] on button "Collapse" at bounding box center [119, 216] width 29 height 9
type textarea "x"
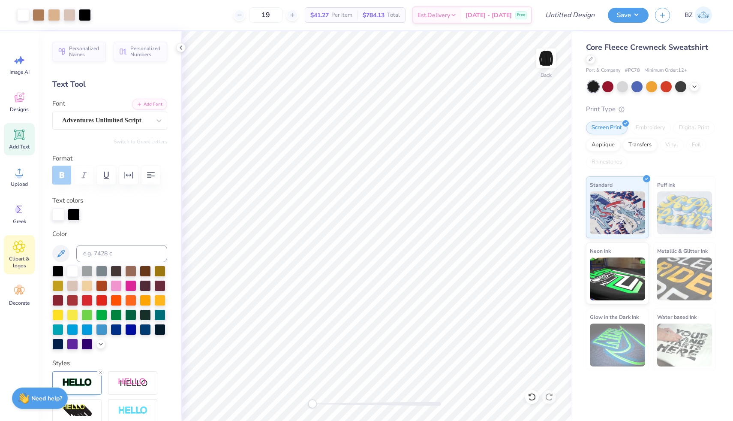
click at [20, 255] on span "Clipart & logos" at bounding box center [19, 262] width 28 height 14
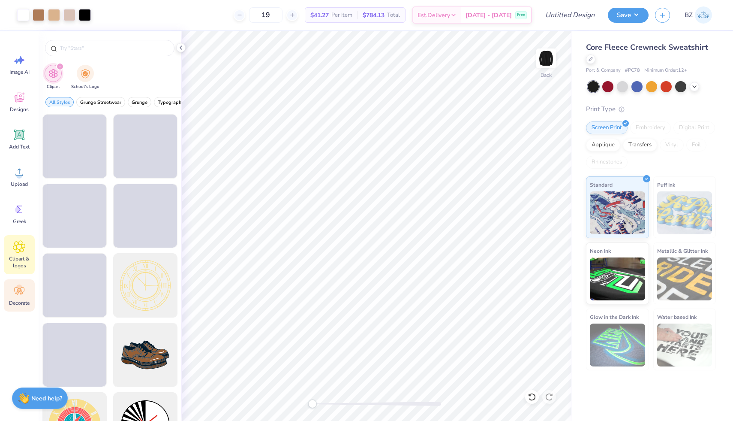
click at [18, 290] on icon at bounding box center [19, 291] width 10 height 8
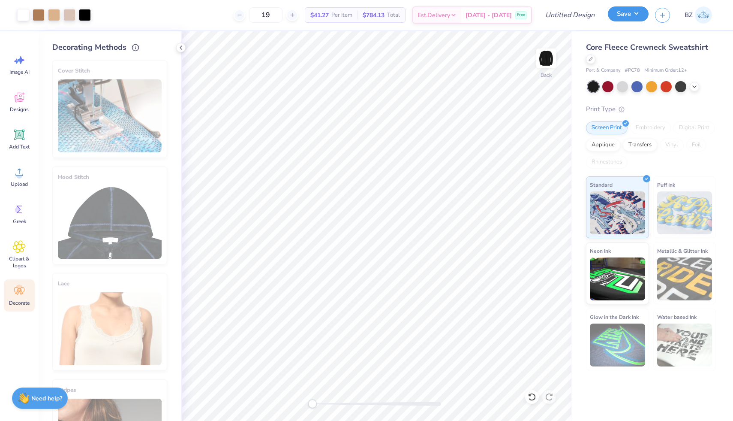
click at [643, 14] on button "Save" at bounding box center [628, 13] width 41 height 15
click at [703, 16] on img at bounding box center [703, 14] width 17 height 17
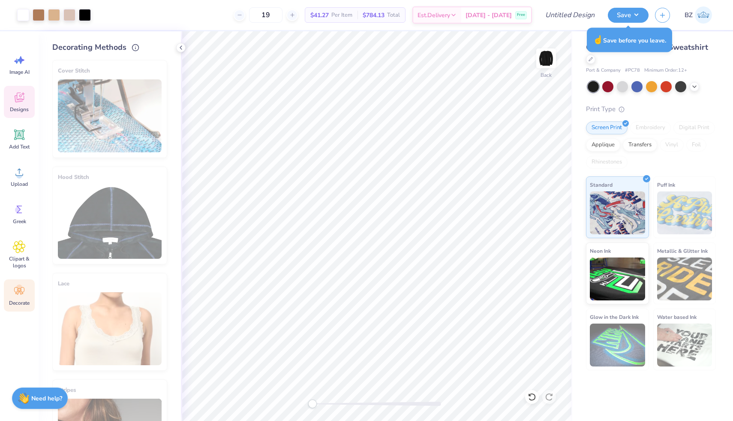
click at [23, 105] on div "Designs" at bounding box center [19, 102] width 31 height 32
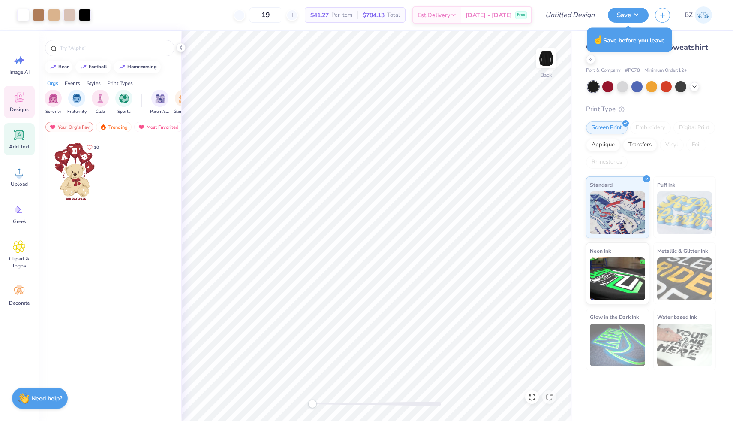
click at [15, 138] on icon at bounding box center [19, 134] width 13 height 13
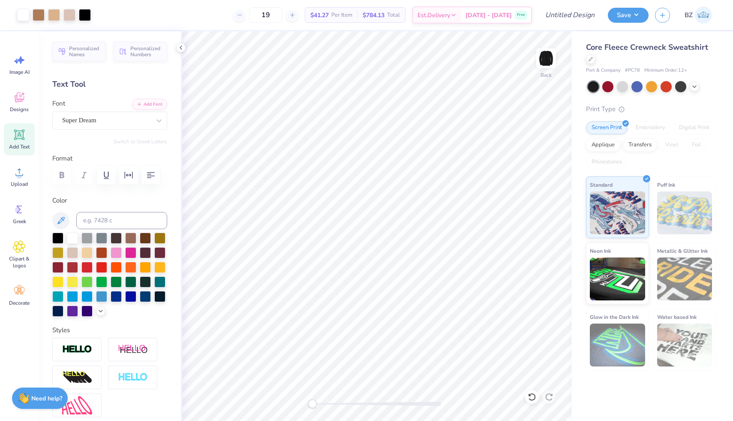
click at [636, 72] on span "# PC78" at bounding box center [632, 70] width 15 height 7
copy span "PC78"
type input "3.23"
type input "5.05"
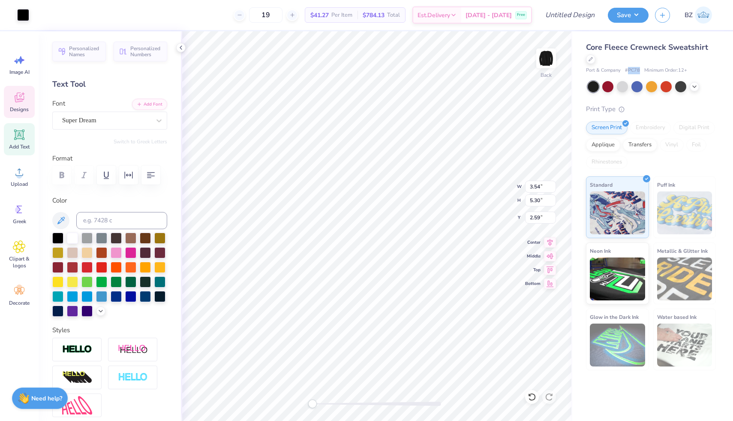
type input "2.71"
click at [532, 396] on icon at bounding box center [532, 396] width 9 height 9
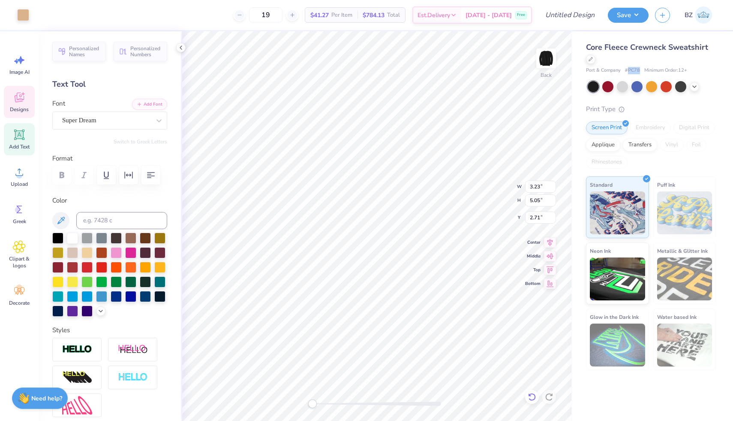
click at [532, 396] on icon at bounding box center [532, 396] width 9 height 9
click at [533, 397] on icon at bounding box center [532, 396] width 9 height 9
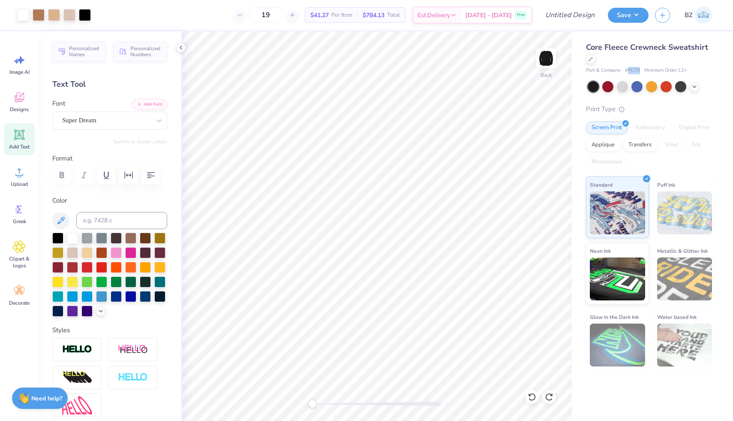
copy span "PC78"
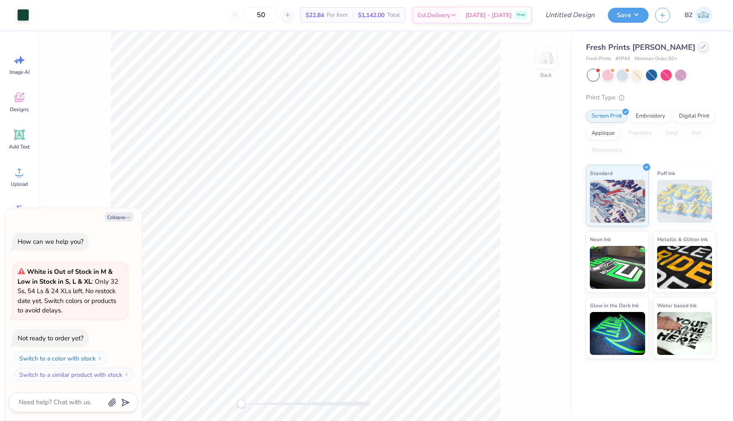
click at [699, 46] on div at bounding box center [703, 46] width 9 height 9
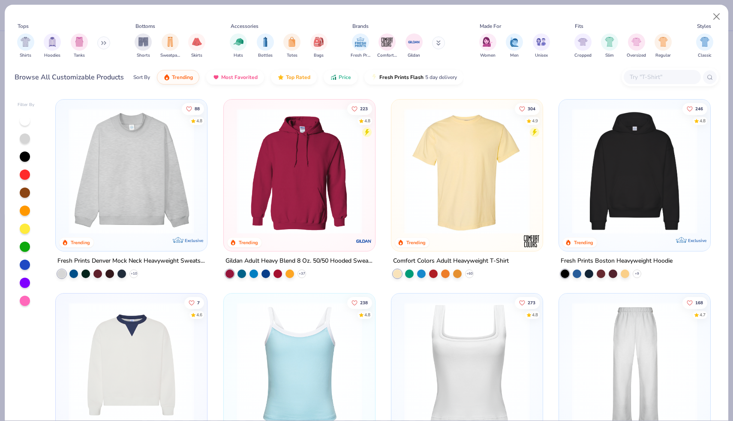
type textarea "x"
click at [649, 77] on input "text" at bounding box center [662, 77] width 66 height 10
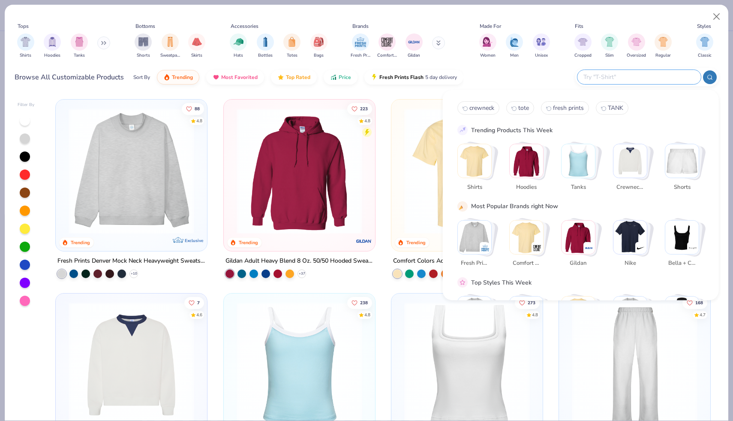
click at [475, 102] on button "crewneck" at bounding box center [478, 107] width 42 height 13
type input "crewneck"
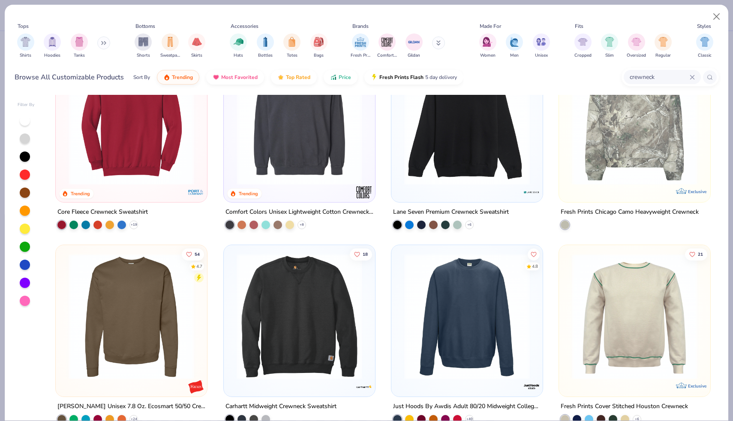
scroll to position [254, 0]
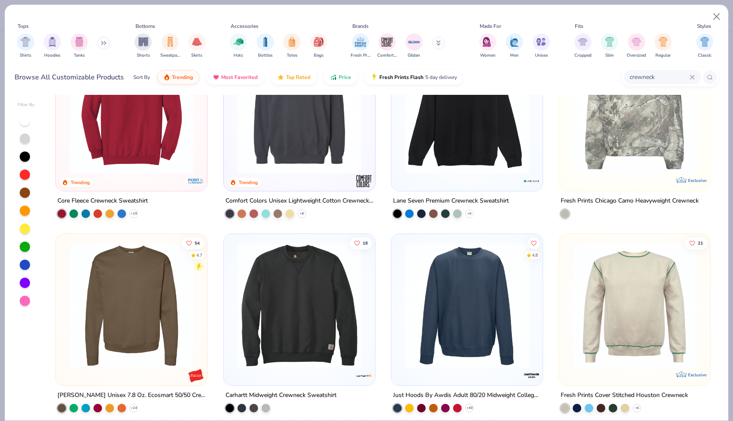
click at [310, 147] on img at bounding box center [299, 111] width 134 height 126
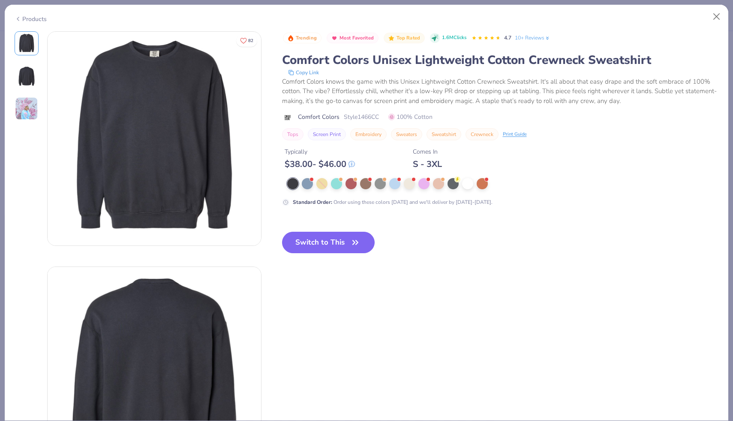
click at [41, 18] on div "Products" at bounding box center [31, 19] width 32 height 9
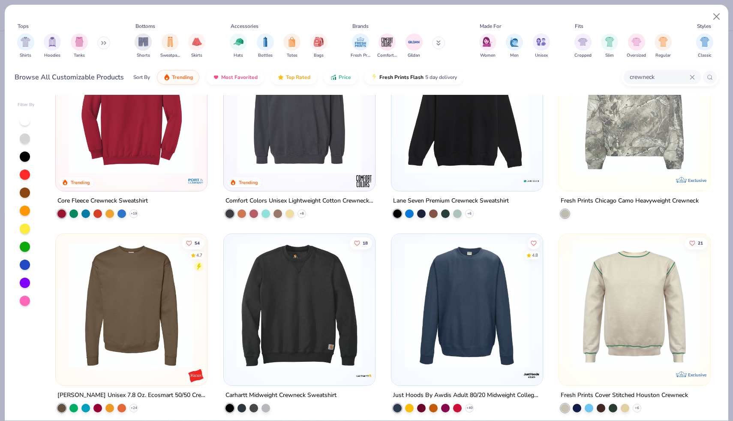
click at [395, 277] on div "4.8" at bounding box center [466, 308] width 151 height 151
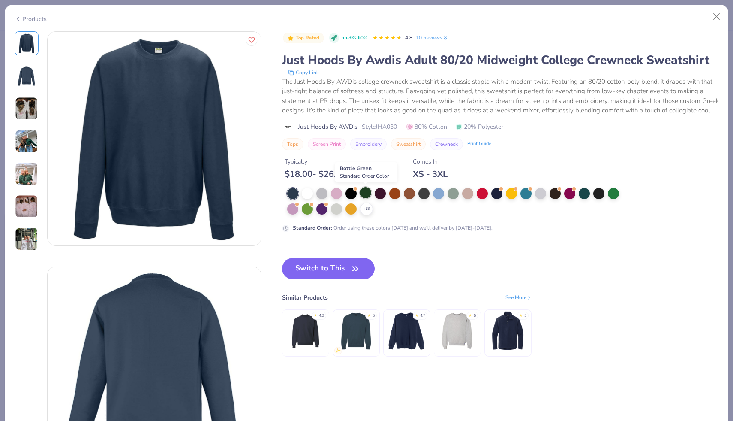
click at [364, 191] on div at bounding box center [365, 192] width 11 height 11
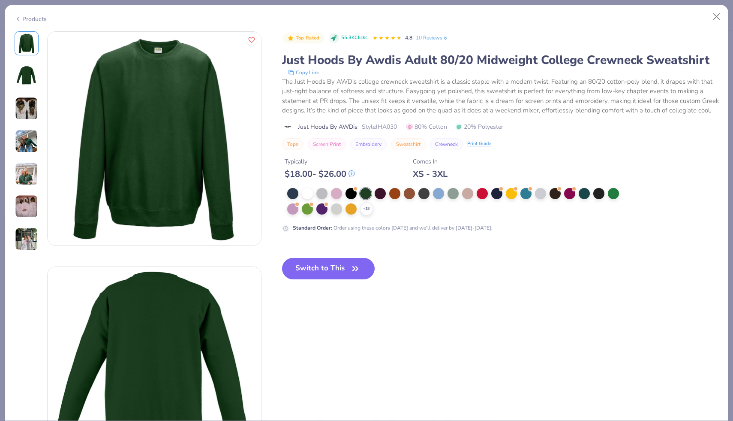
click at [33, 22] on div "Products" at bounding box center [367, 16] width 724 height 22
click at [28, 239] on img at bounding box center [26, 238] width 23 height 23
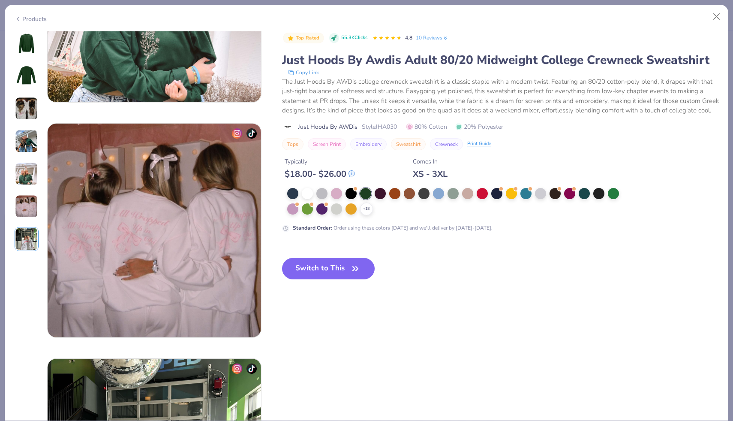
scroll to position [1409, 0]
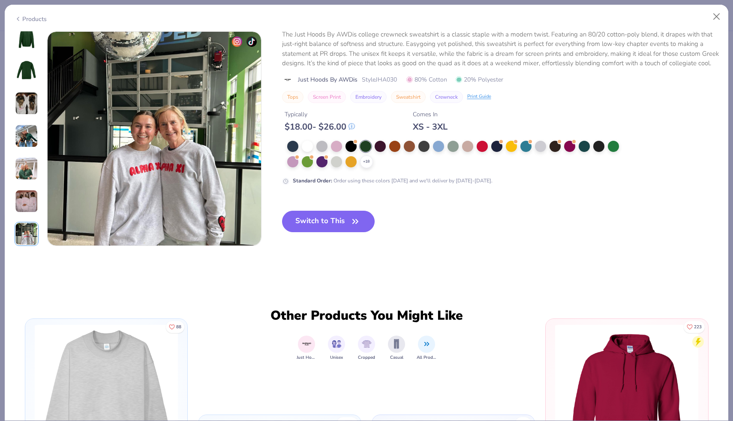
click at [28, 202] on img at bounding box center [26, 200] width 23 height 23
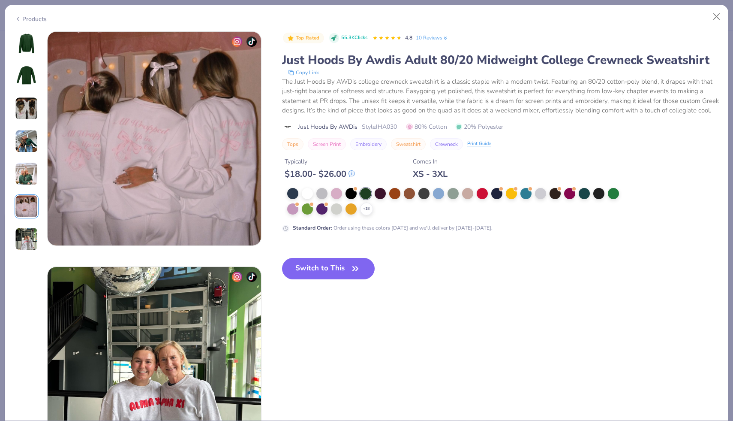
click at [28, 177] on img at bounding box center [26, 173] width 23 height 23
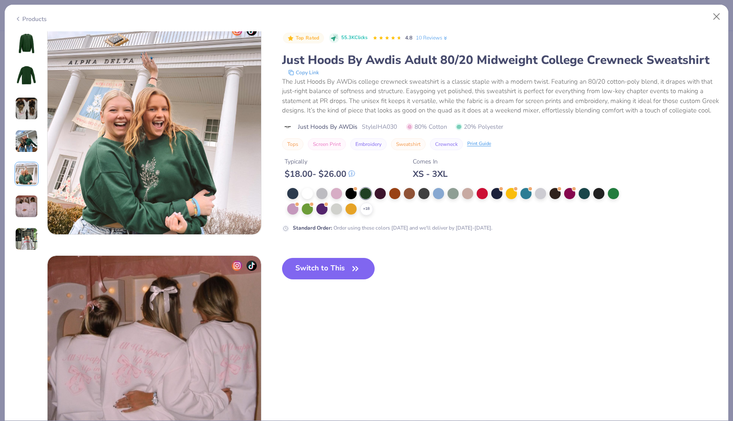
scroll to position [940, 0]
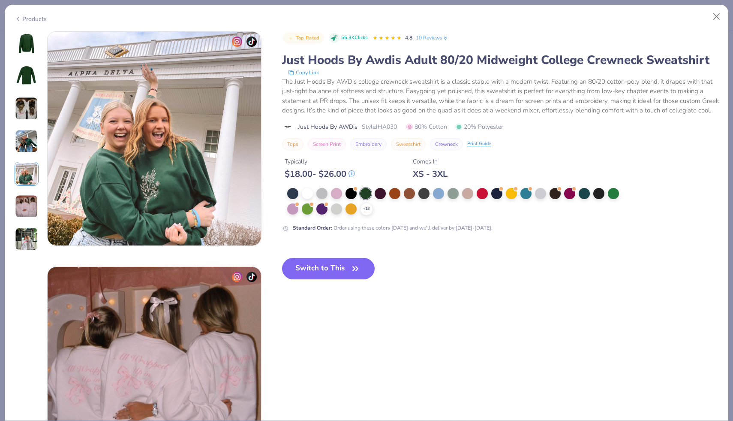
click at [26, 137] on img at bounding box center [26, 140] width 23 height 23
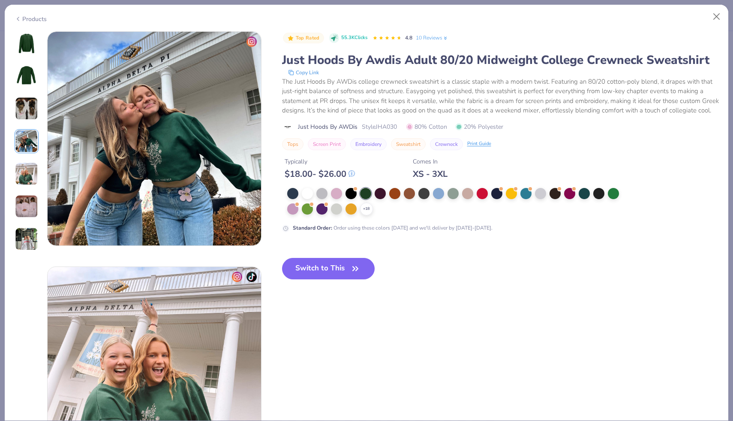
click at [29, 111] on img at bounding box center [26, 108] width 23 height 23
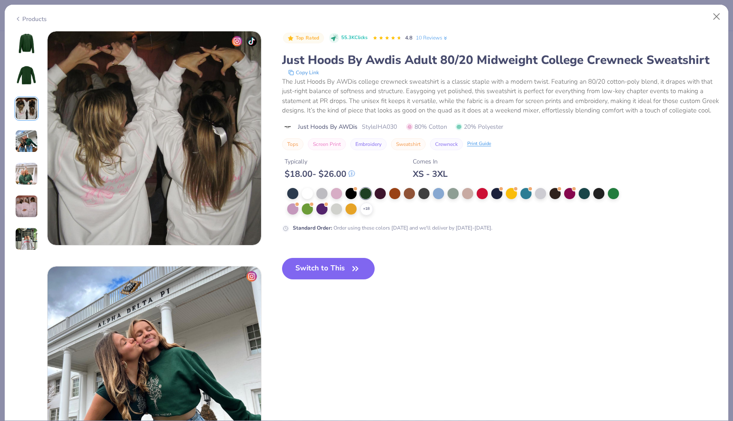
scroll to position [470, 0]
click at [36, 18] on div "Products" at bounding box center [31, 19] width 32 height 9
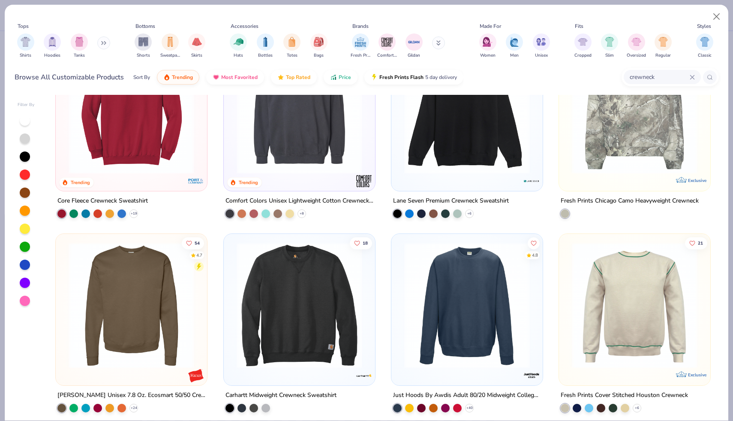
click at [157, 306] on img at bounding box center [131, 305] width 134 height 126
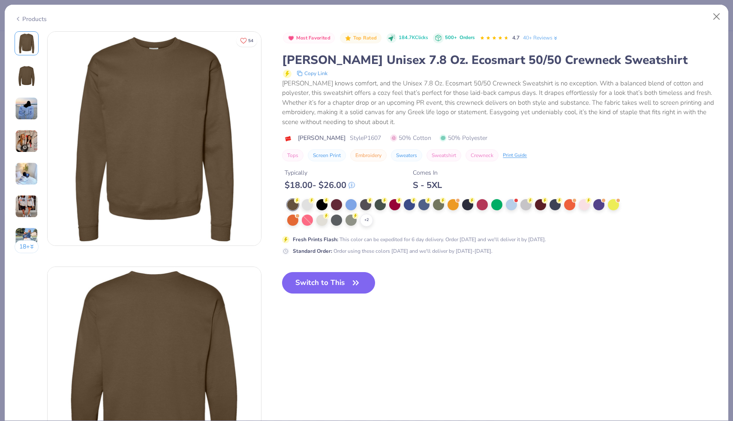
click at [15, 113] on img at bounding box center [26, 108] width 23 height 23
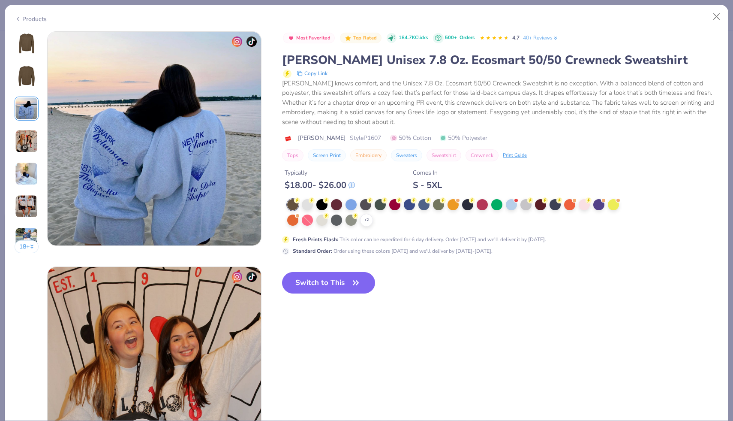
click at [27, 138] on img at bounding box center [26, 140] width 23 height 23
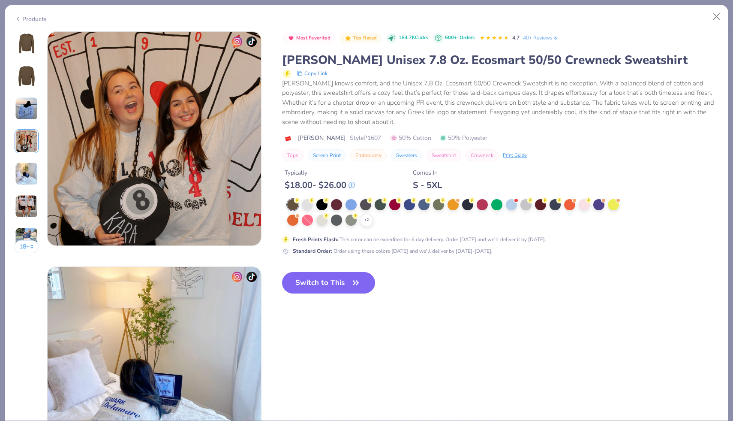
click at [30, 169] on img at bounding box center [26, 173] width 23 height 23
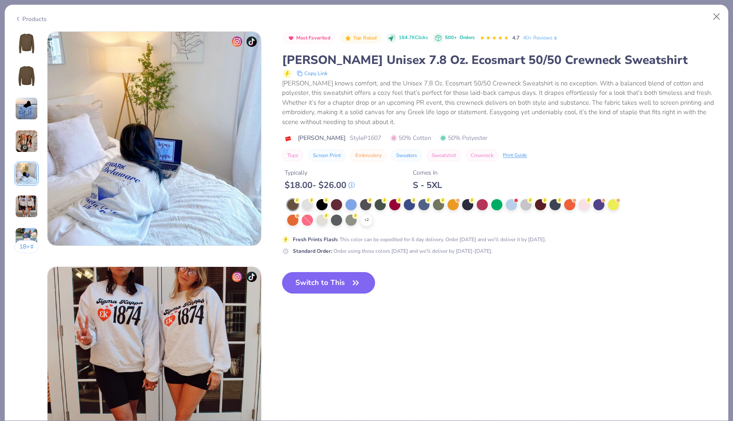
click at [29, 203] on img at bounding box center [26, 206] width 23 height 23
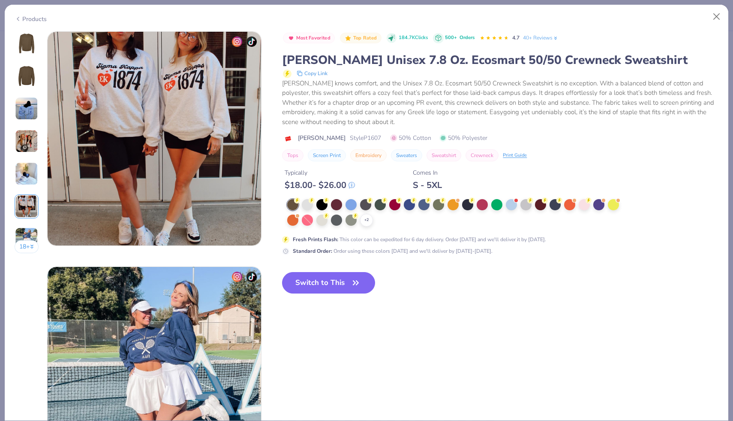
click at [30, 233] on img at bounding box center [26, 238] width 23 height 23
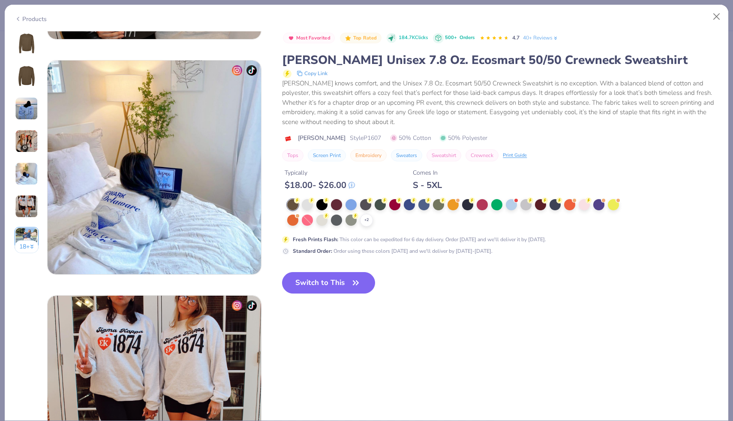
scroll to position [811, 0]
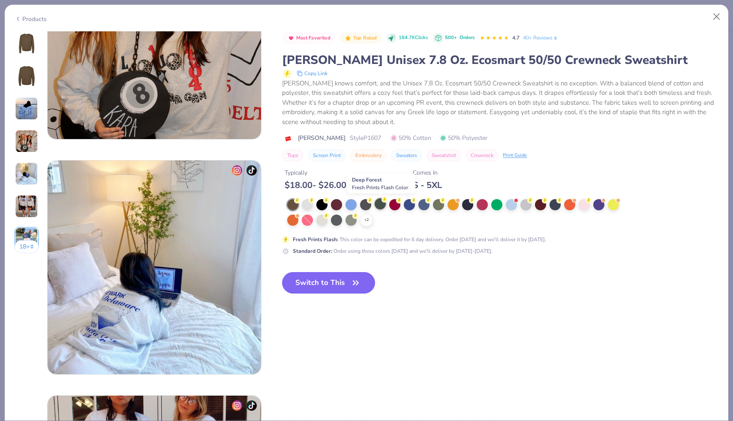
click at [382, 201] on circle at bounding box center [385, 199] width 6 height 6
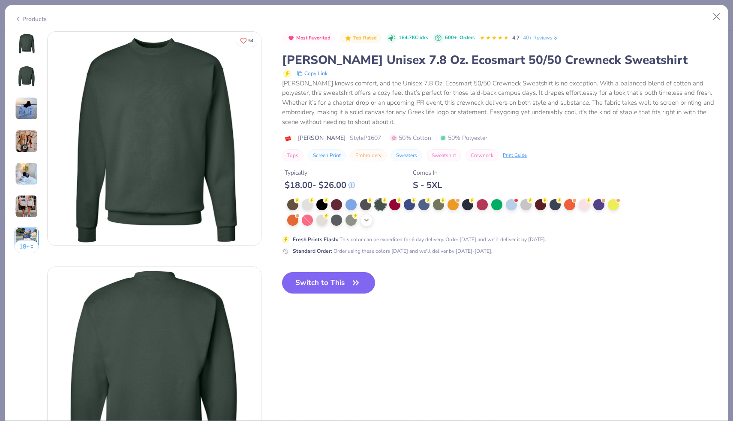
click at [366, 225] on div "+ 2" at bounding box center [366, 219] width 13 height 13
click at [442, 205] on div at bounding box center [438, 203] width 11 height 11
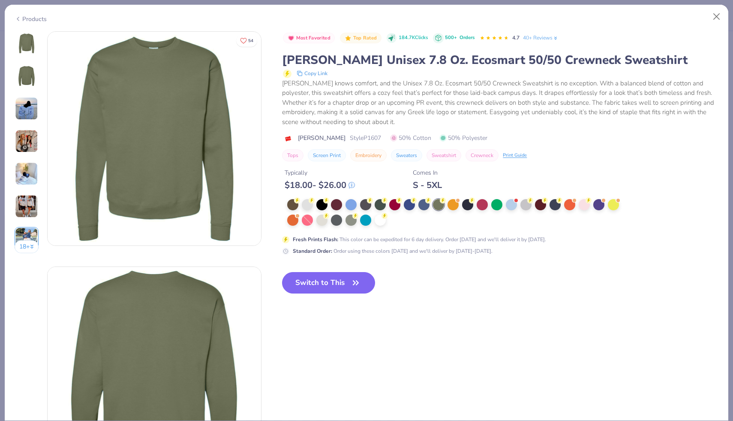
click at [34, 15] on div "Products" at bounding box center [31, 19] width 32 height 9
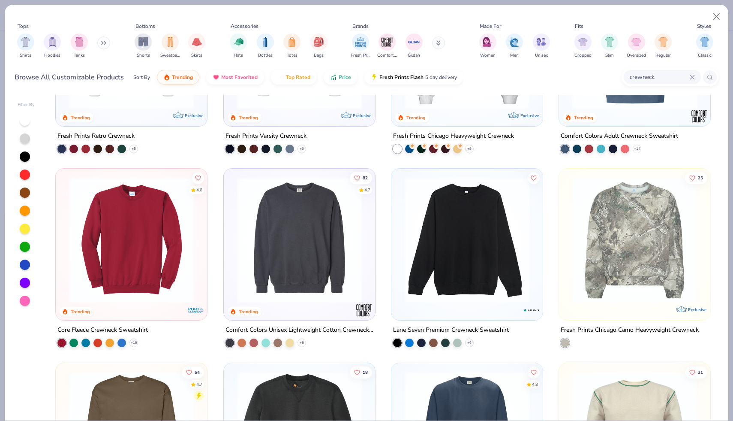
scroll to position [120, 0]
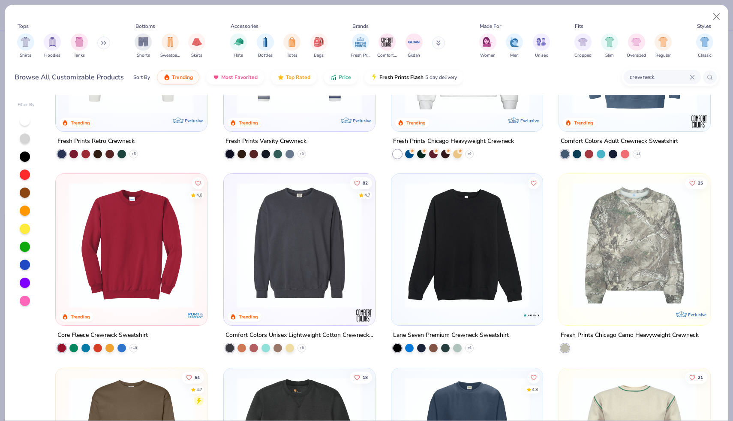
click at [151, 253] on img at bounding box center [131, 245] width 134 height 126
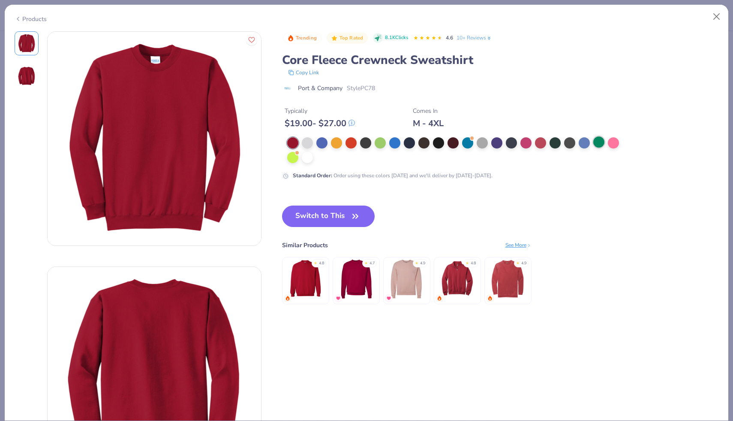
click at [597, 141] on div at bounding box center [598, 141] width 11 height 11
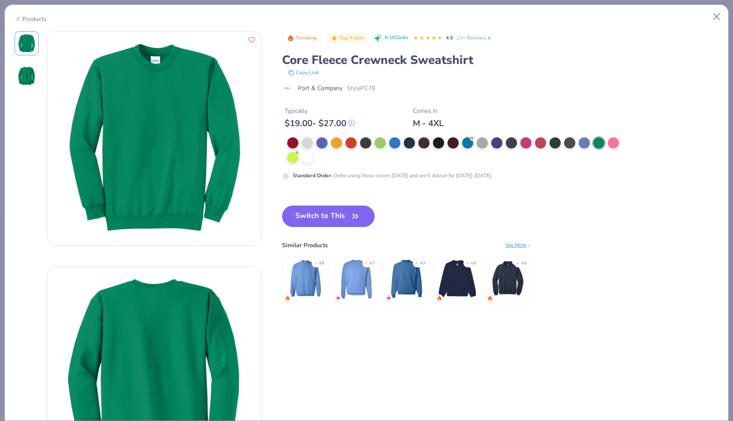
click at [37, 21] on div "Products" at bounding box center [31, 19] width 32 height 9
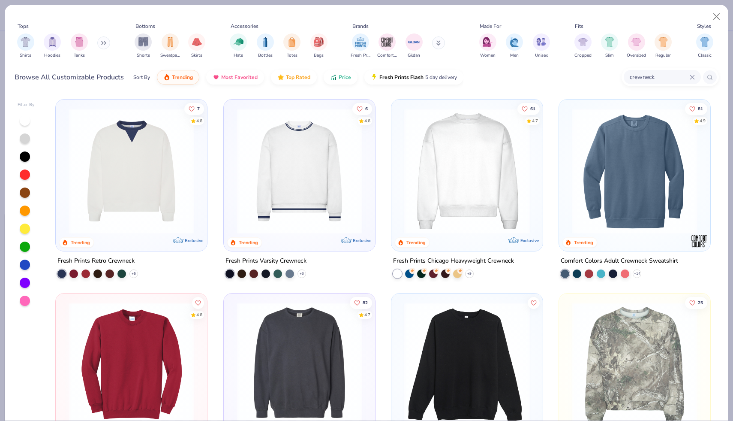
click at [649, 175] on img at bounding box center [635, 171] width 134 height 126
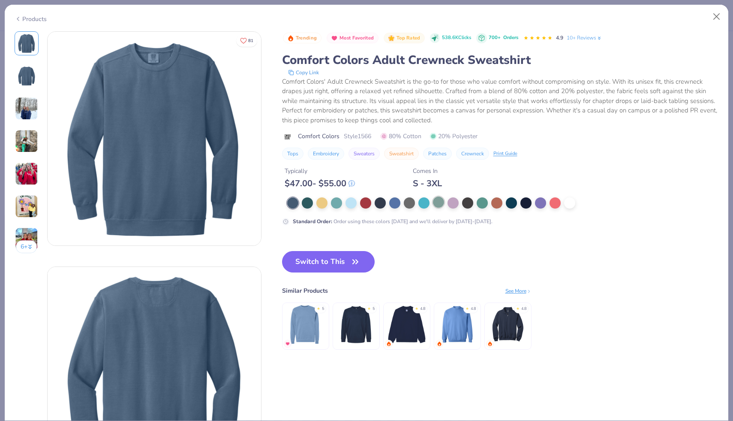
click at [439, 202] on div at bounding box center [438, 201] width 11 height 11
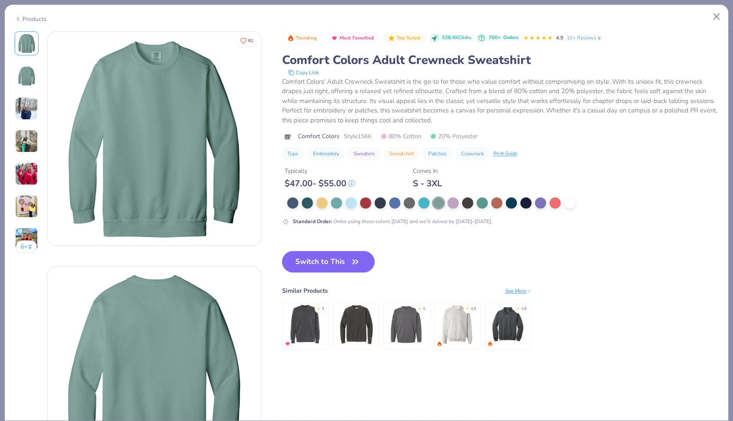
click at [41, 16] on div "Products" at bounding box center [31, 19] width 32 height 9
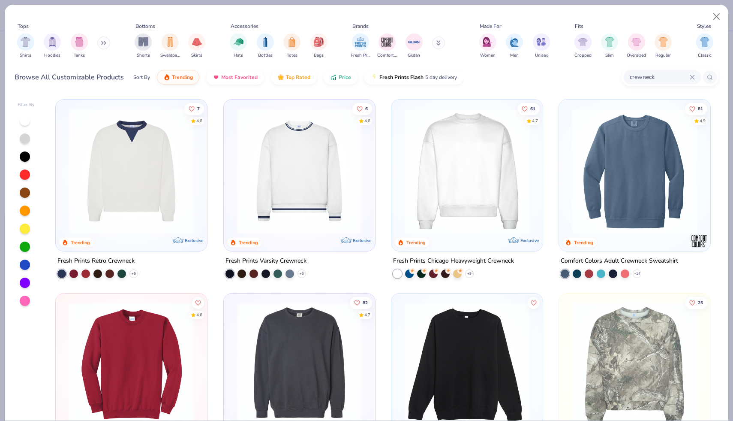
click at [197, 174] on img at bounding box center [131, 171] width 134 height 126
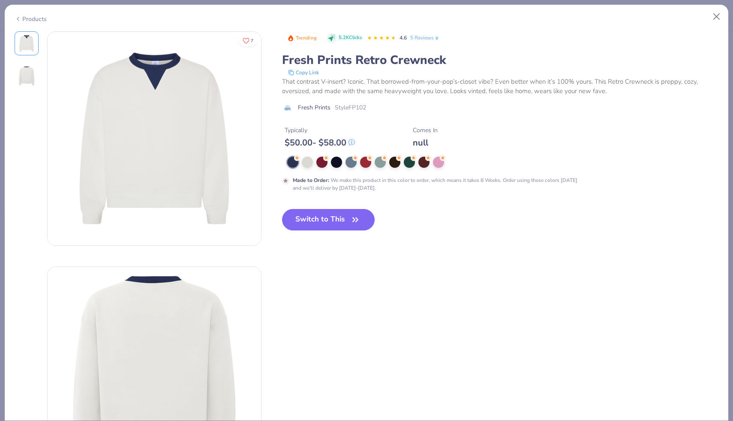
click at [33, 20] on div "Products" at bounding box center [31, 19] width 32 height 9
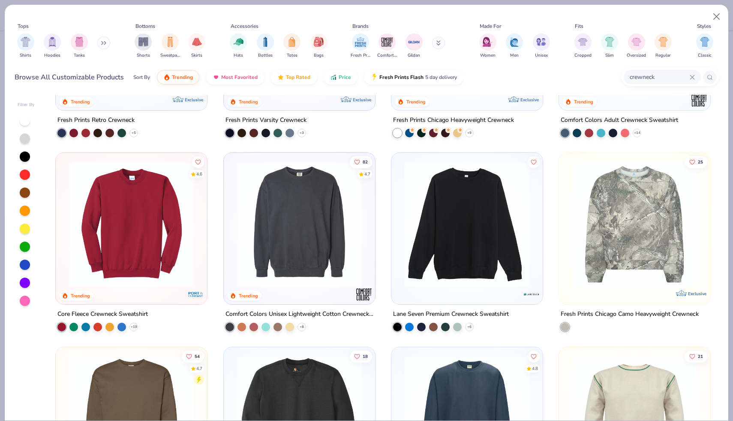
scroll to position [144, 0]
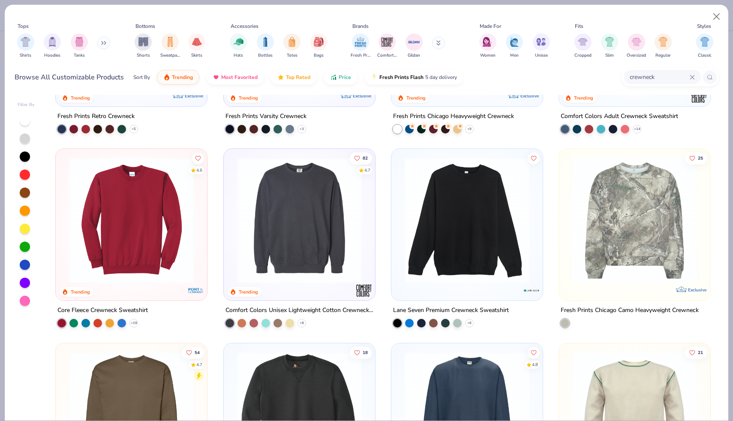
click at [433, 253] on img at bounding box center [467, 220] width 134 height 126
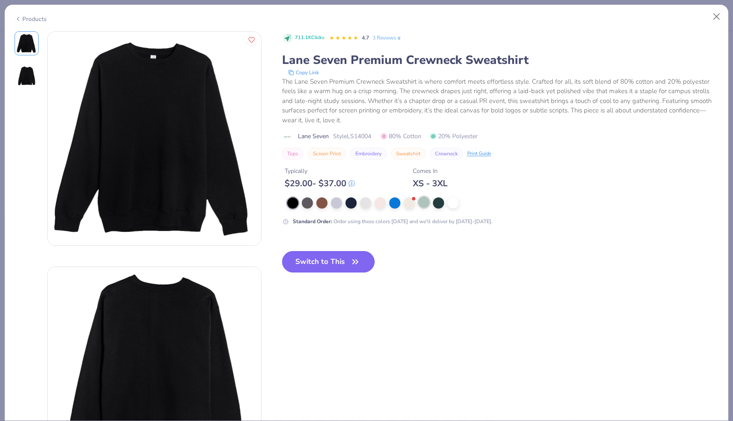
click at [427, 201] on div at bounding box center [423, 201] width 11 height 11
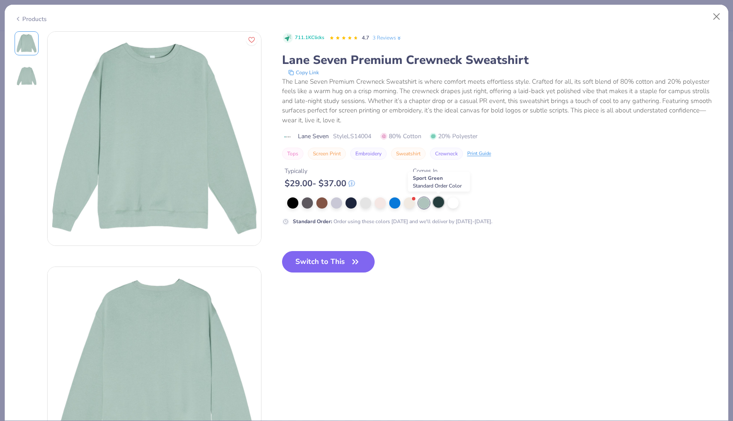
click at [436, 201] on div at bounding box center [438, 201] width 11 height 11
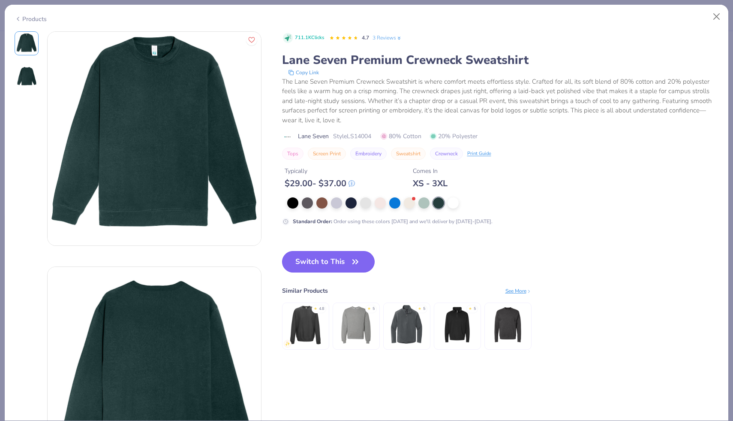
click at [301, 256] on button "Switch to This" at bounding box center [328, 261] width 93 height 21
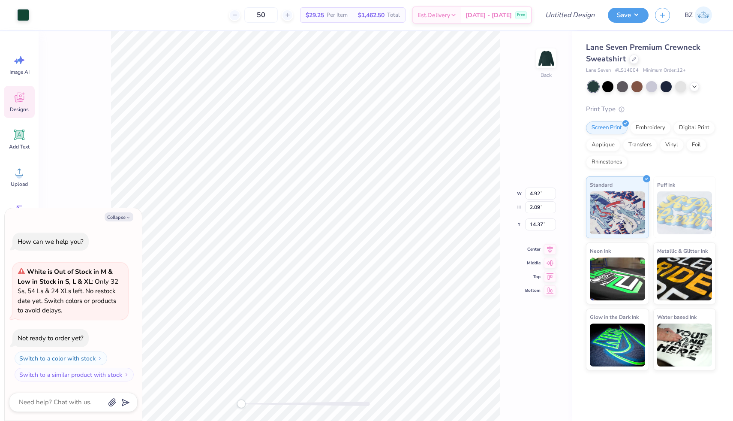
click at [122, 211] on div "Collapse How can we help you? White is Out of Stock in M & Low in Stock in S, L…" at bounding box center [73, 314] width 137 height 213
click at [123, 218] on button "Collapse" at bounding box center [119, 216] width 29 height 9
type textarea "x"
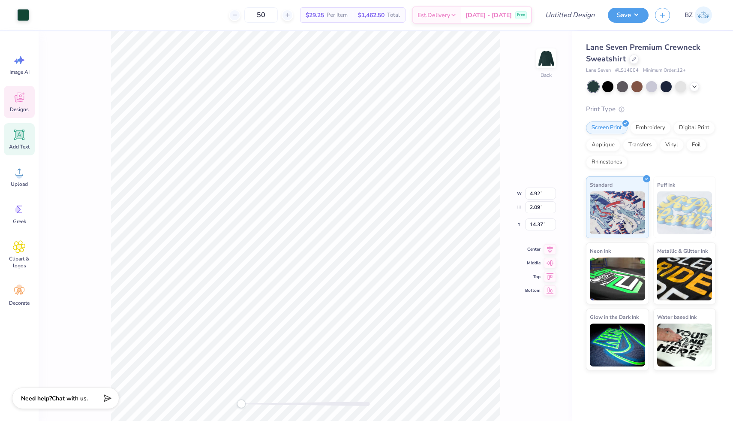
click at [28, 137] on div "Add Text" at bounding box center [19, 139] width 31 height 32
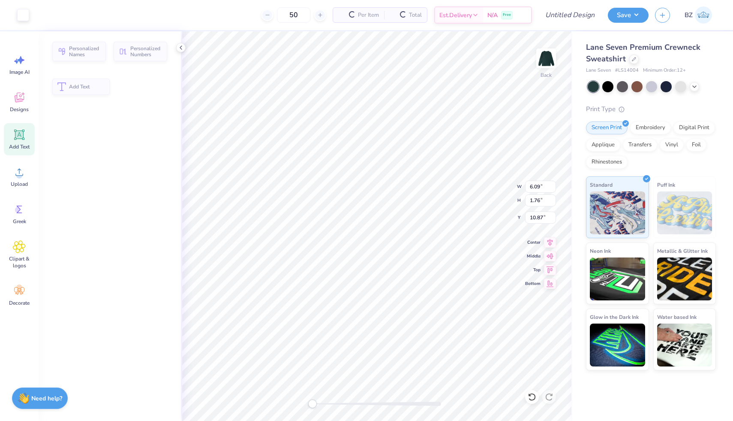
type input "6.09"
type input "1.76"
type input "10.87"
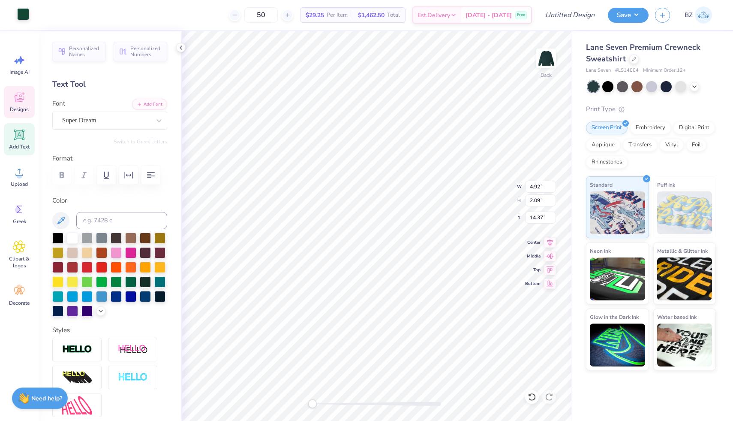
click at [28, 18] on div at bounding box center [23, 14] width 12 height 12
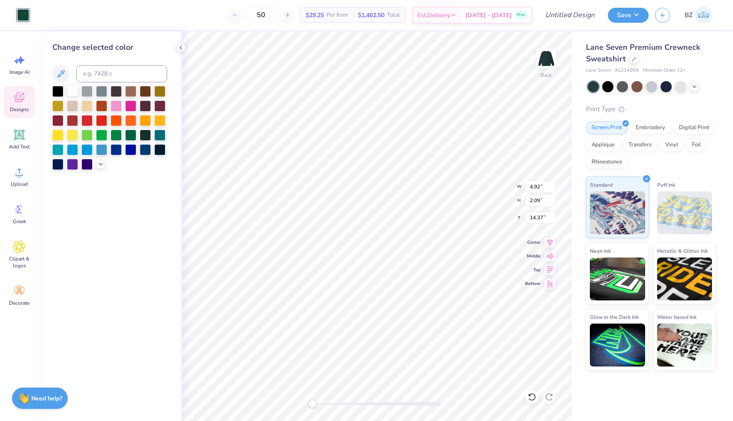
click at [70, 92] on div at bounding box center [72, 90] width 11 height 11
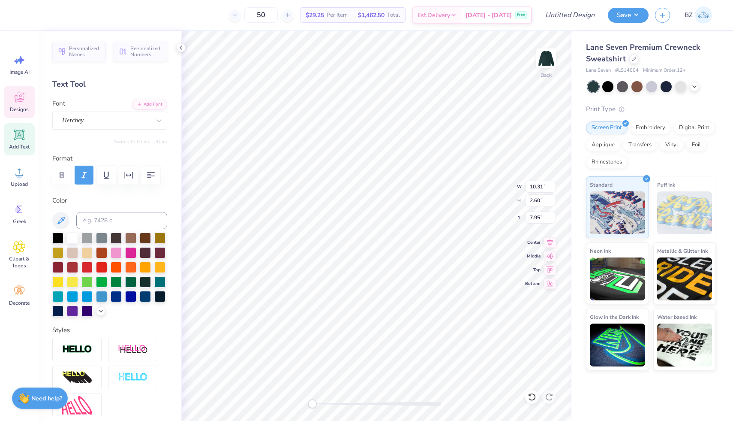
scroll to position [0, 2]
type textarea "Theta Kappa Chi"
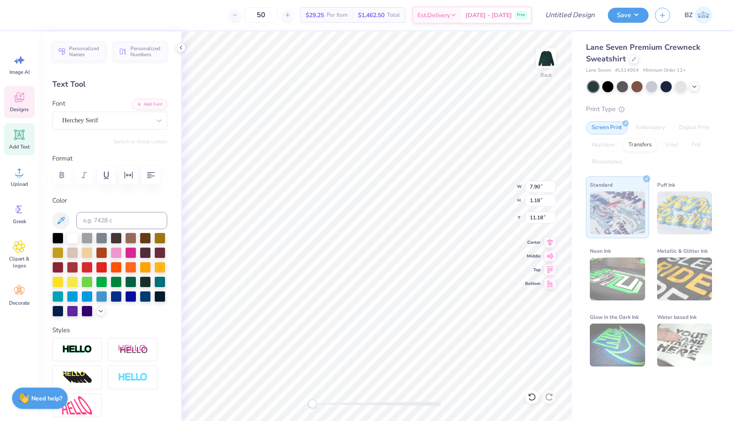
scroll to position [0, 0]
type textarea "M"
type textarea "Montclair state"
type textarea "E S T . 1 8 2"
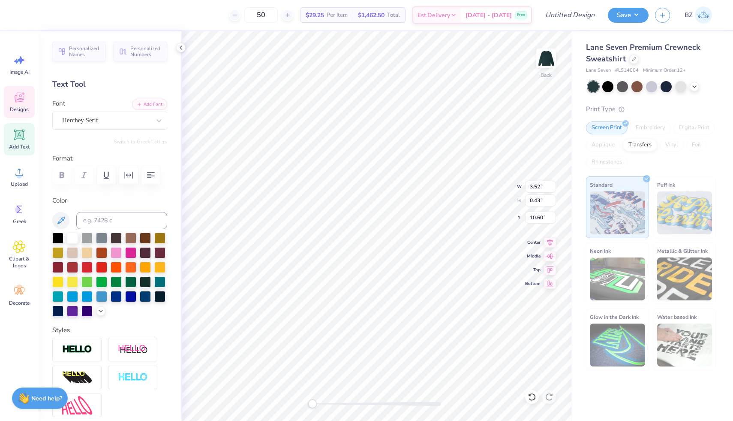
type input "8.62"
type input "1.20"
type input "11.15"
type input "3.17"
type input "0.42"
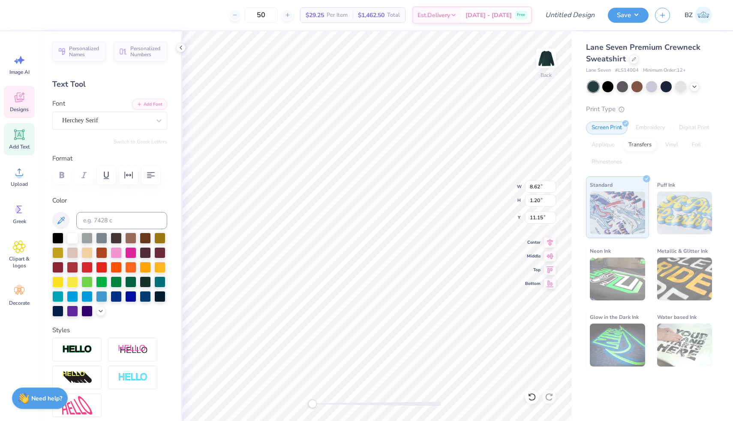
type input "10.77"
type textarea "E S T . 1985"
type input "8.62"
type input "1.20"
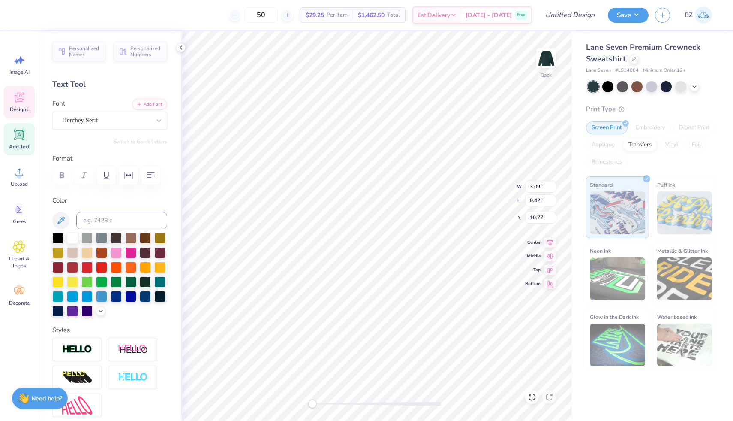
type input "13.85"
type input "15.98"
type input "2.66"
type input "7.77"
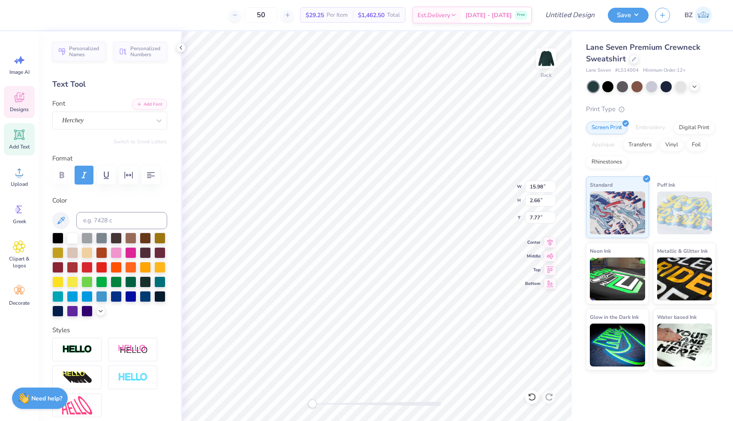
type input "3.09"
type input "0.42"
type input "10.92"
type input "8.62"
type input "1.20"
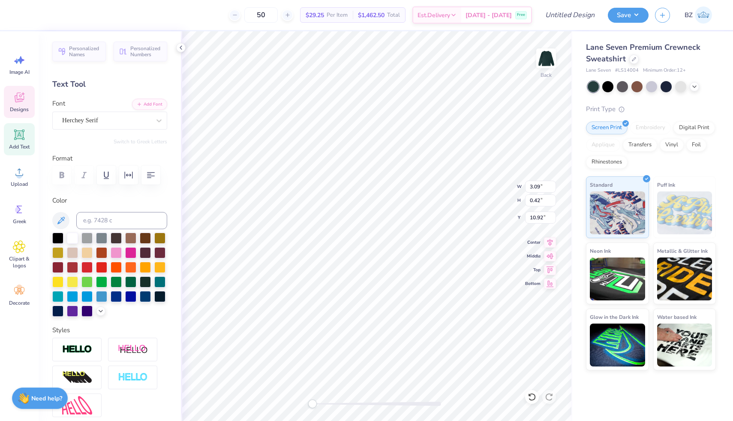
type input "12.76"
click at [278, 14] on input "50" at bounding box center [260, 14] width 33 height 15
type input "5"
type input "19"
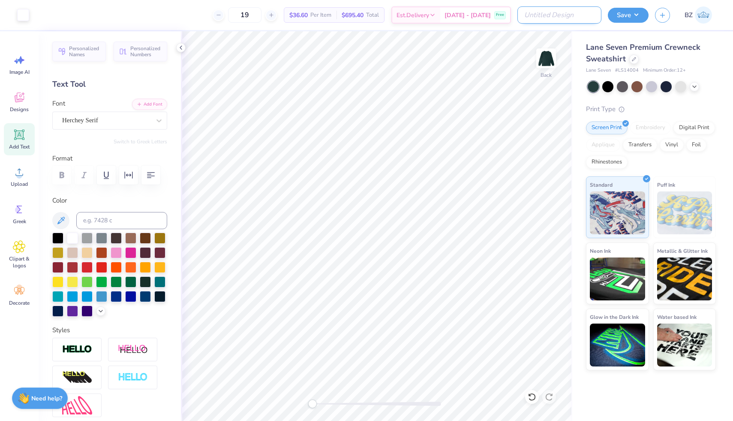
click at [567, 17] on input "Design Title" at bounding box center [559, 14] width 84 height 17
type input "s"
type input "green crew"
click at [630, 15] on button "Save" at bounding box center [628, 13] width 41 height 15
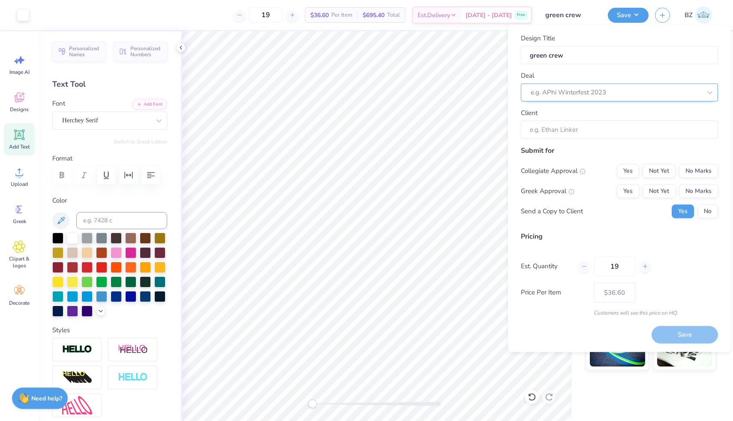
click at [562, 99] on div "e.g. APhi Winterfest 2023" at bounding box center [619, 92] width 197 height 18
click at [620, 119] on div "Theta Merch Fall 25" at bounding box center [619, 115] width 190 height 14
type input "theta"
type input "Bella Zollo"
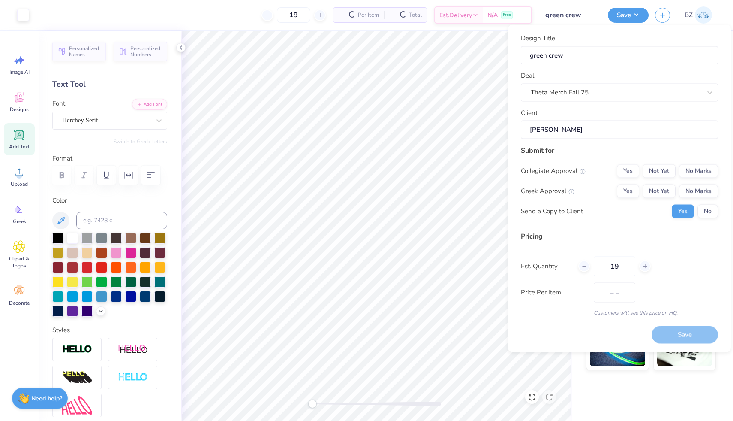
click at [620, 119] on div "Client Bella Zollo" at bounding box center [619, 123] width 197 height 31
click at [625, 168] on button "Yes" at bounding box center [628, 171] width 22 height 14
click at [627, 189] on button "Yes" at bounding box center [628, 191] width 22 height 14
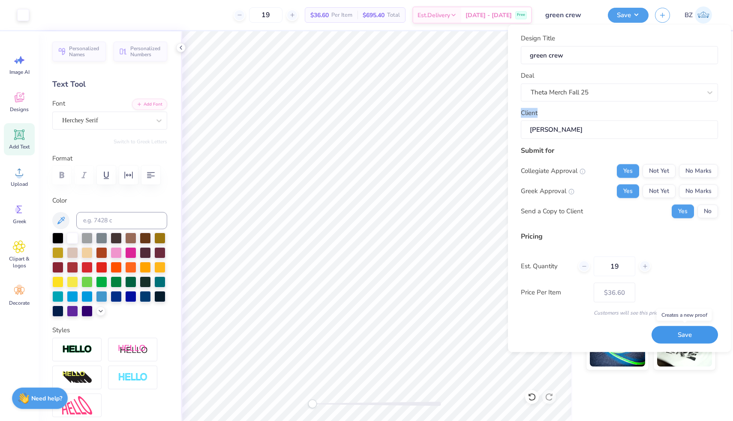
click at [671, 330] on button "Save" at bounding box center [685, 335] width 66 height 18
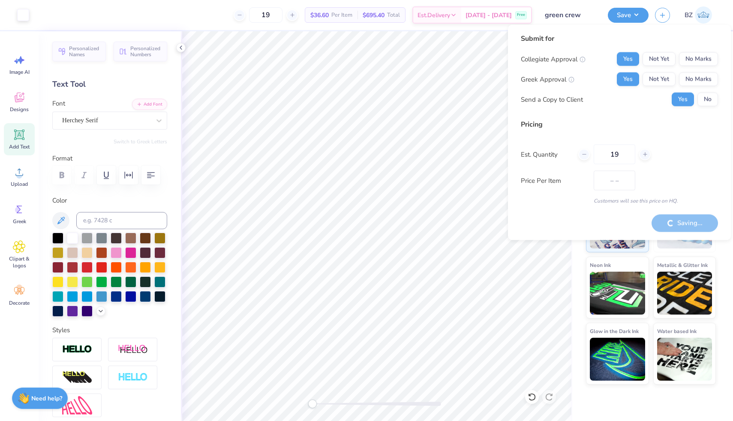
type input "$36.60"
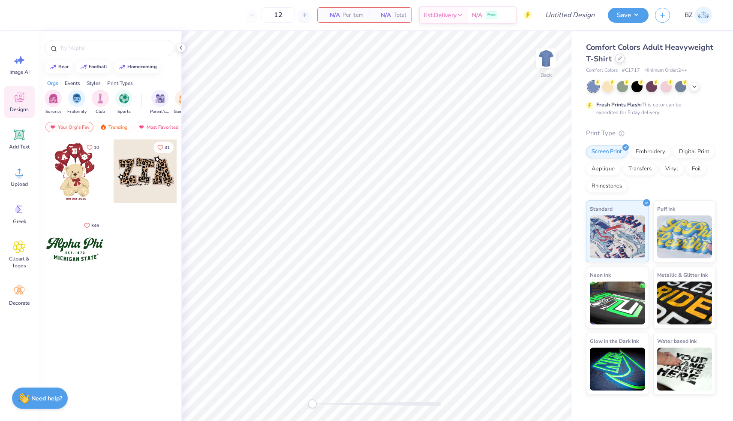
click at [619, 59] on icon at bounding box center [620, 58] width 4 height 4
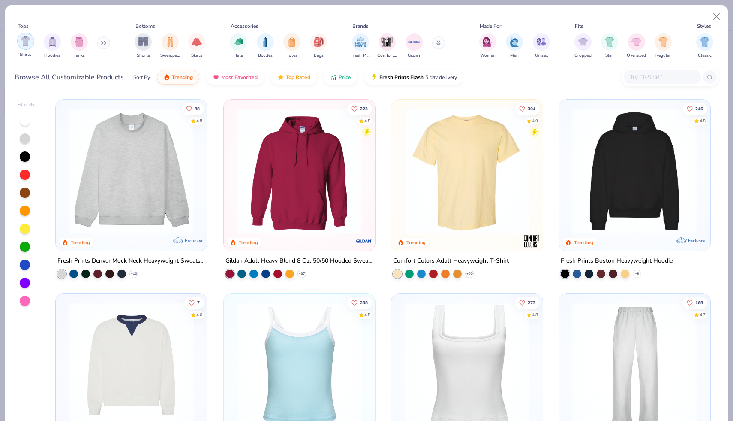
click at [25, 43] on img "filter for Shirts" at bounding box center [26, 41] width 10 height 10
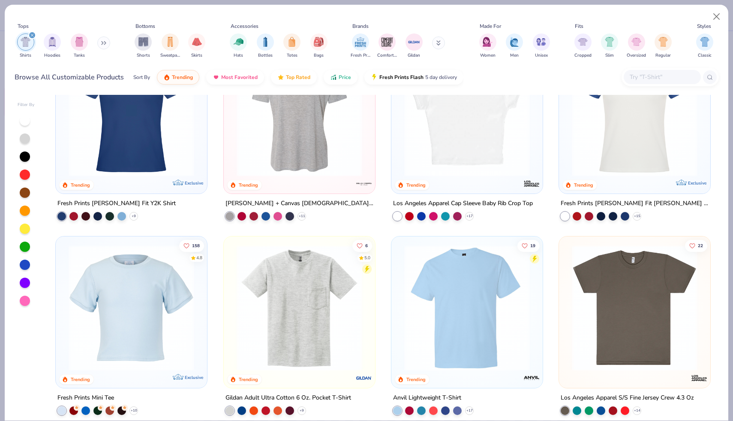
scroll to position [345, 0]
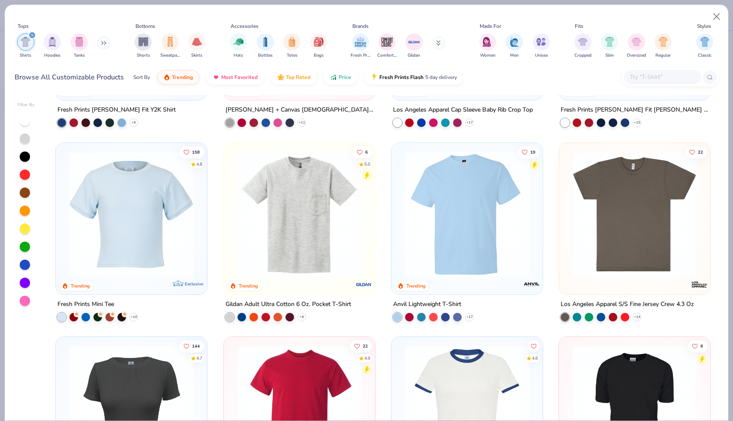
click at [148, 258] on img at bounding box center [131, 214] width 134 height 126
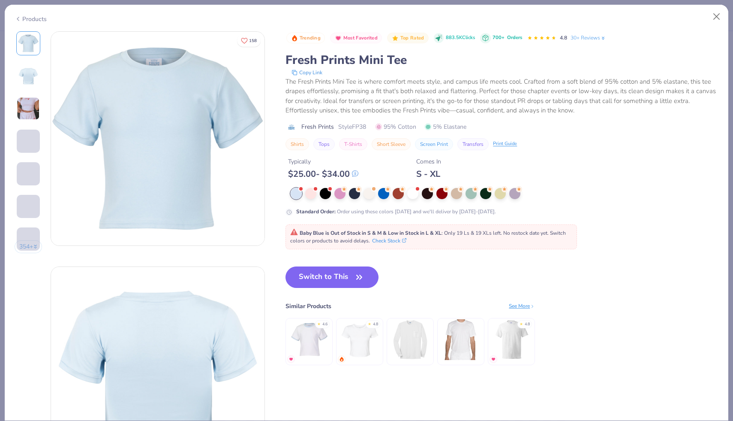
click at [38, 18] on div "Products" at bounding box center [31, 19] width 32 height 9
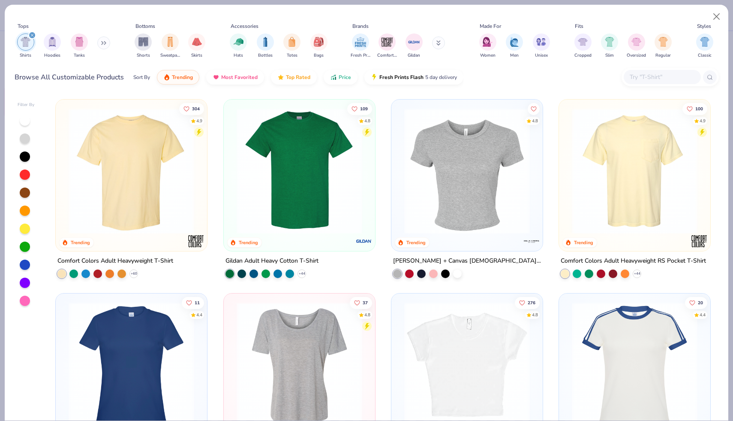
scroll to position [0, 0]
click at [480, 183] on img at bounding box center [467, 171] width 134 height 126
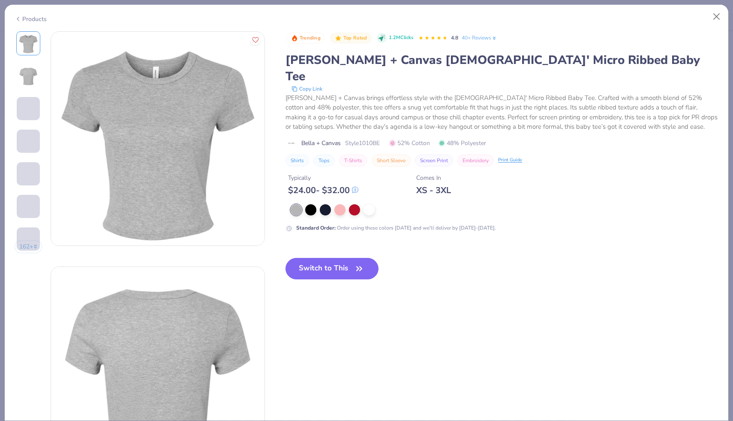
click at [31, 20] on div "Products" at bounding box center [31, 19] width 32 height 9
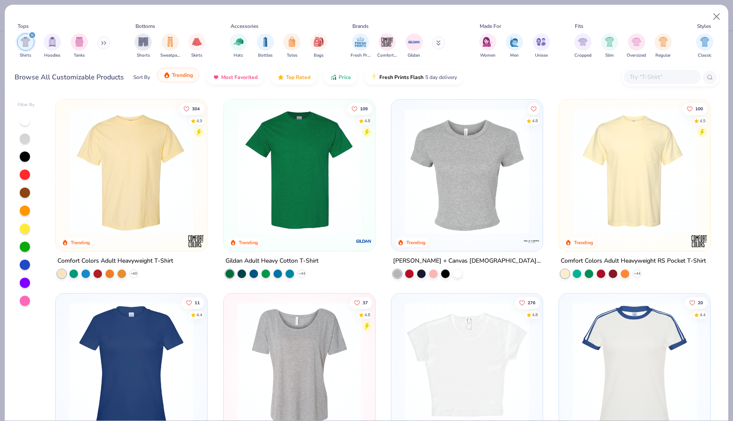
click at [183, 78] on span "Trending" at bounding box center [182, 75] width 21 height 7
click at [184, 75] on span "Trending" at bounding box center [182, 75] width 21 height 7
click at [661, 77] on input "text" at bounding box center [662, 77] width 66 height 10
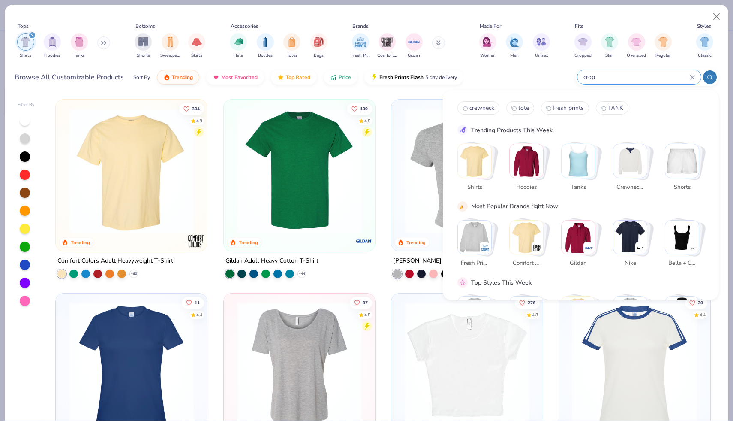
type input "crop"
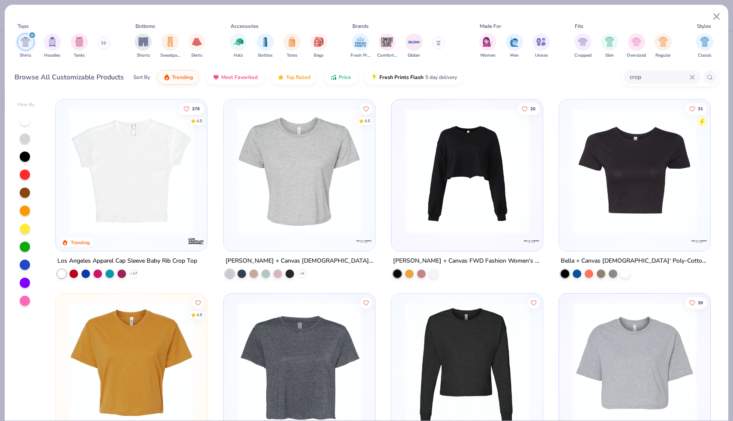
click at [532, 14] on div "Tops Shirts Hoodies Tanks Bottoms Shorts Sweatpants Skirts Accessories Hats Bot…" at bounding box center [367, 49] width 724 height 88
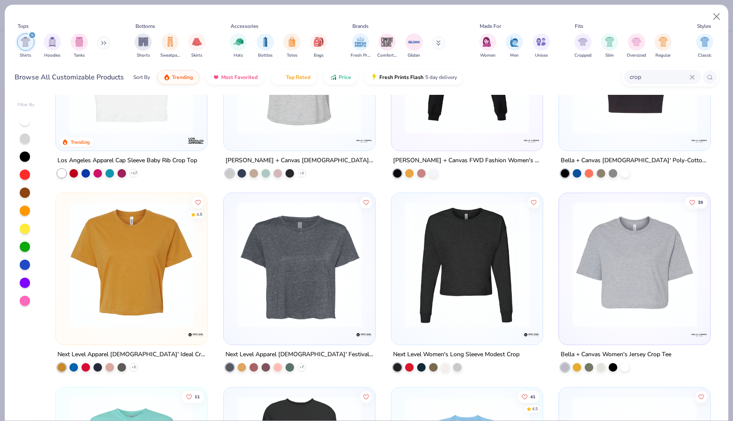
scroll to position [101, 0]
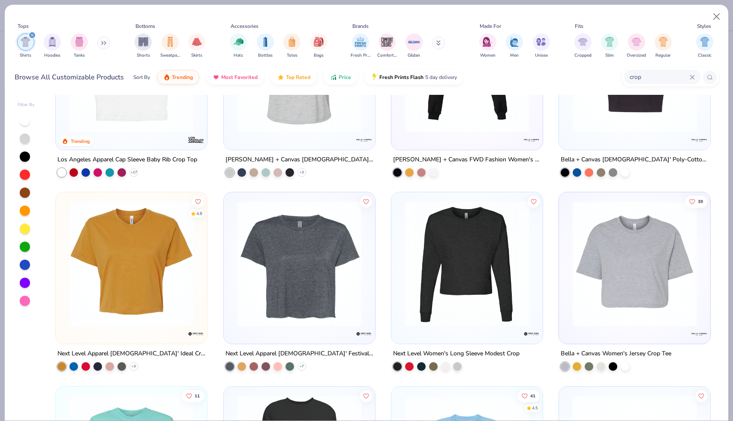
click at [165, 256] on img at bounding box center [131, 264] width 134 height 126
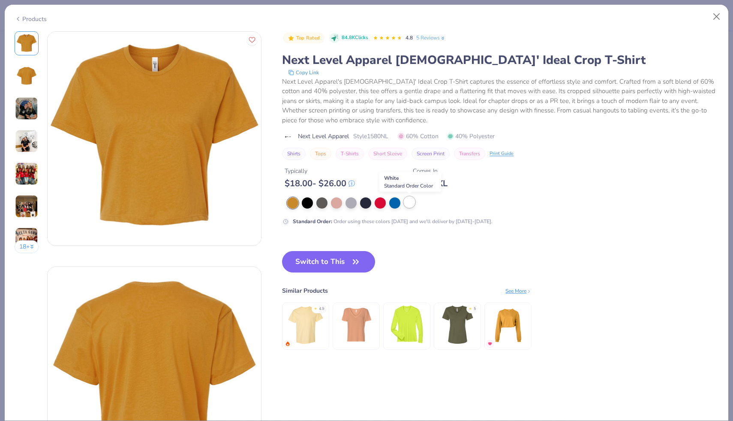
click at [411, 202] on div at bounding box center [409, 201] width 11 height 11
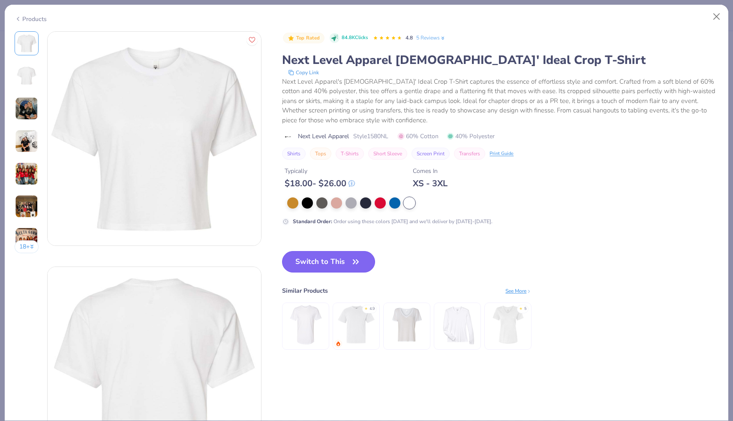
click at [334, 260] on button "Switch to This" at bounding box center [328, 261] width 93 height 21
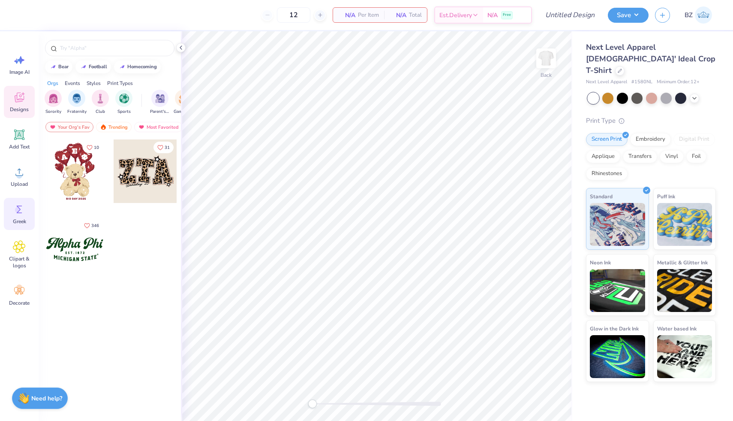
click at [22, 218] on span "Greek" at bounding box center [19, 221] width 13 height 7
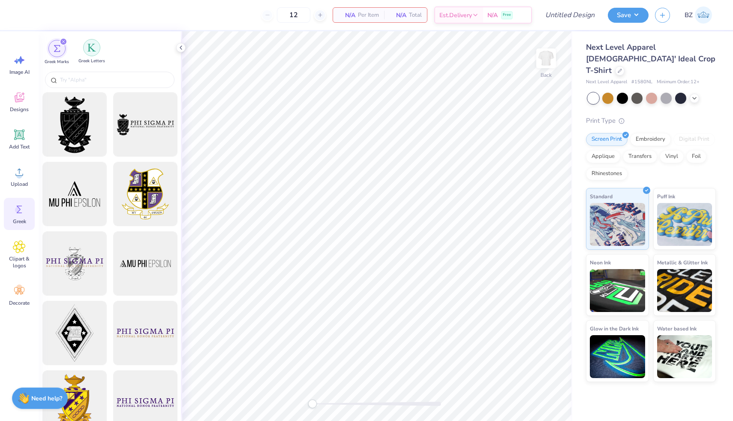
click at [94, 47] on img "filter for Greek Letters" at bounding box center [91, 47] width 9 height 9
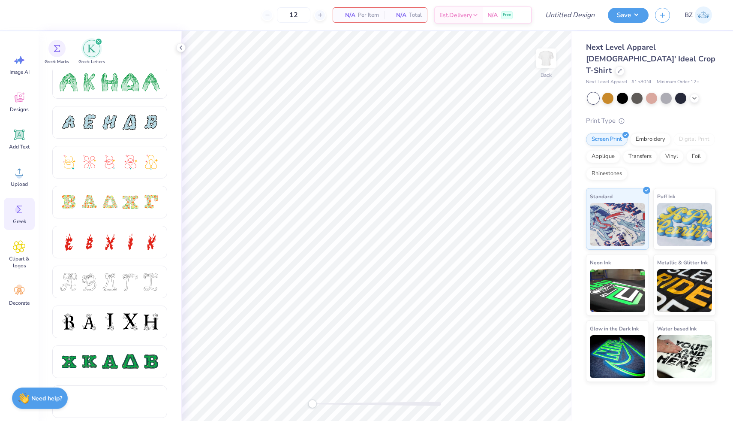
scroll to position [164, 0]
click at [138, 201] on div at bounding box center [130, 201] width 18 height 18
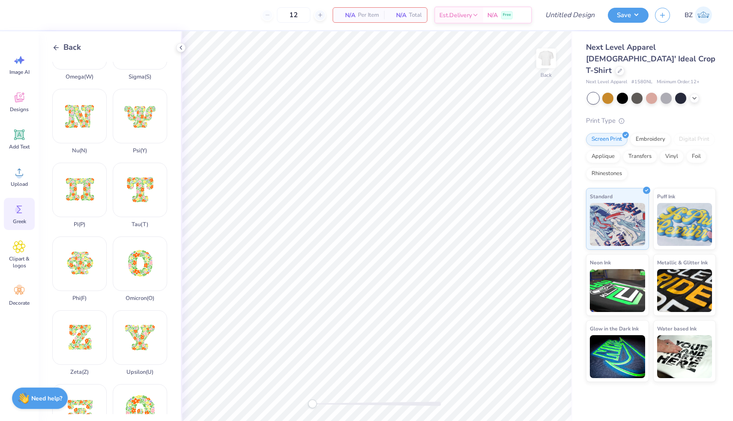
scroll to position [535, 0]
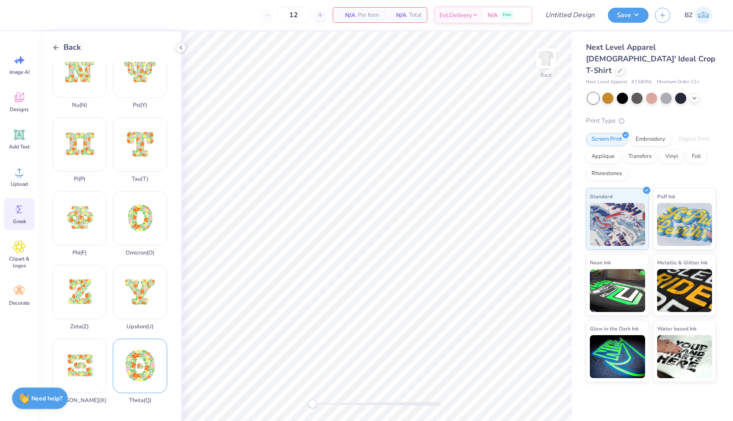
click at [142, 372] on div "Theta ( Q )" at bounding box center [140, 370] width 54 height 65
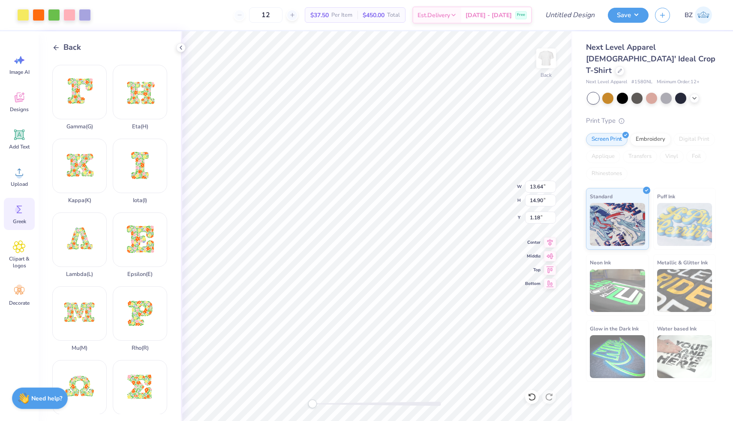
scroll to position [143, 0]
click at [87, 182] on div "Kappa ( K )" at bounding box center [79, 172] width 54 height 65
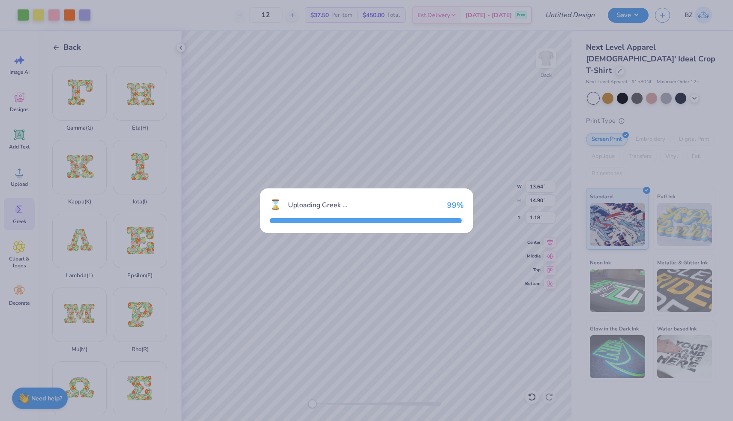
type input "11.50"
type input "2.87"
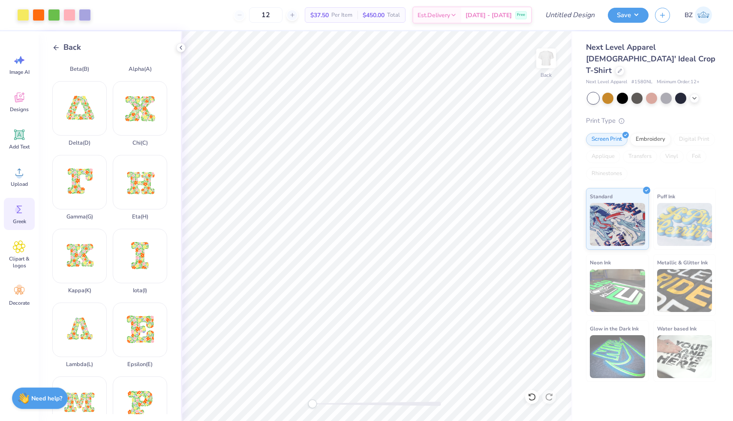
scroll to position [0, 0]
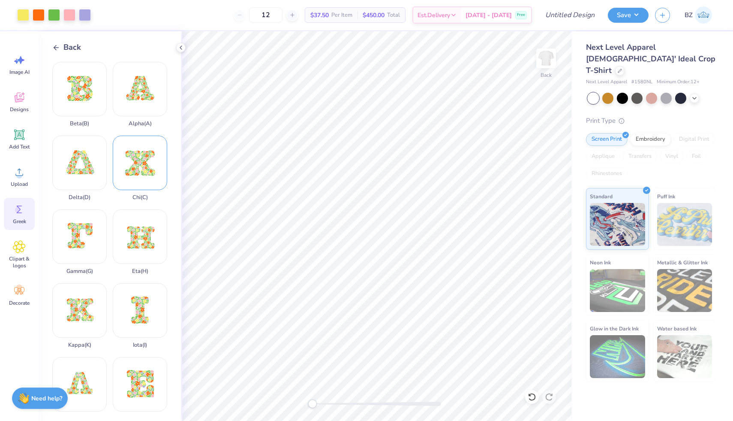
click at [140, 172] on div "Chi ( C )" at bounding box center [140, 167] width 54 height 65
type input "3.47"
type input "3.79"
type input "3.00"
type input "3.79"
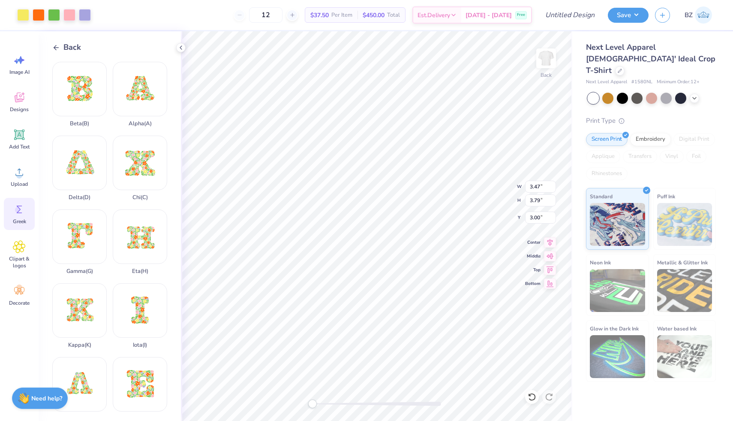
type input "3.20"
type input "3.30"
type input "4.08"
type input "3.41"
click at [295, 13] on icon at bounding box center [292, 15] width 6 height 6
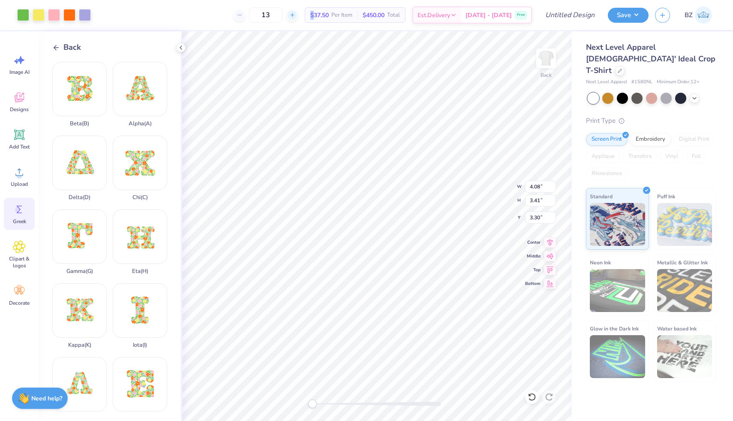
click at [295, 13] on icon at bounding box center [292, 15] width 6 height 6
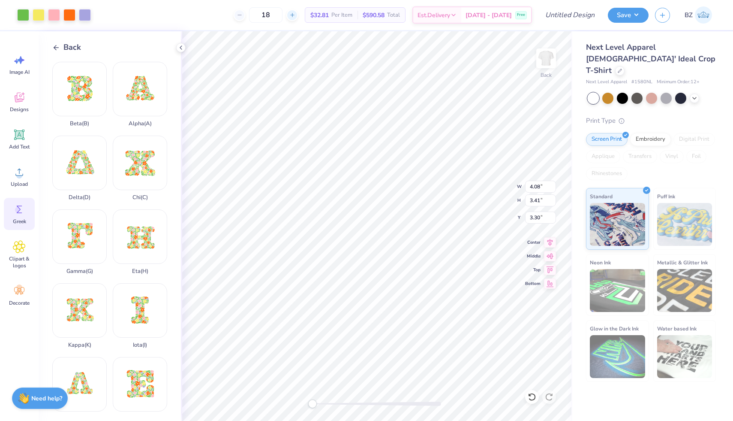
click at [295, 14] on icon at bounding box center [292, 15] width 6 height 6
type input "19"
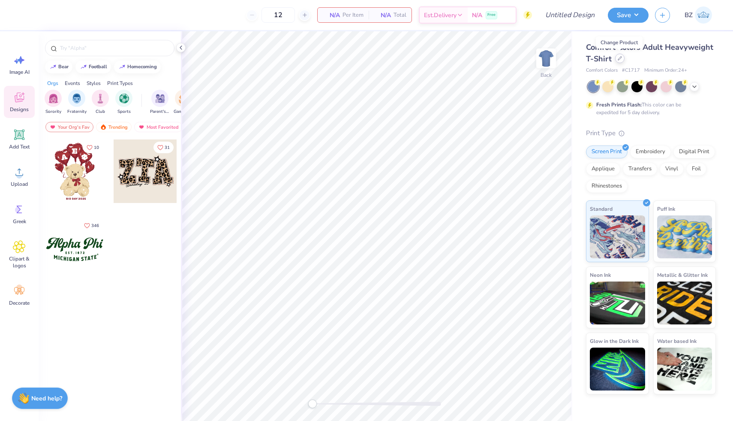
click at [618, 58] on icon at bounding box center [620, 58] width 4 height 4
click at [620, 58] on icon at bounding box center [620, 58] width 4 height 4
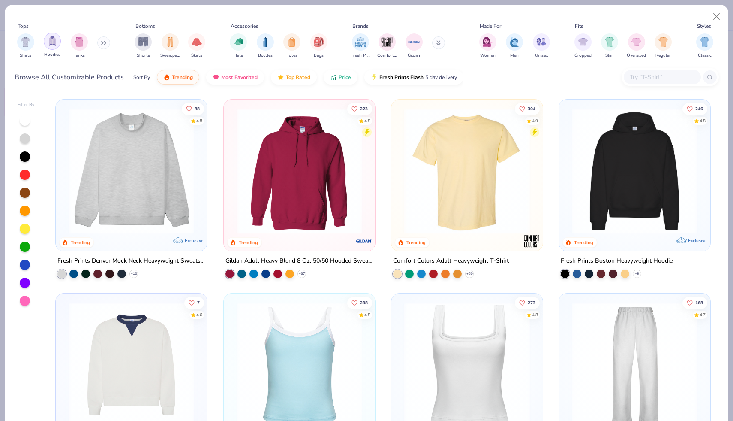
click at [55, 43] on img "filter for Hoodies" at bounding box center [52, 41] width 9 height 10
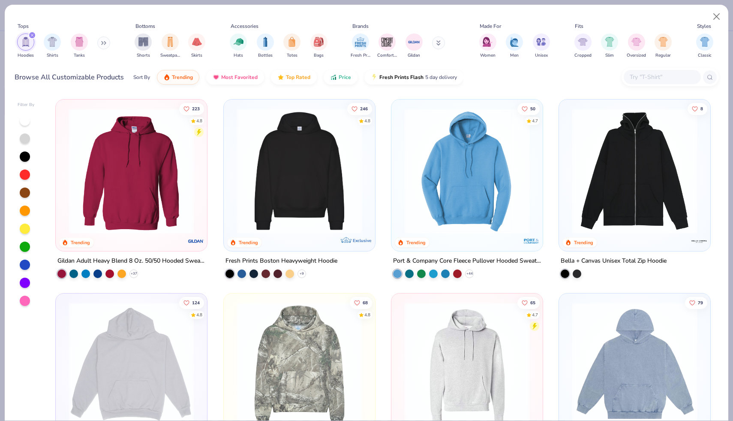
click at [23, 264] on div at bounding box center [25, 264] width 10 height 10
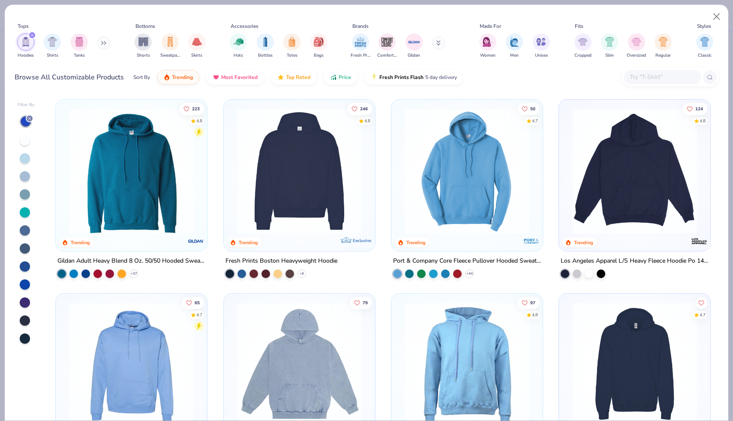
click at [27, 265] on div at bounding box center [25, 266] width 10 height 10
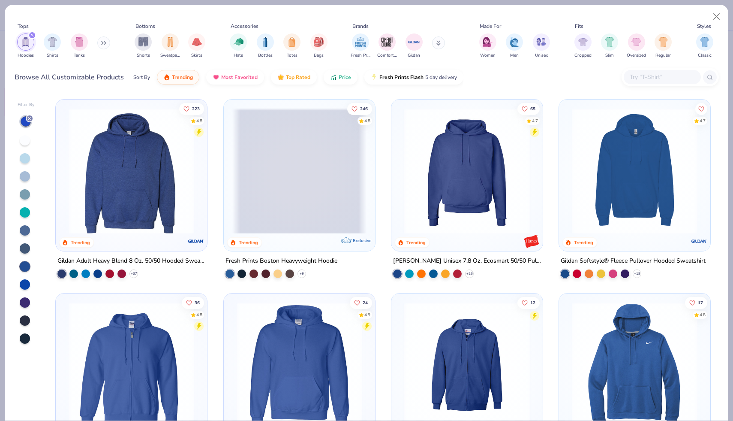
click at [24, 248] on div at bounding box center [25, 248] width 10 height 10
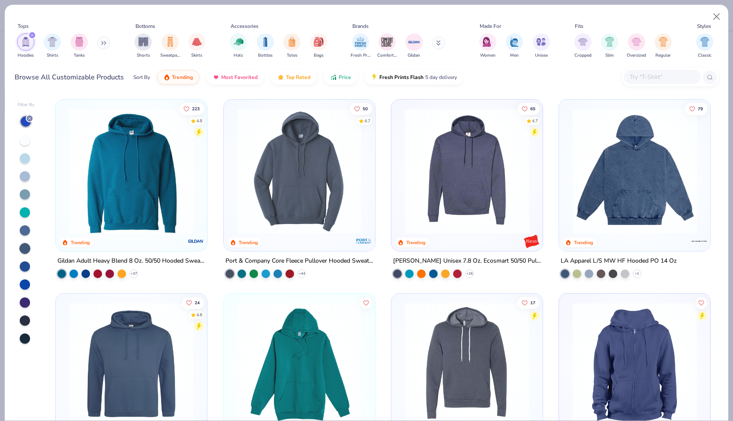
scroll to position [15, 0]
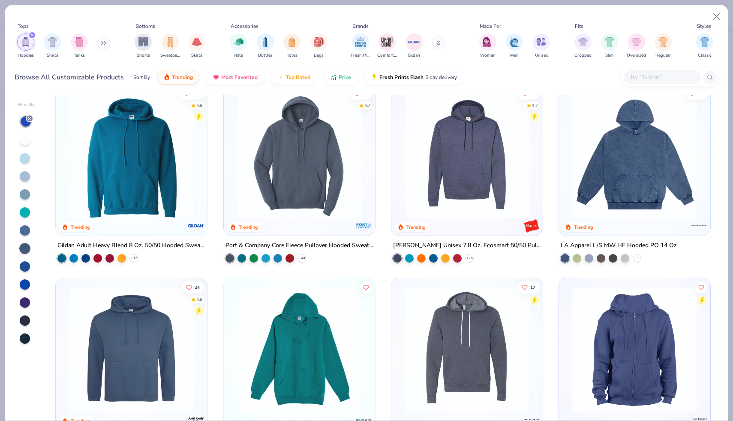
click at [586, 168] on img at bounding box center [635, 156] width 134 height 126
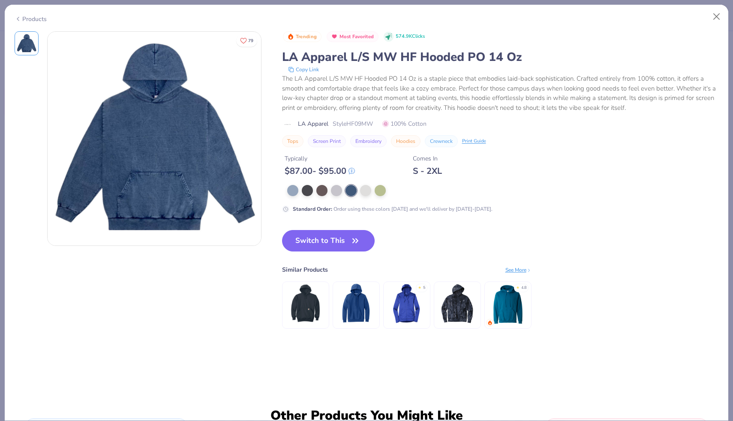
click at [39, 20] on div "Products" at bounding box center [31, 19] width 32 height 9
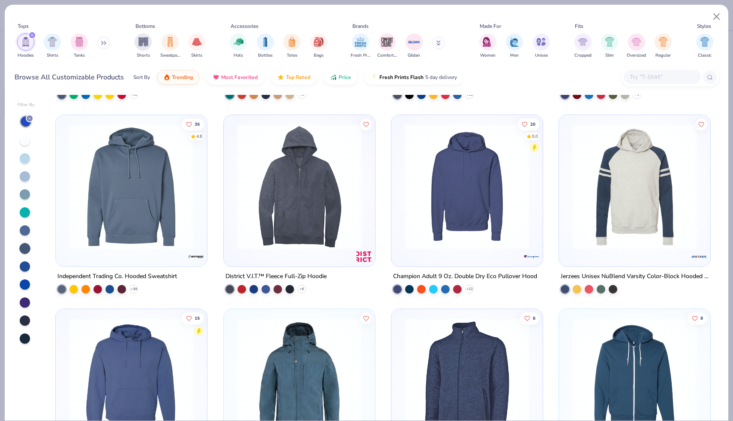
scroll to position [371, 0]
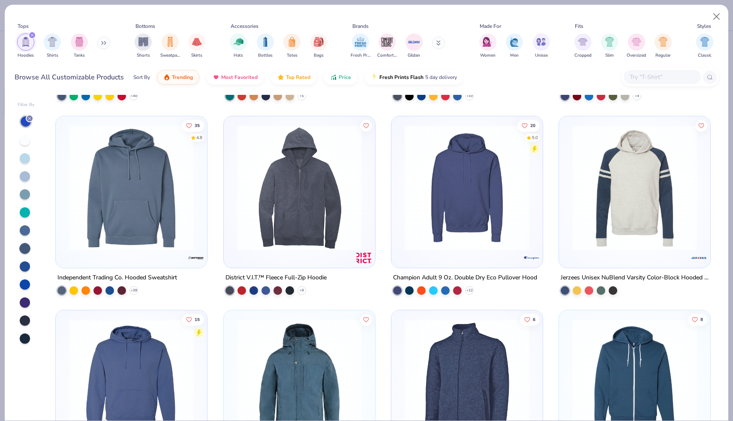
click at [24, 283] on div at bounding box center [25, 284] width 10 height 10
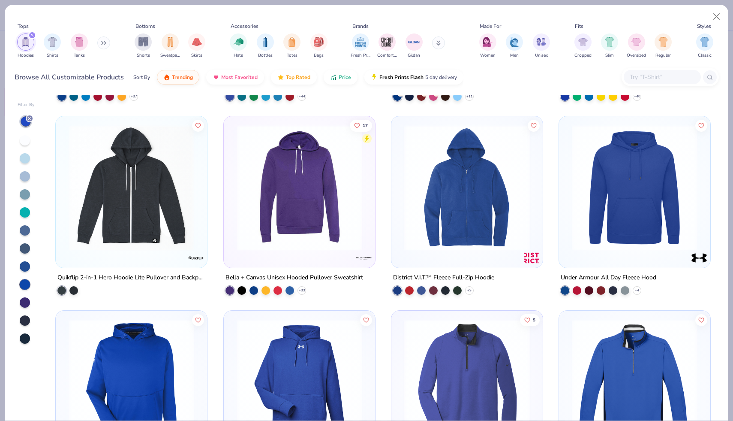
scroll to position [627, 0]
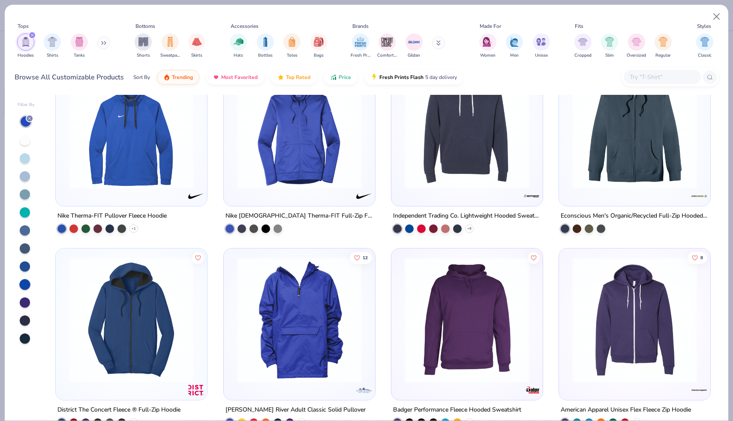
click at [24, 337] on div at bounding box center [25, 338] width 10 height 10
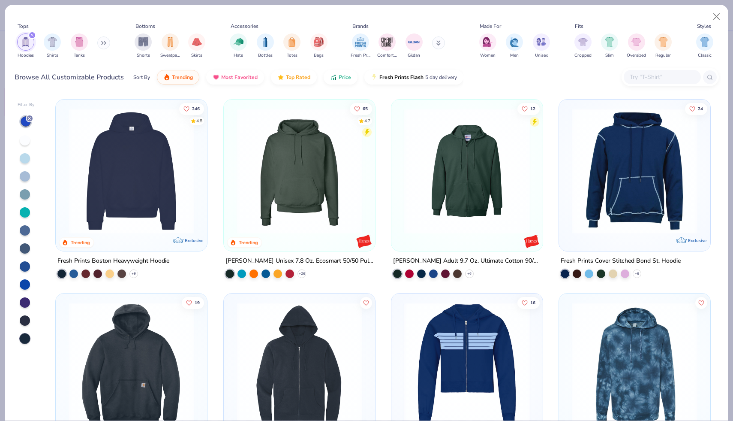
click at [171, 190] on img at bounding box center [131, 171] width 134 height 126
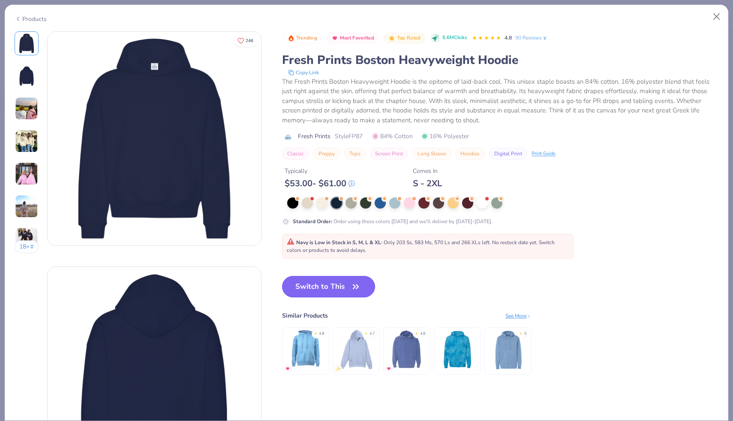
click at [321, 281] on button "Switch to This" at bounding box center [328, 286] width 93 height 21
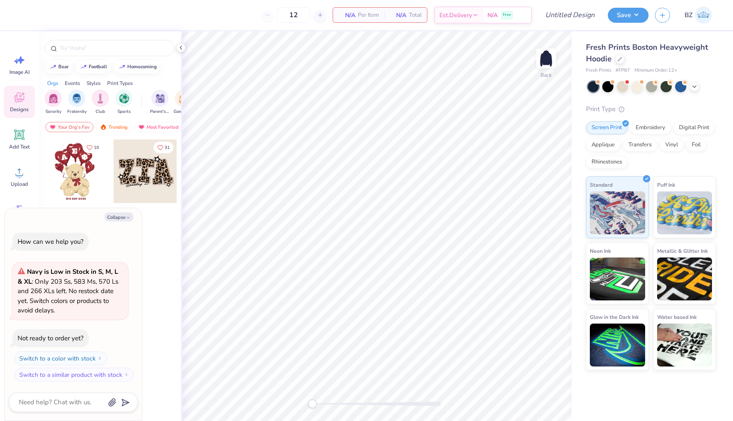
click at [625, 69] on span "# FP87" at bounding box center [623, 70] width 15 height 7
copy span "FP87"
click at [155, 127] on div "Most Favorited" at bounding box center [158, 127] width 48 height 10
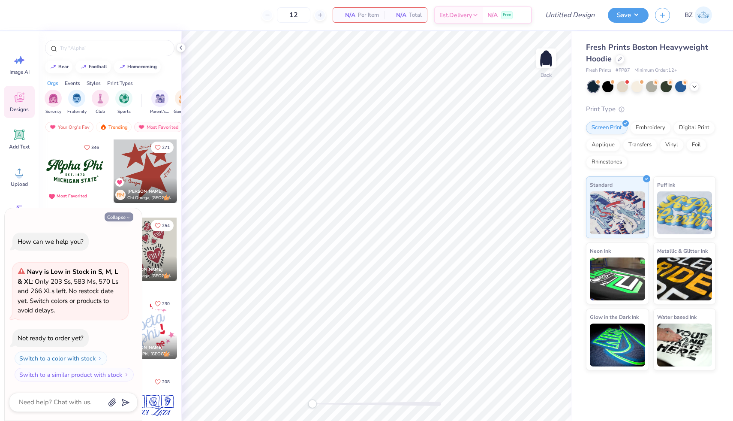
click at [127, 216] on icon "button" at bounding box center [128, 217] width 5 height 5
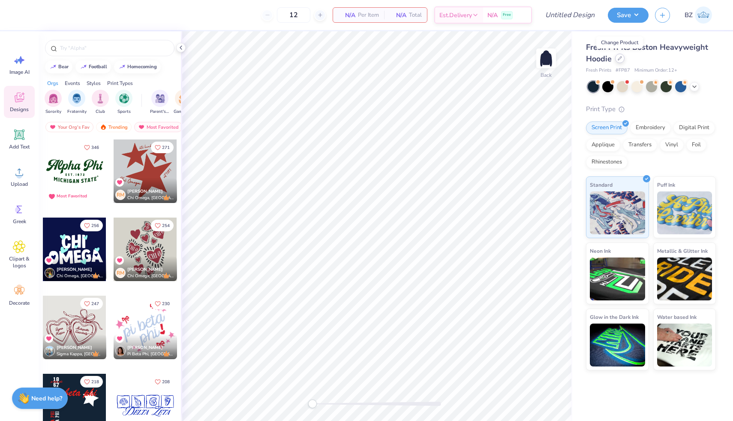
click at [621, 61] on div at bounding box center [619, 58] width 9 height 9
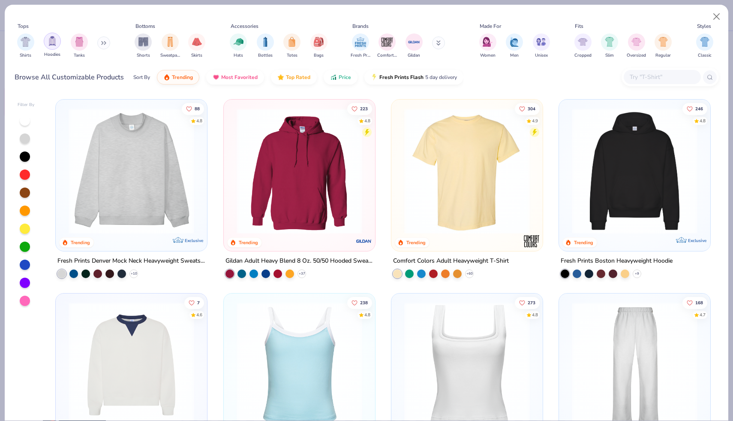
click at [54, 45] on img "filter for Hoodies" at bounding box center [52, 41] width 9 height 10
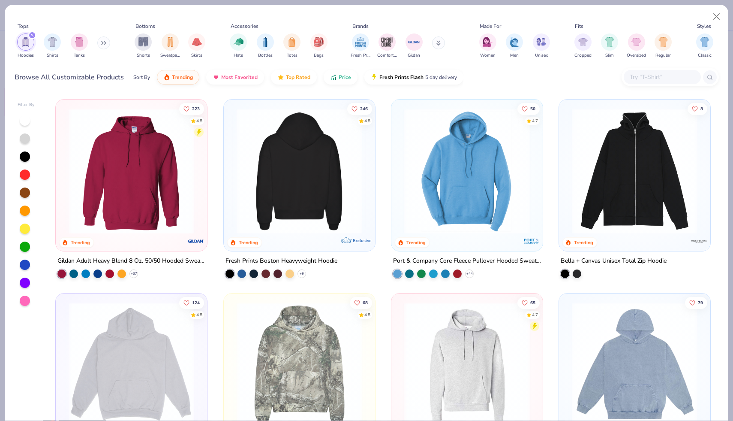
click at [232, 188] on img at bounding box center [165, 171] width 134 height 126
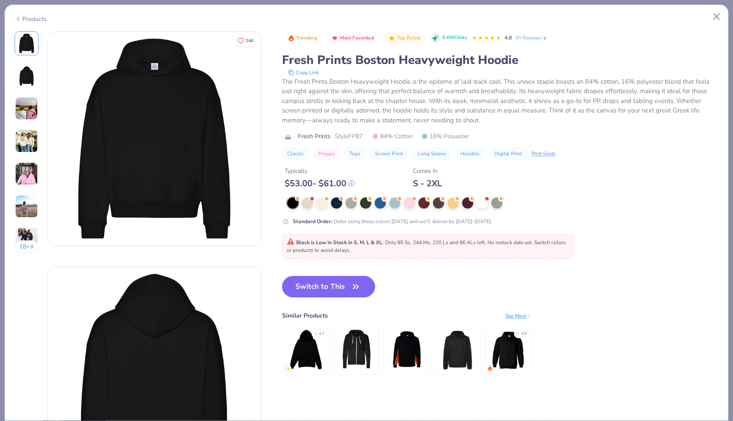
click at [40, 18] on div "Products" at bounding box center [31, 19] width 32 height 9
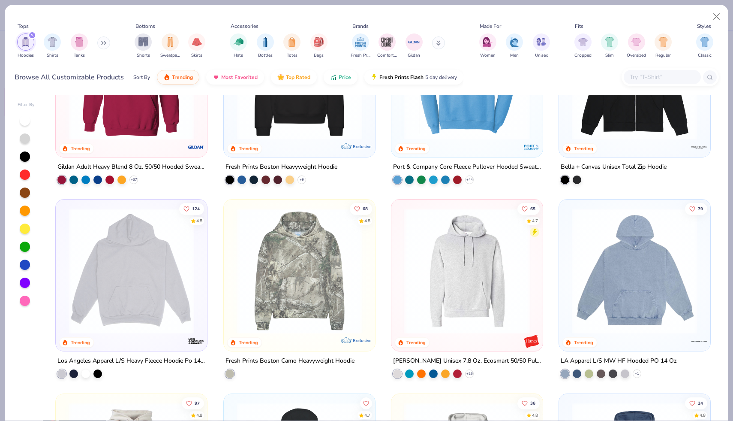
scroll to position [109, 0]
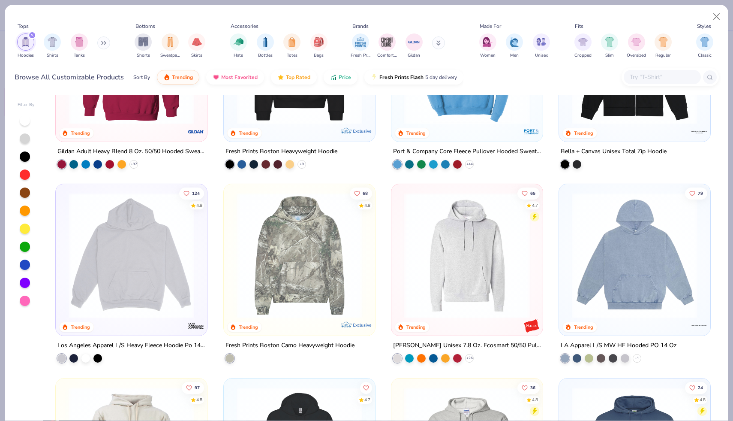
click at [168, 282] on img at bounding box center [131, 255] width 134 height 126
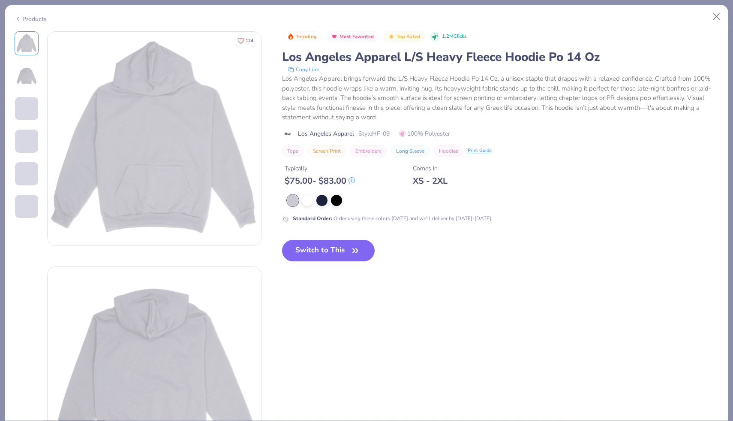
click at [33, 19] on div "Products" at bounding box center [31, 19] width 32 height 9
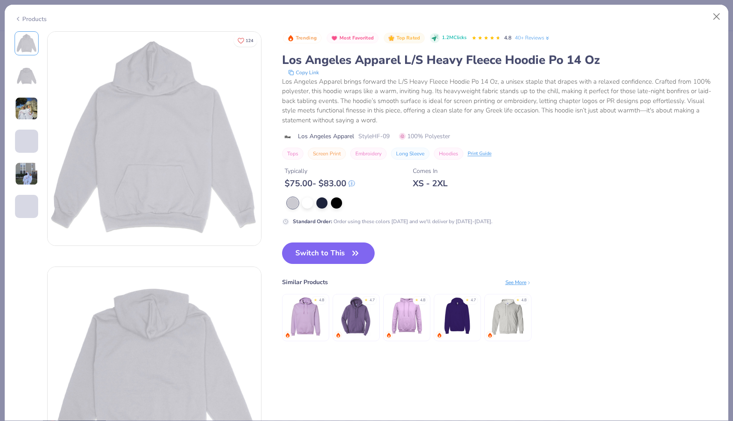
click at [36, 17] on div "Tops Hoodies Shirts Tanks Bottoms Shorts Sweatpants Skirts Accessories Hats Bot…" at bounding box center [367, 40] width 704 height 51
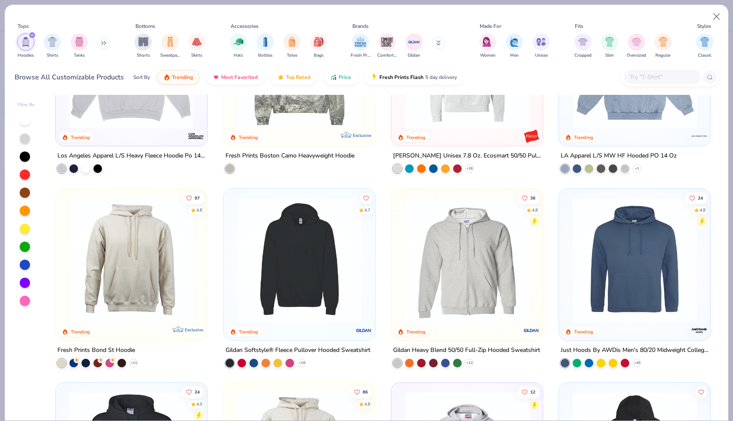
scroll to position [319, 0]
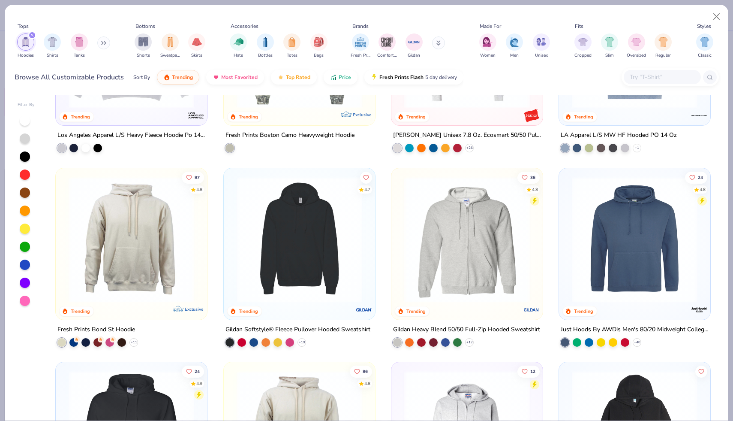
click at [273, 253] on img at bounding box center [299, 239] width 134 height 126
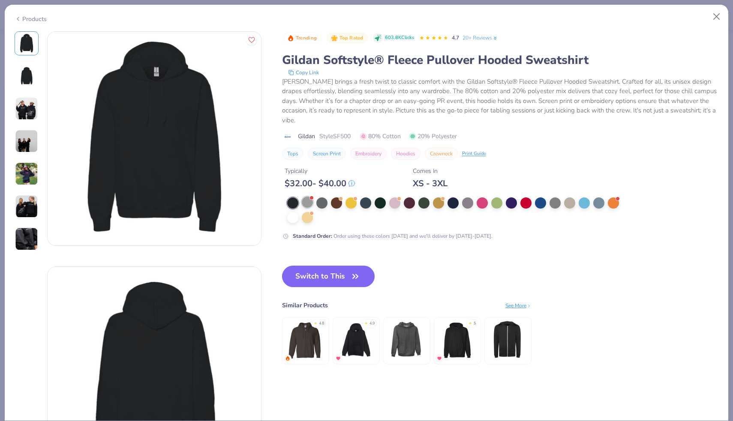
click at [309, 204] on div at bounding box center [307, 201] width 11 height 11
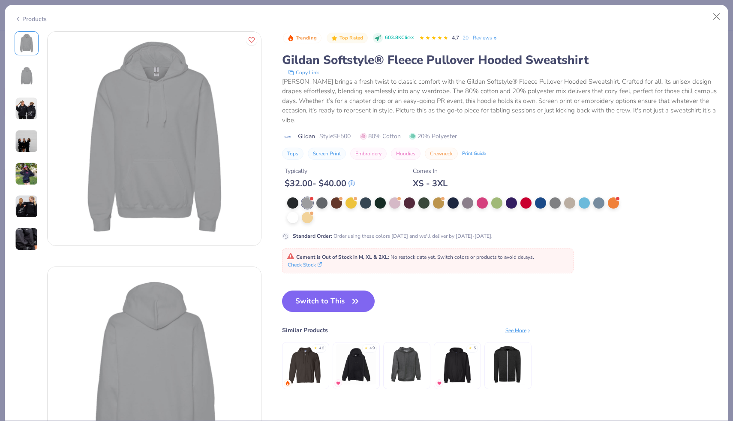
click at [22, 109] on img at bounding box center [26, 108] width 23 height 23
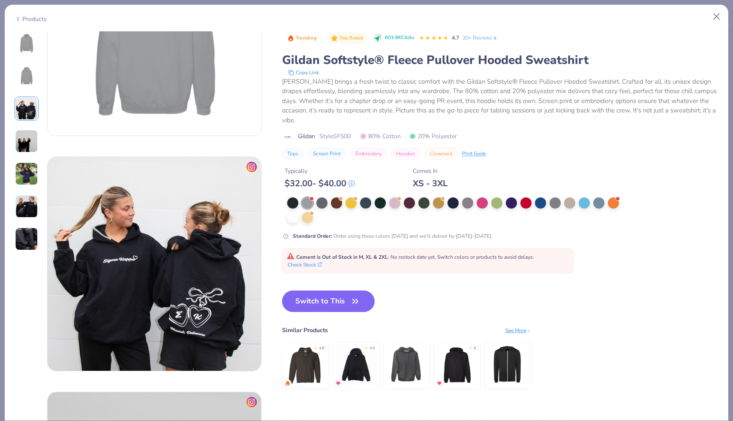
scroll to position [470, 0]
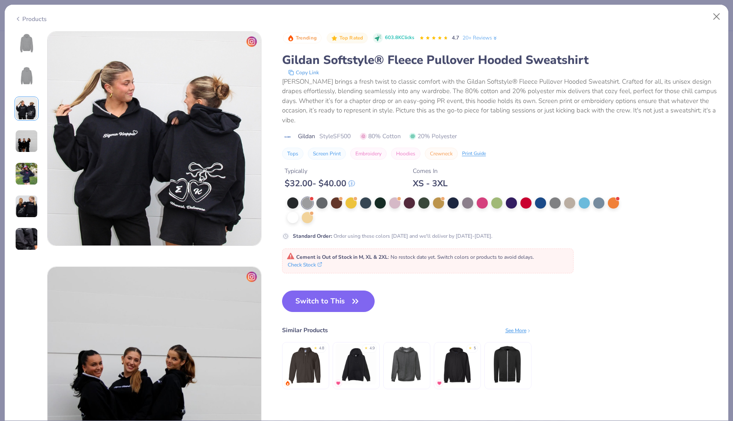
click at [25, 147] on img at bounding box center [26, 140] width 23 height 23
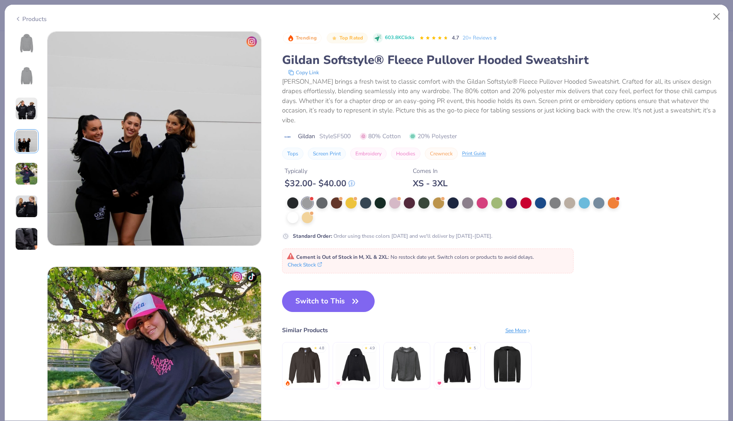
click at [27, 172] on img at bounding box center [26, 173] width 23 height 23
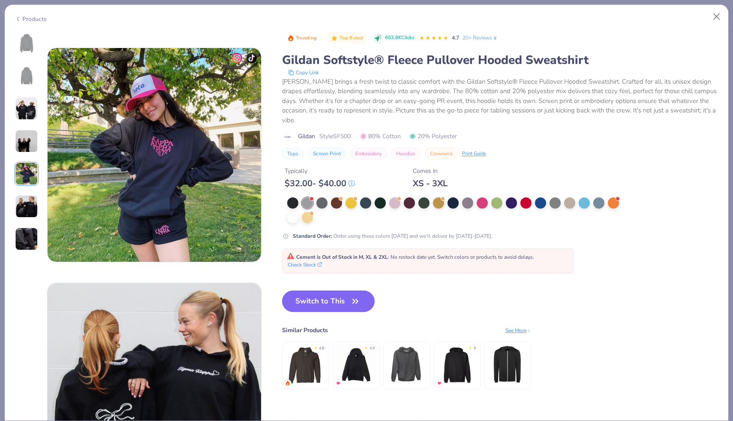
scroll to position [940, 0]
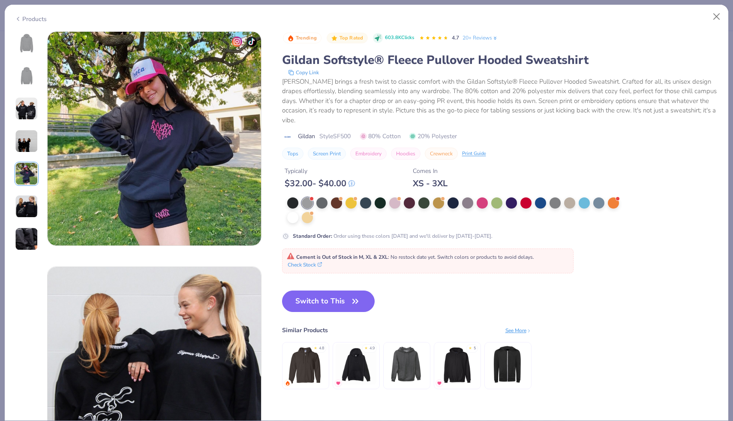
click at [24, 210] on img at bounding box center [26, 206] width 23 height 23
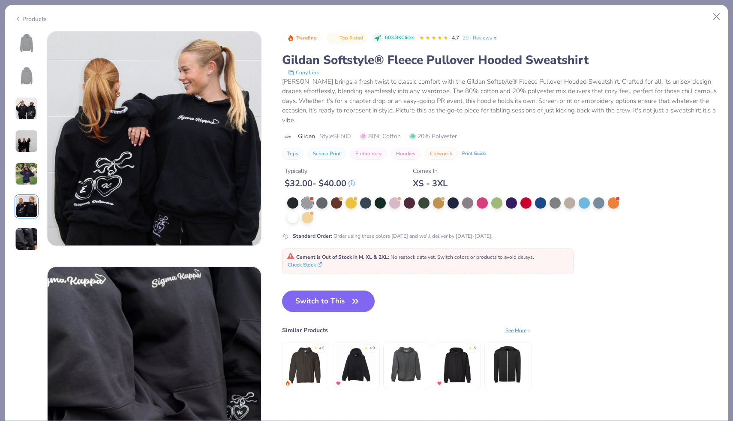
click at [26, 248] on img at bounding box center [26, 238] width 23 height 23
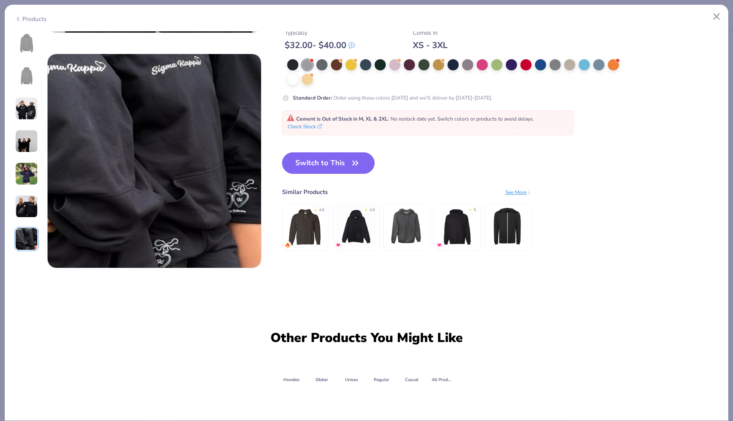
scroll to position [1409, 0]
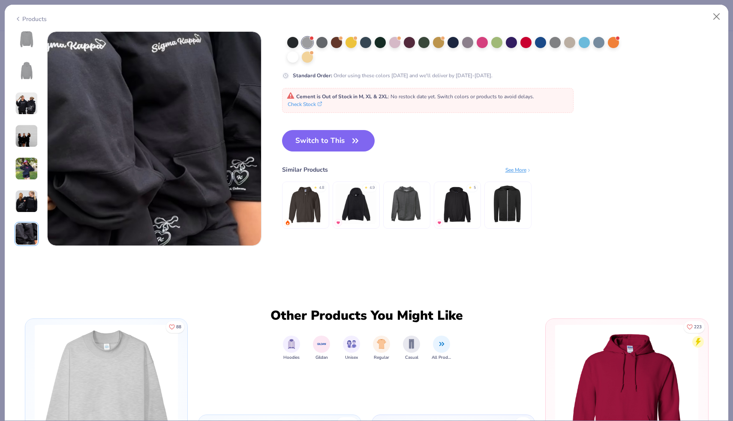
click at [23, 18] on div "Products" at bounding box center [31, 19] width 32 height 9
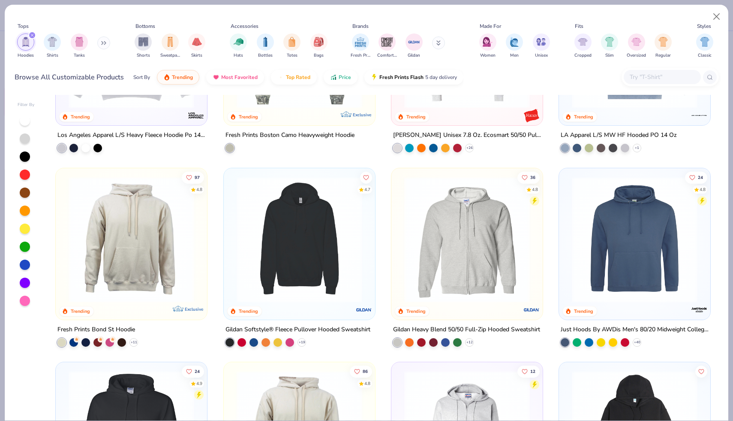
click at [538, 9] on div "Tops Hoodies Shirts Tanks Bottoms Shorts Sweatpants Skirts Accessories Hats Bot…" at bounding box center [367, 49] width 724 height 88
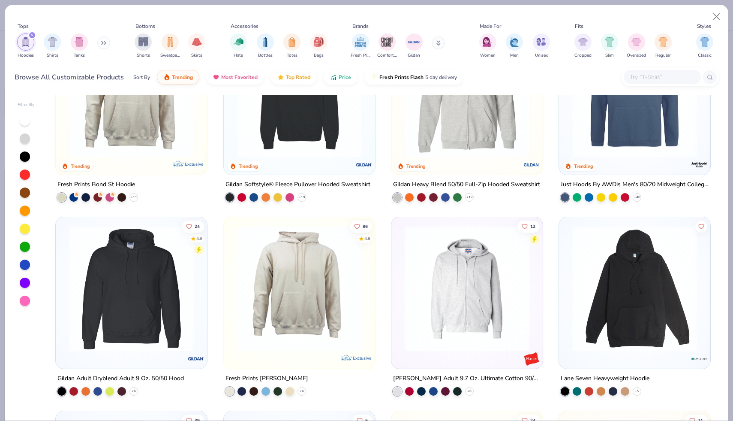
scroll to position [464, 0]
click at [305, 132] on img at bounding box center [299, 95] width 134 height 126
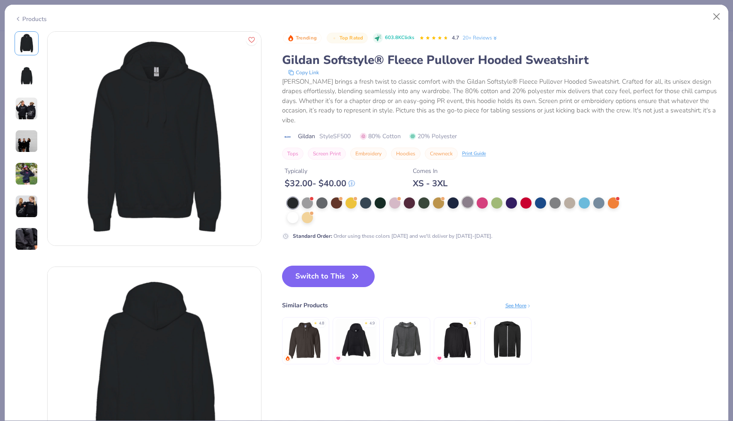
click at [462, 203] on div at bounding box center [467, 201] width 11 height 11
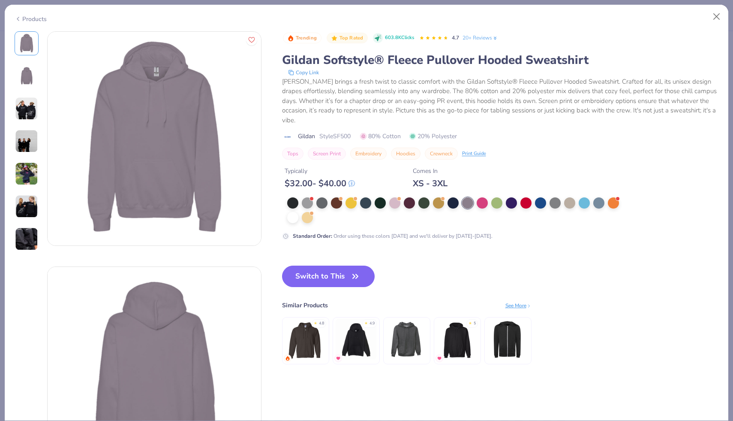
click at [35, 20] on div "Products" at bounding box center [31, 19] width 32 height 9
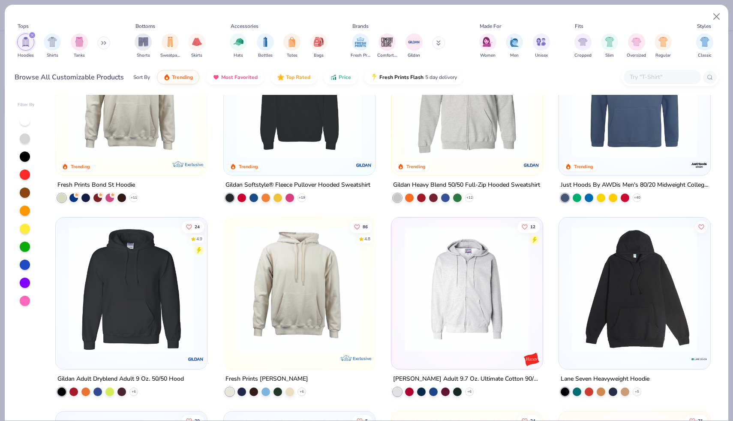
click at [25, 135] on div at bounding box center [25, 138] width 10 height 10
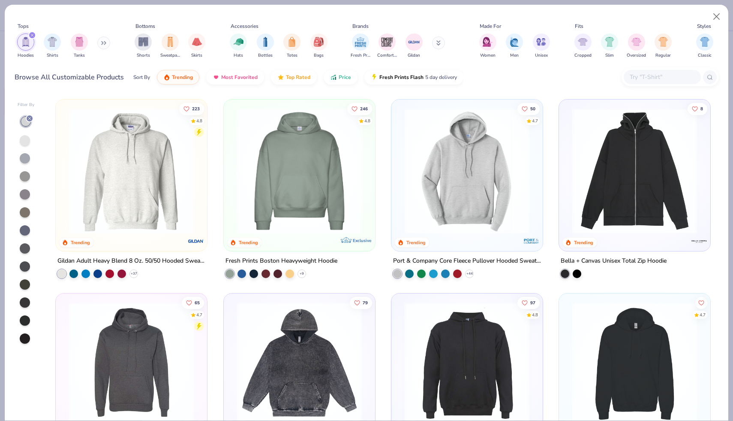
scroll to position [135, 0]
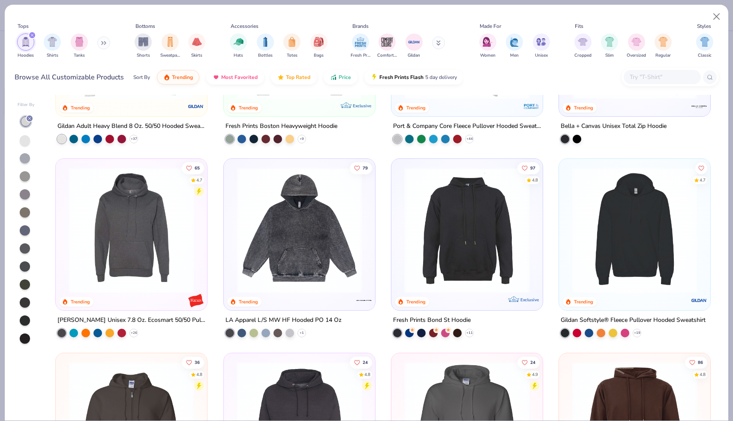
click at [25, 138] on div at bounding box center [25, 140] width 10 height 10
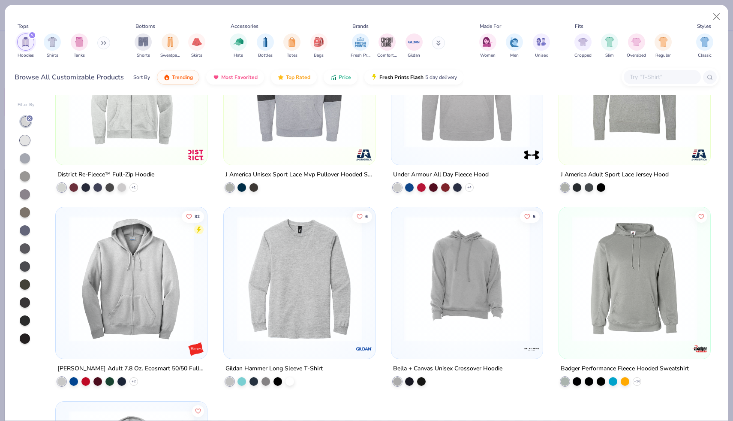
scroll to position [916, 0]
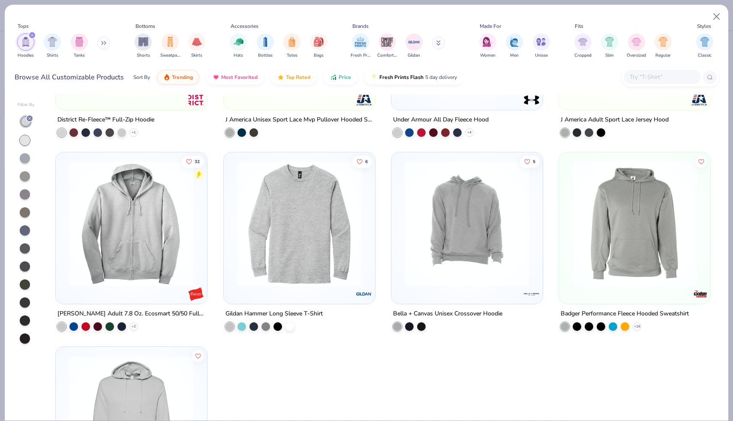
click at [279, 258] on img at bounding box center [299, 224] width 134 height 126
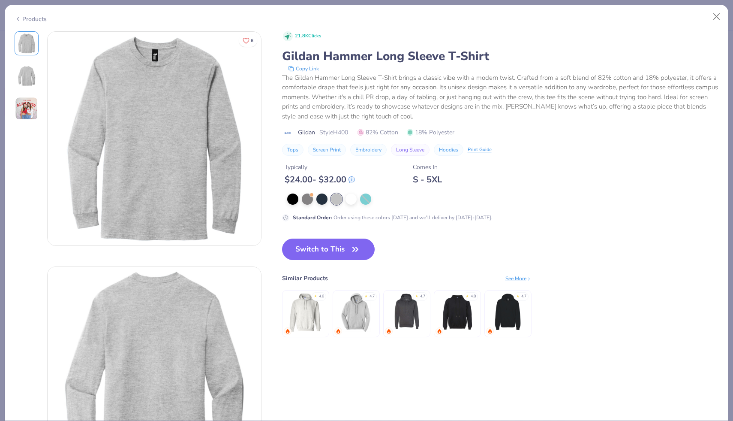
click at [36, 22] on div "Products" at bounding box center [367, 16] width 724 height 22
click at [32, 17] on div "Products" at bounding box center [31, 19] width 32 height 9
type textarea "x"
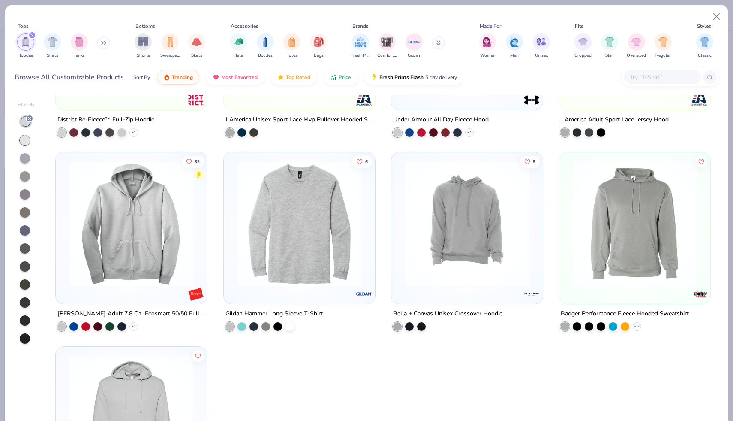
click at [669, 78] on input "text" at bounding box center [662, 77] width 66 height 10
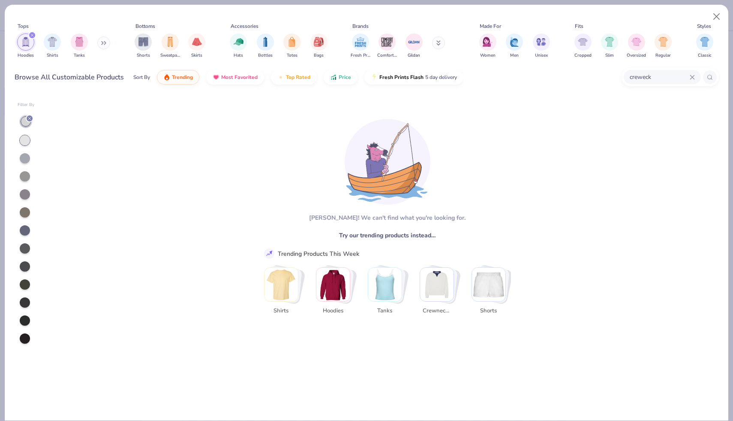
click at [642, 71] on div "creweck" at bounding box center [662, 77] width 77 height 14
type input "creweckcre"
click at [693, 75] on icon at bounding box center [692, 77] width 5 height 5
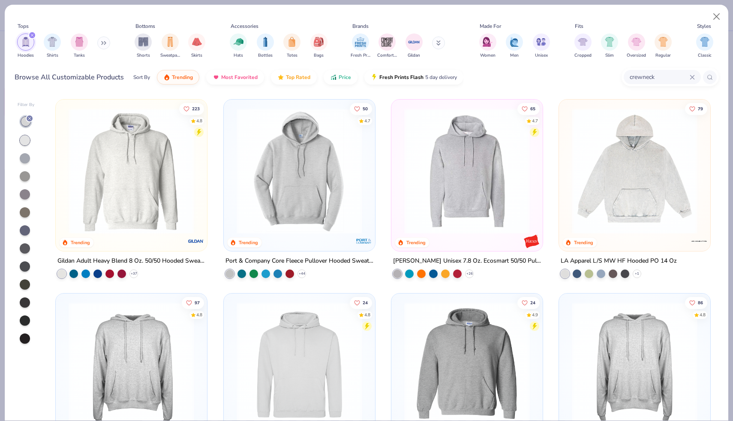
type input "crewneck"
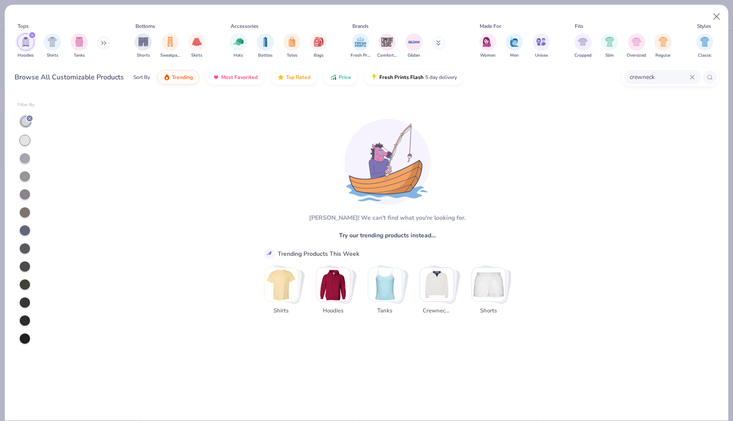
click at [30, 117] on line at bounding box center [29, 118] width 3 height 3
click at [31, 37] on div "filter for Hoodies" at bounding box center [32, 35] width 8 height 8
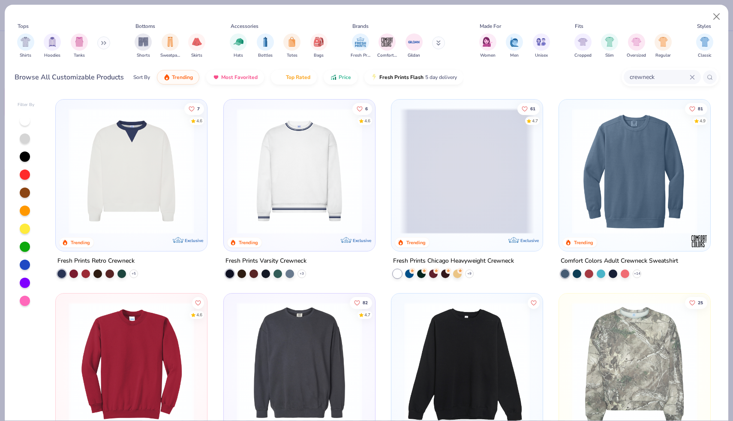
click at [25, 140] on div at bounding box center [25, 138] width 10 height 10
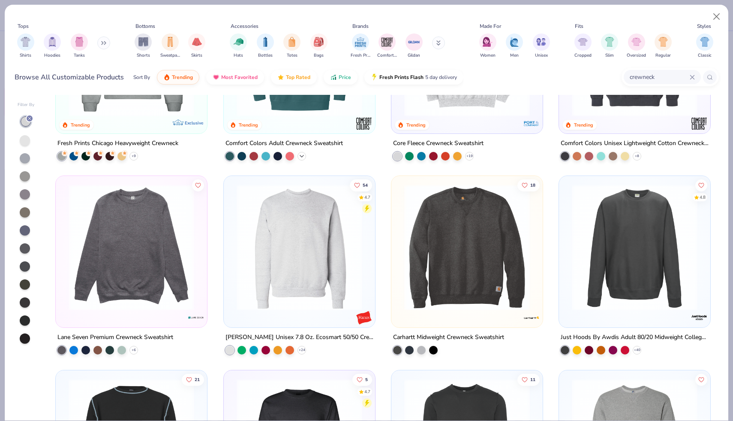
scroll to position [120, 0]
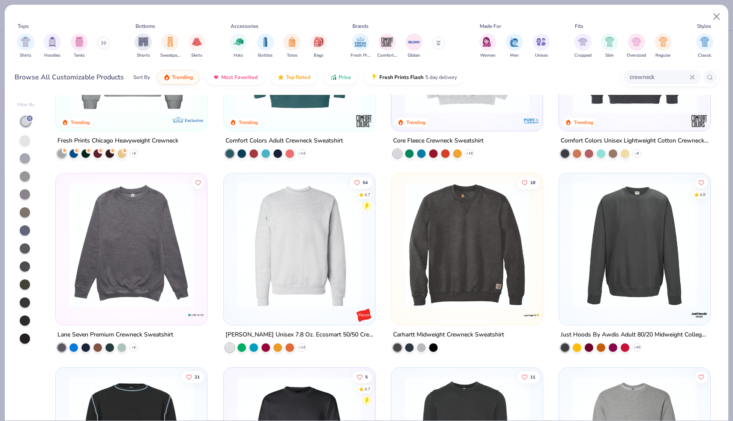
click at [306, 282] on img at bounding box center [299, 245] width 134 height 126
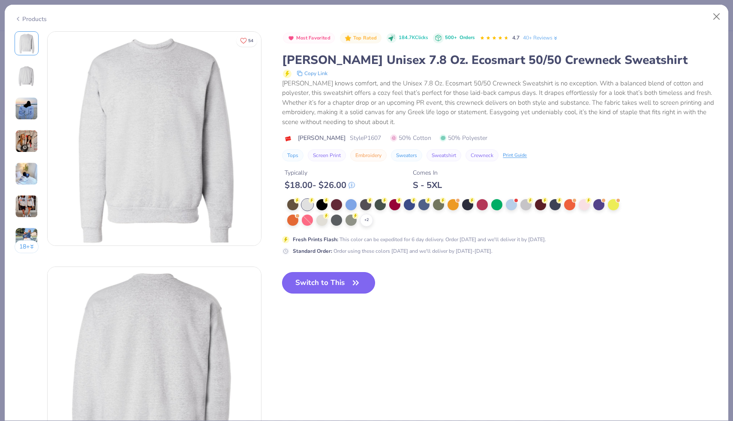
click at [326, 282] on button "Switch to This" at bounding box center [328, 282] width 93 height 21
type textarea "x"
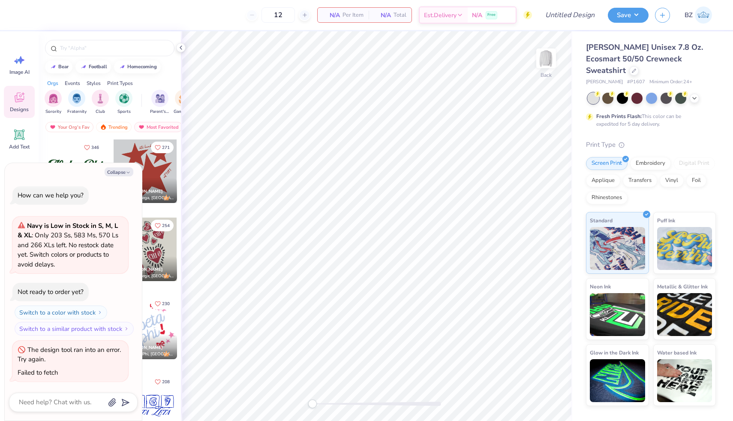
click at [627, 78] on span "# P1607" at bounding box center [636, 81] width 18 height 7
copy span "P1607"
click at [286, 15] on input "12" at bounding box center [277, 14] width 33 height 15
type input "19"
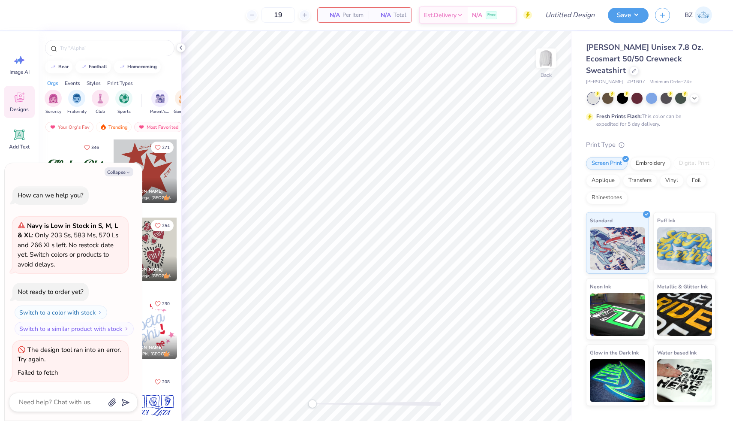
type textarea "x"
type input "19"
click at [627, 78] on span "# P1607" at bounding box center [636, 81] width 18 height 7
copy span "P1607"
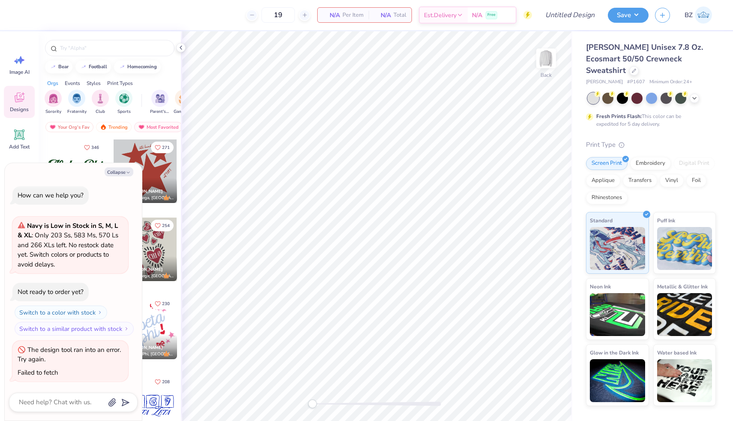
click at [689, 56] on div "Hanes Unisex 7.8 Oz. Ecosmart 50/50 Crewneck Sweatshirt" at bounding box center [651, 59] width 130 height 35
click at [636, 68] on icon at bounding box center [633, 69] width 3 height 3
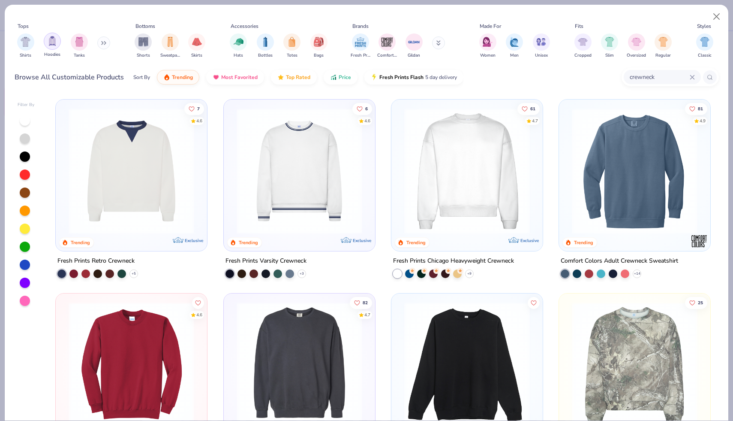
click at [54, 45] on img "filter for Hoodies" at bounding box center [52, 41] width 9 height 10
type textarea "x"
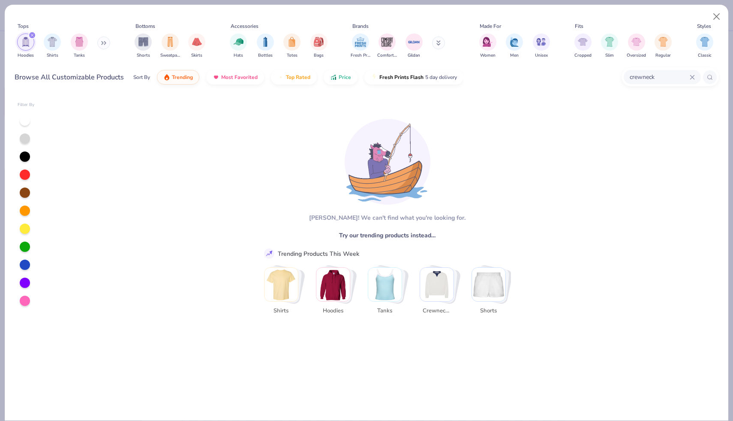
click at [694, 76] on icon at bounding box center [692, 77] width 5 height 5
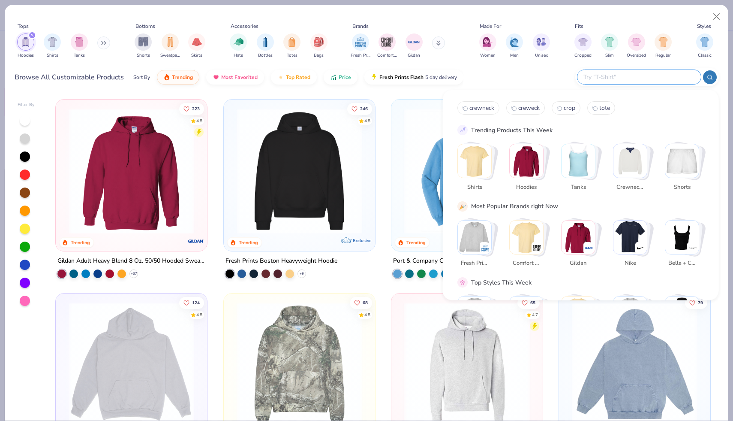
click at [711, 75] on icon at bounding box center [710, 77] width 6 height 6
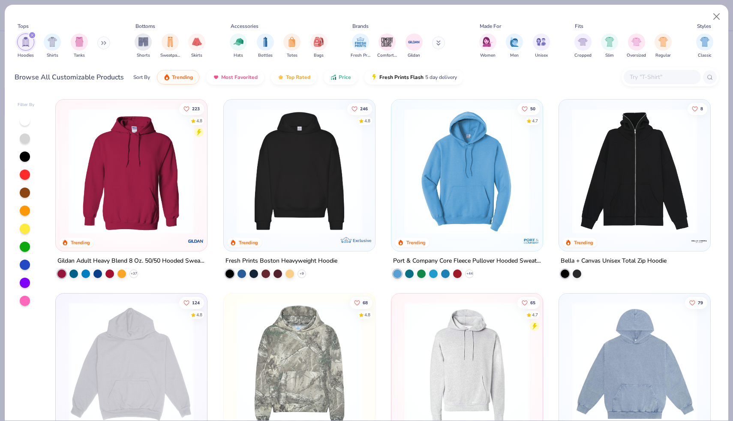
click at [116, 185] on img at bounding box center [131, 171] width 134 height 126
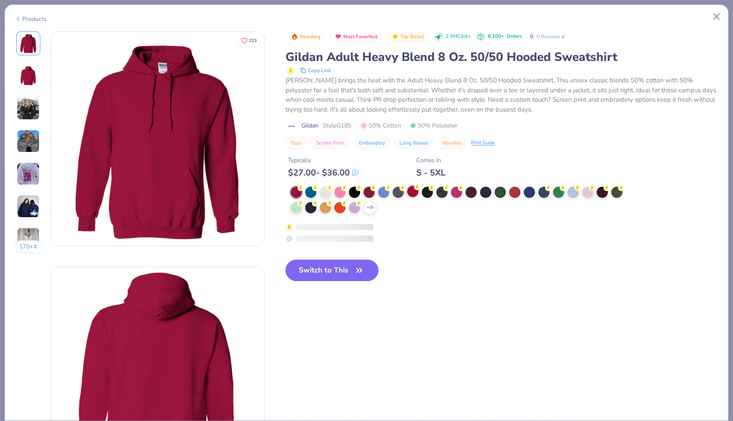
click at [412, 192] on div at bounding box center [412, 191] width 11 height 11
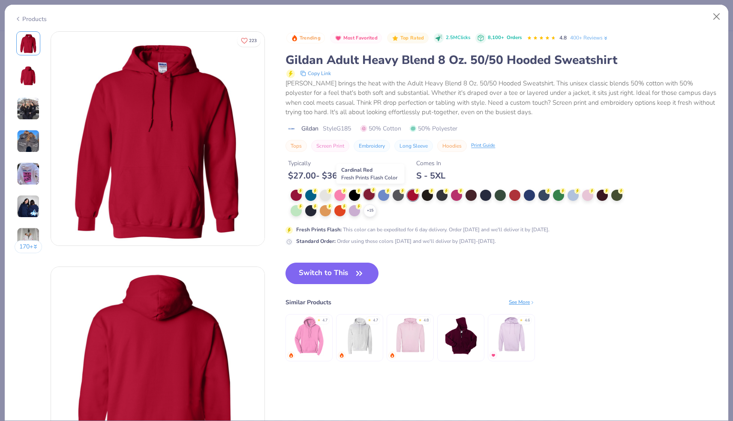
click at [368, 197] on div at bounding box center [368, 194] width 11 height 11
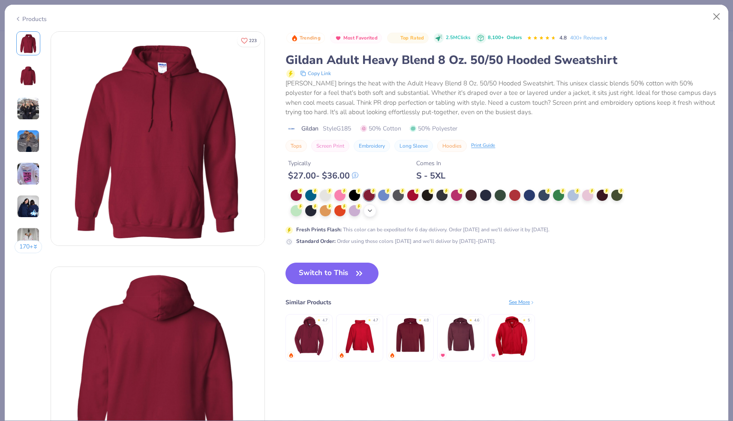
click at [415, 194] on div at bounding box center [412, 194] width 11 height 11
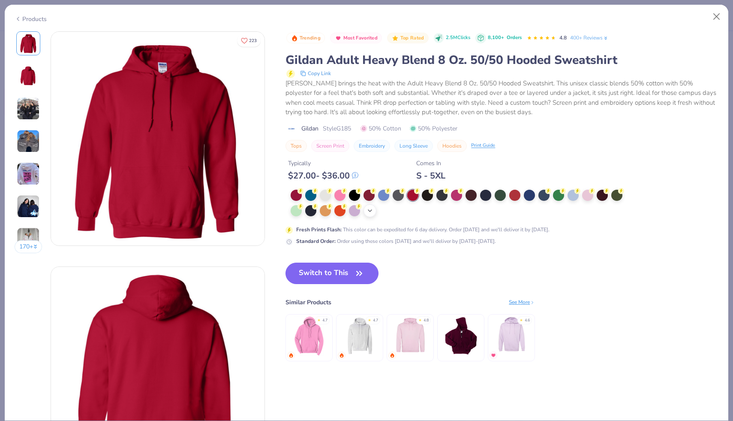
click at [372, 211] on icon at bounding box center [369, 210] width 7 height 7
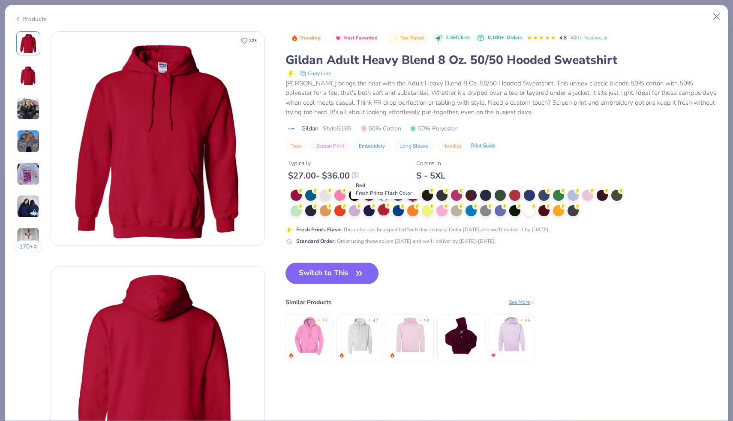
click at [385, 209] on div at bounding box center [383, 209] width 11 height 11
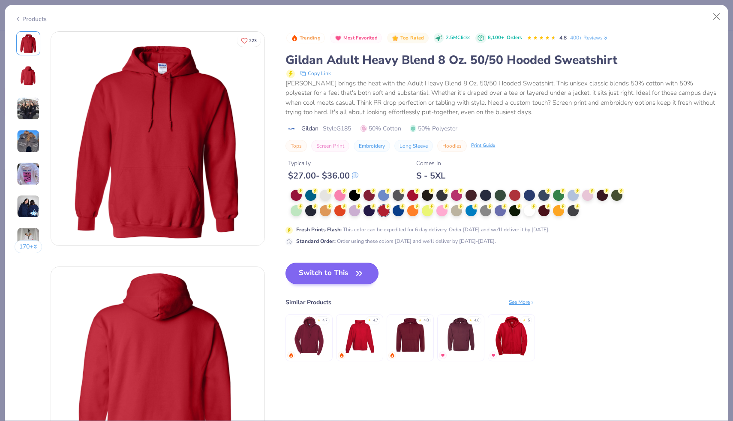
type textarea "x"
click at [347, 126] on span "Style G185" at bounding box center [337, 128] width 28 height 9
copy span "G185"
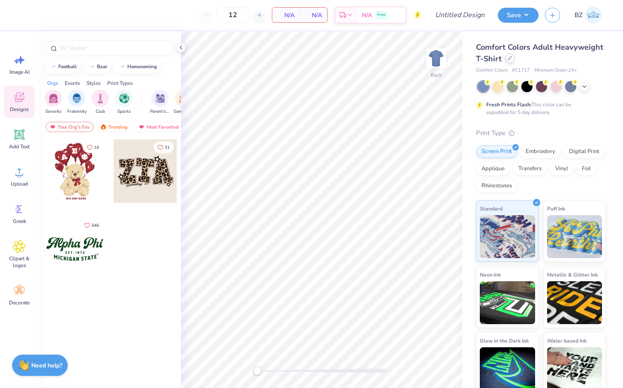
click at [509, 60] on icon at bounding box center [510, 58] width 4 height 4
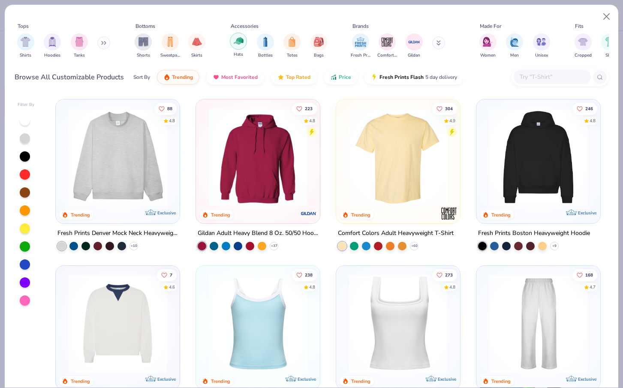
click at [235, 45] on img "filter for Hats" at bounding box center [239, 41] width 10 height 10
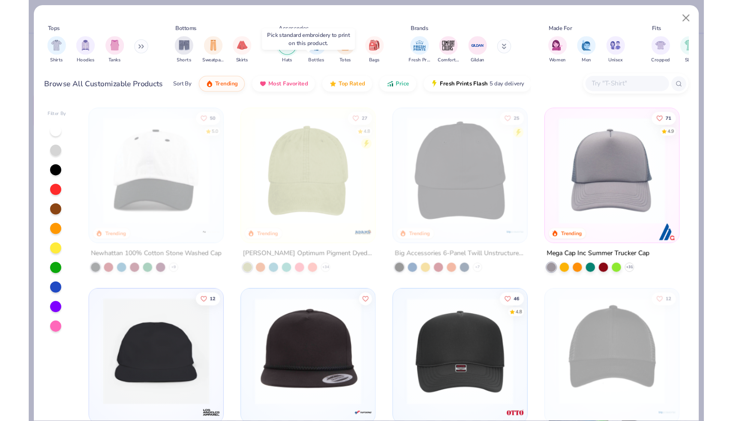
scroll to position [113, 0]
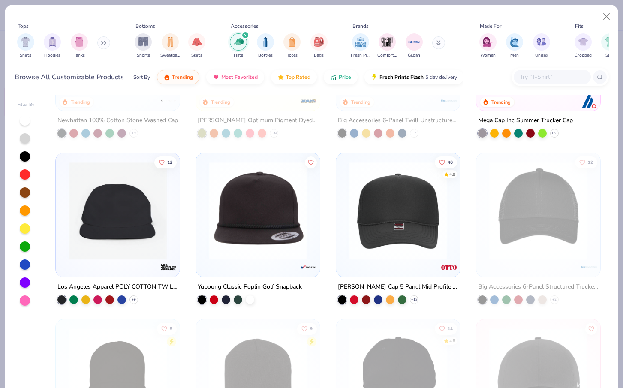
click at [390, 213] on img at bounding box center [398, 211] width 107 height 98
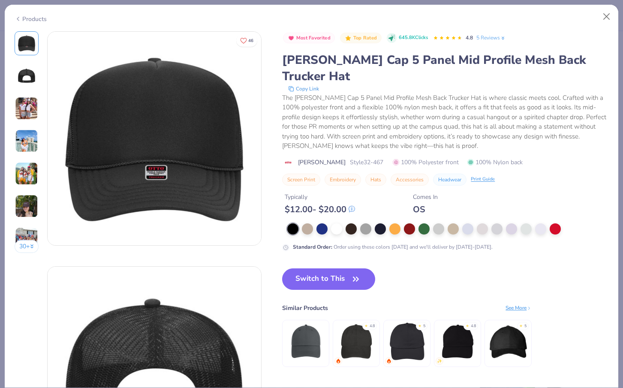
click at [353, 158] on span "Style 32-467" at bounding box center [366, 162] width 33 height 9
click at [360, 158] on span "Style 32-467" at bounding box center [366, 162] width 33 height 9
drag, startPoint x: 365, startPoint y: 146, endPoint x: 343, endPoint y: 146, distance: 21.4
click at [343, 158] on div "[PERSON_NAME] Cap Style [PHONE_NUMBER]% Polyester front 100% Nylon back" at bounding box center [445, 162] width 326 height 9
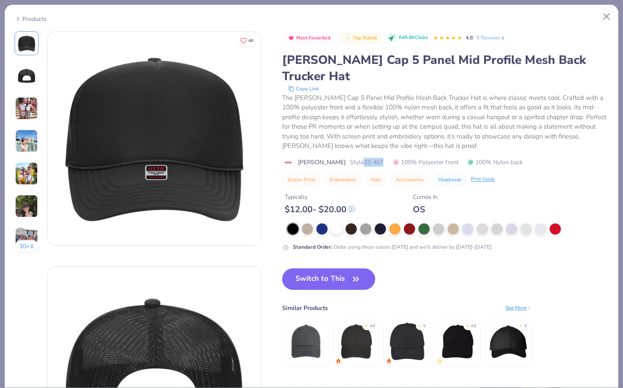
copy span "32-467"
